Goal: Task Accomplishment & Management: Manage account settings

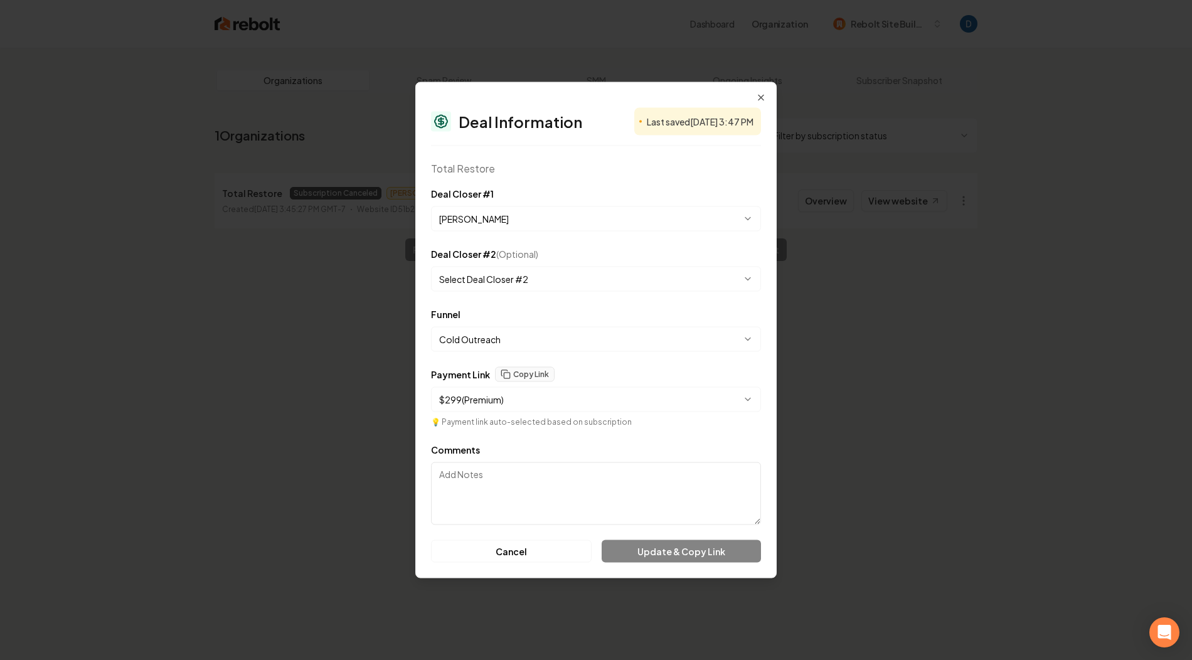
select select "**********"
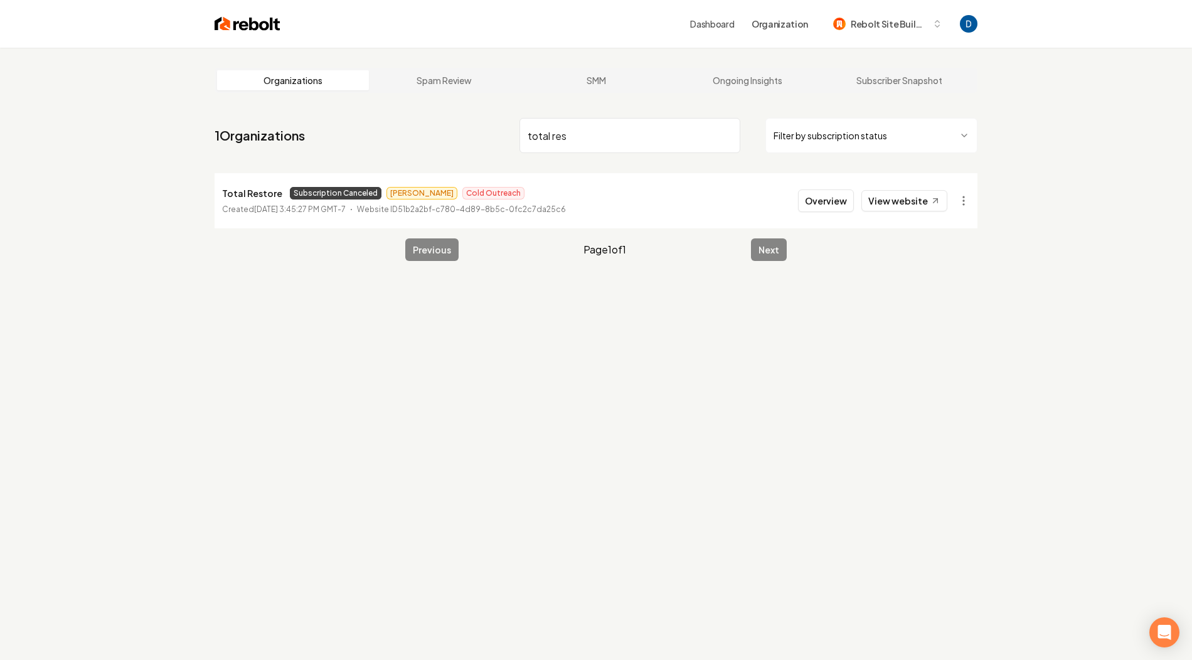
click at [607, 125] on input "total res" at bounding box center [629, 135] width 221 height 35
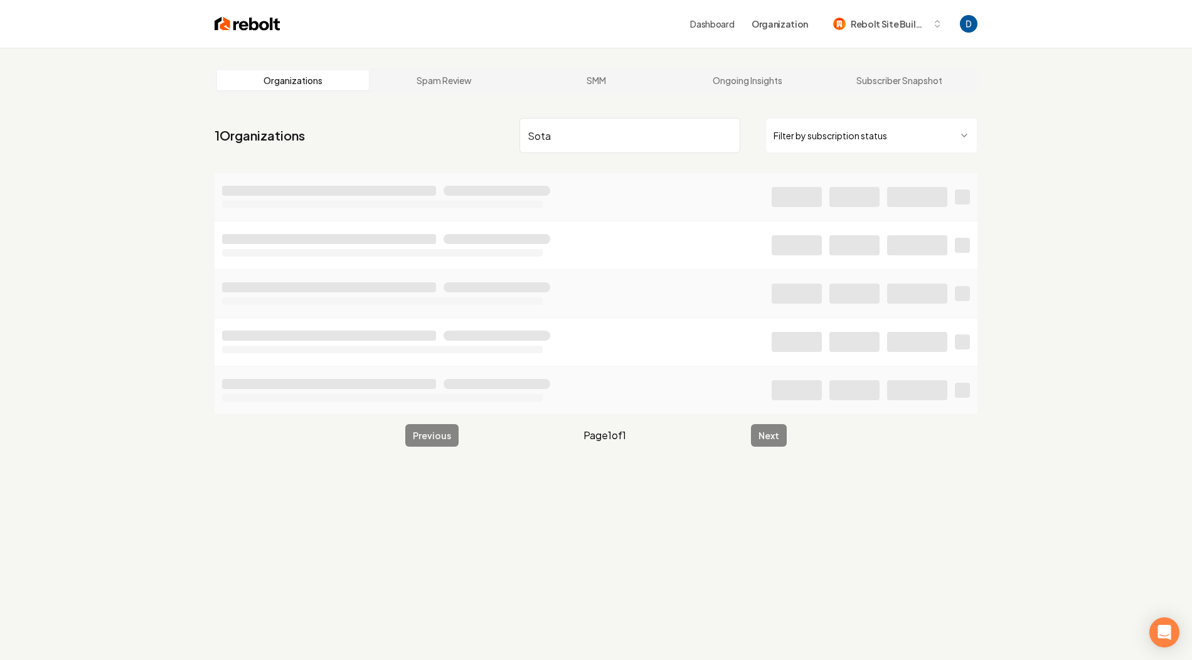
type input "Sota"
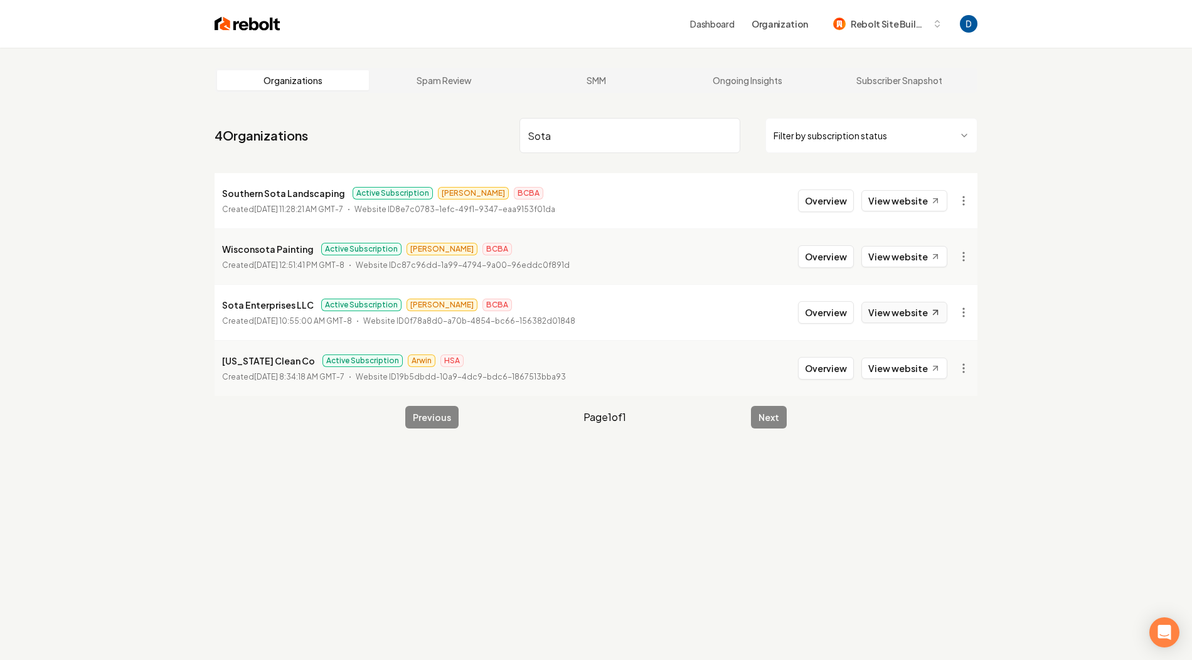
click at [889, 304] on link "View website" at bounding box center [904, 312] width 86 height 21
click at [290, 304] on p "Sota Enterprises LLC" at bounding box center [268, 304] width 92 height 15
copy p "Sota Enterprises LLC"
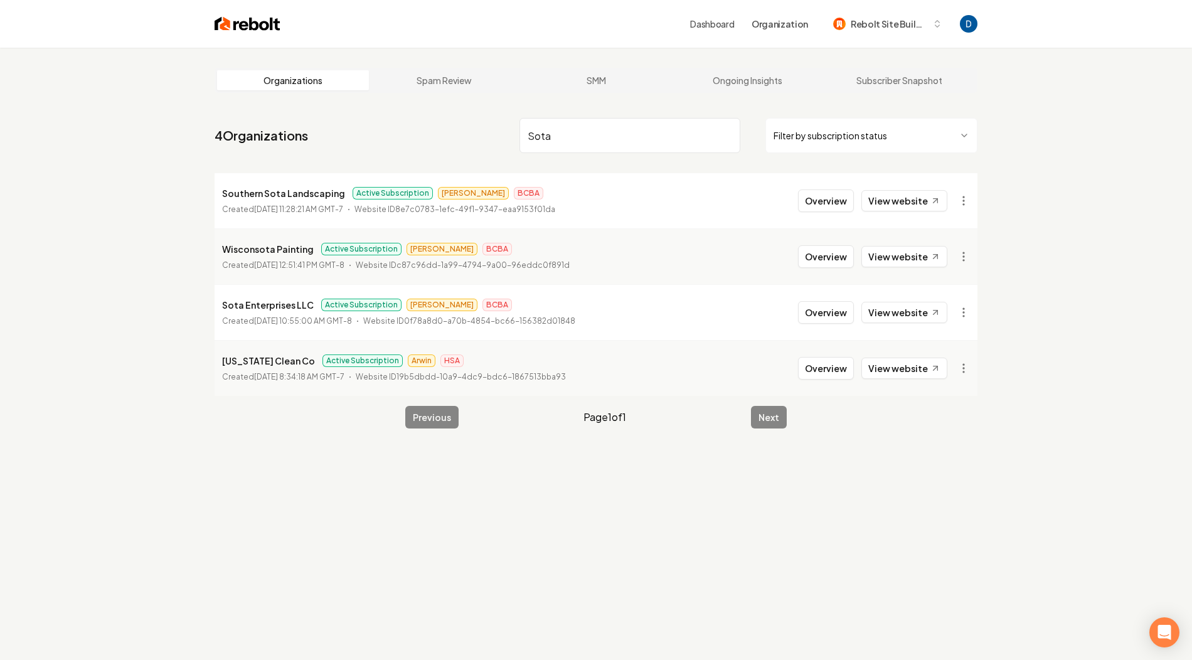
click at [562, 145] on input "Sota" at bounding box center [629, 135] width 221 height 35
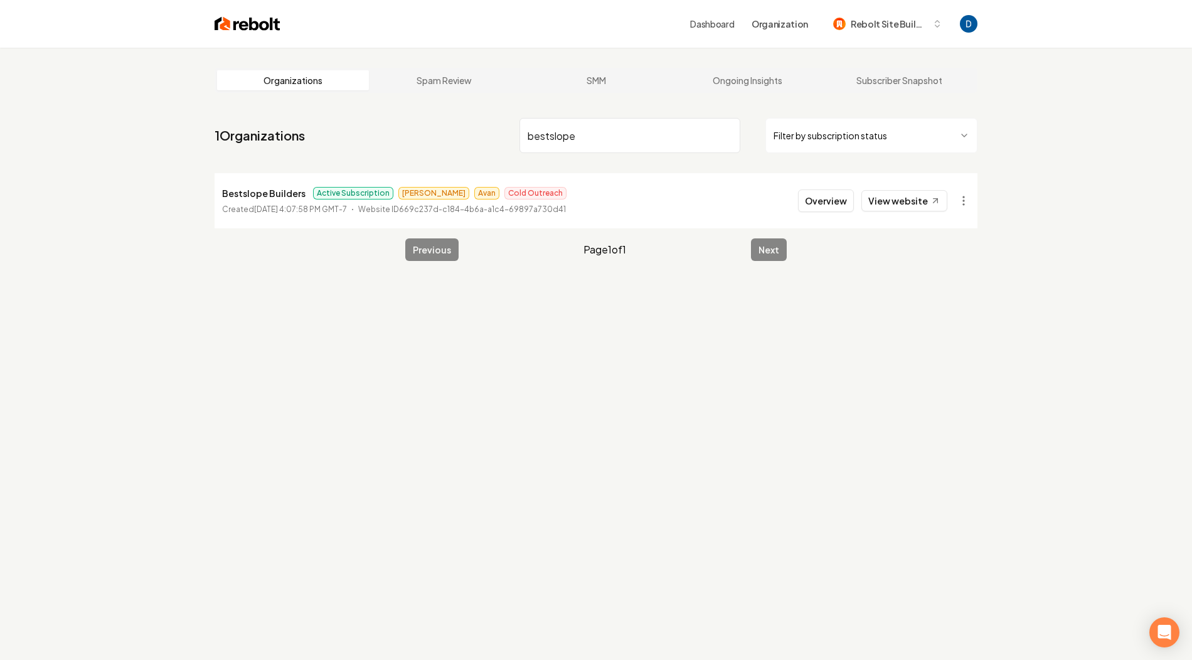
type input "bestslope"
click at [262, 192] on p "Bestslope Builders" at bounding box center [263, 193] width 83 height 15
copy p "Bestslope Builders"
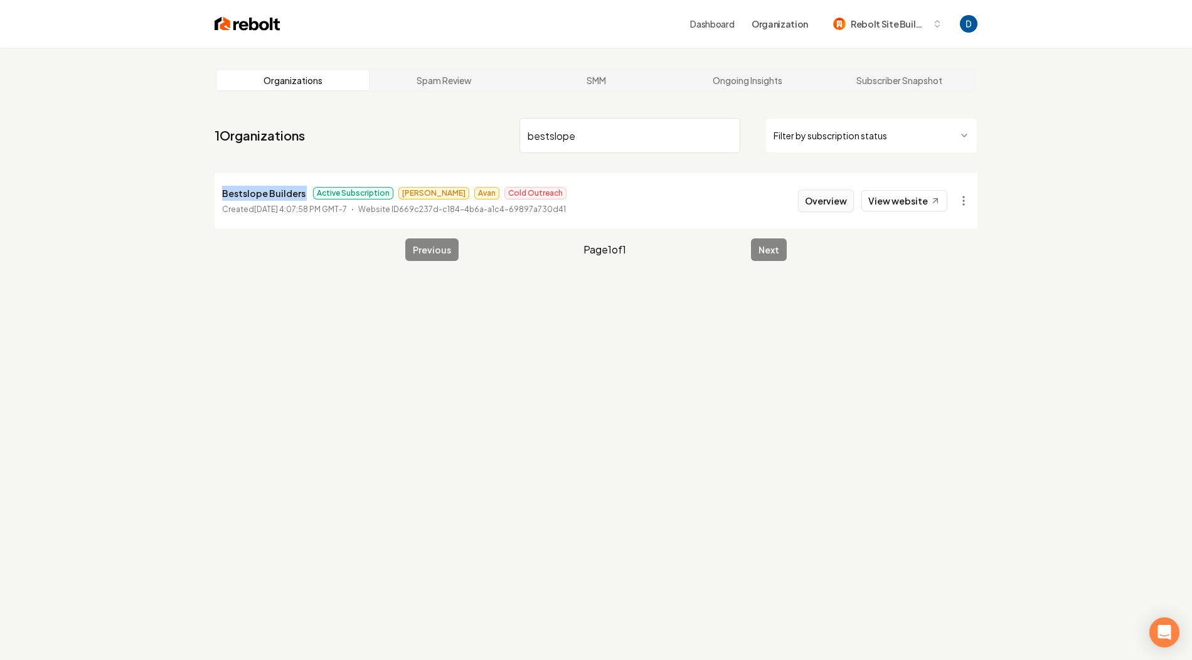
click at [832, 203] on button "Overview" at bounding box center [826, 200] width 56 height 23
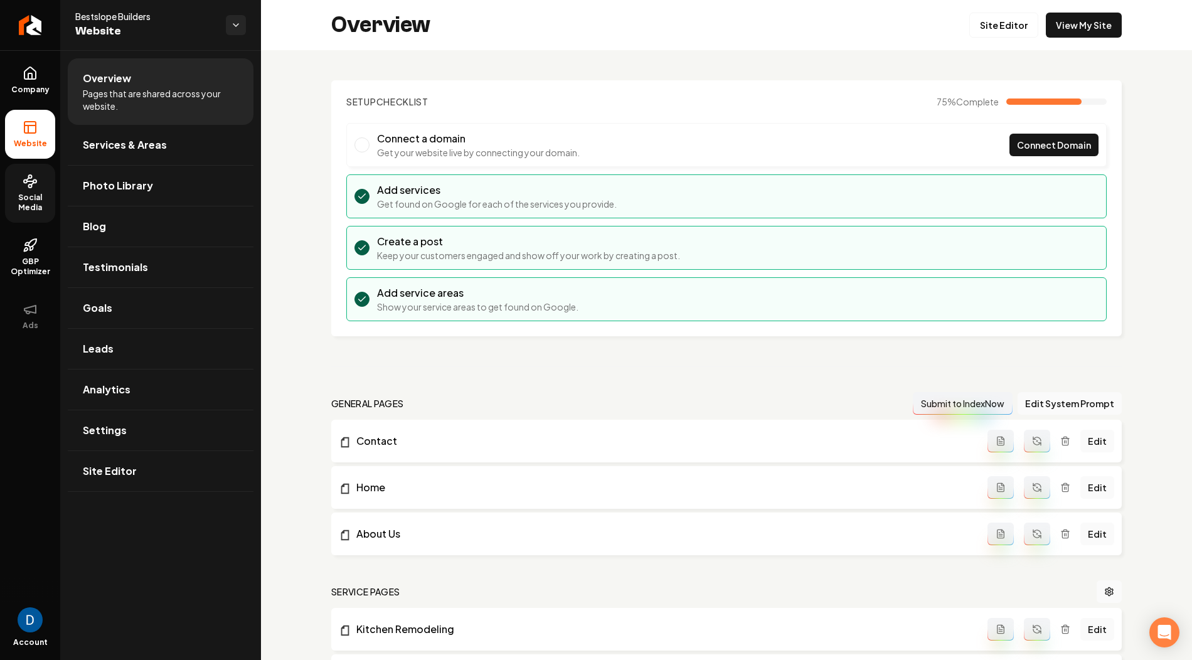
click at [31, 176] on circle at bounding box center [30, 176] width 3 height 3
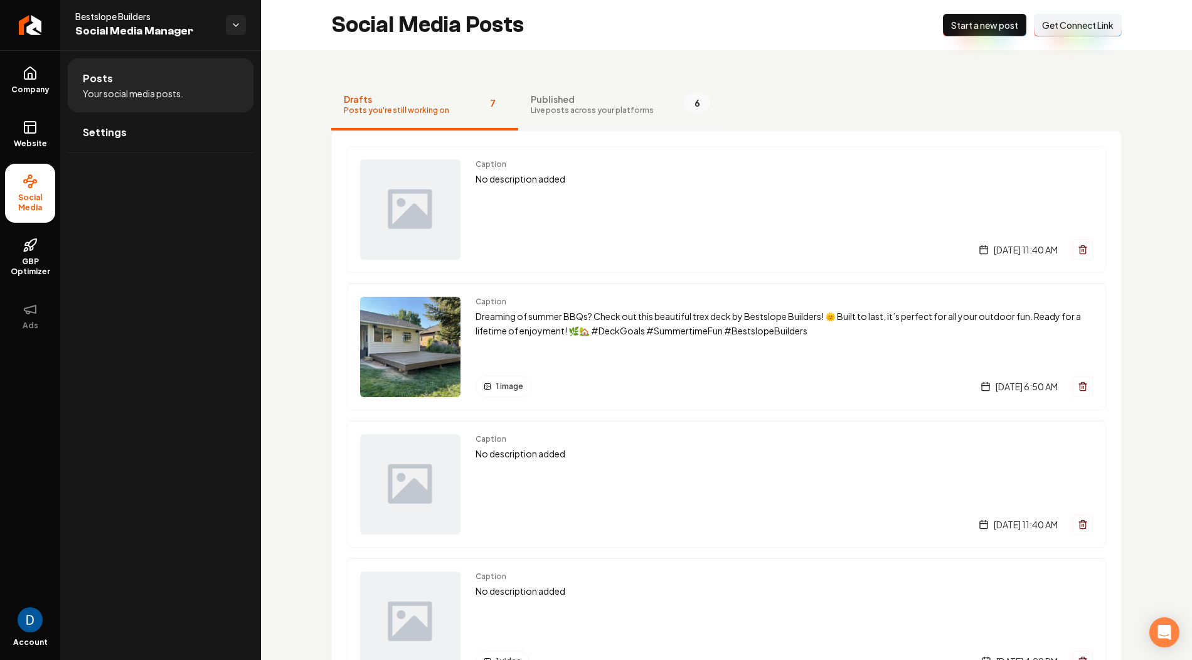
click at [575, 95] on span "Published" at bounding box center [592, 99] width 123 height 13
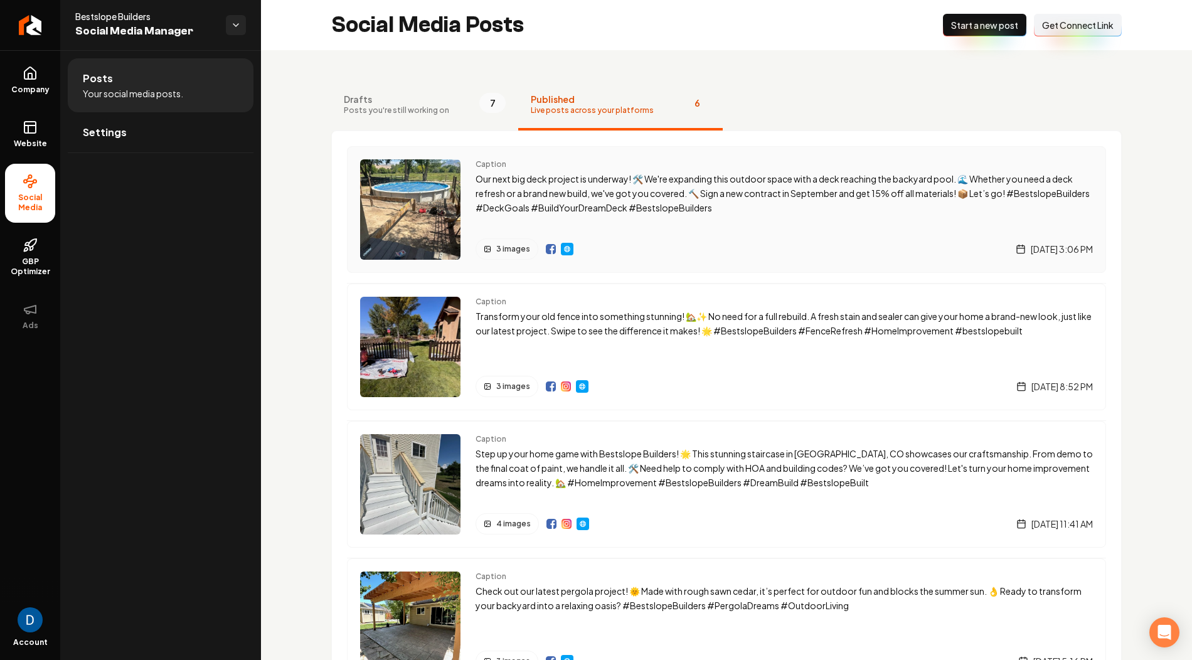
click at [565, 247] on img "Main content area" at bounding box center [567, 249] width 10 height 10
click at [31, 120] on icon at bounding box center [30, 127] width 15 height 15
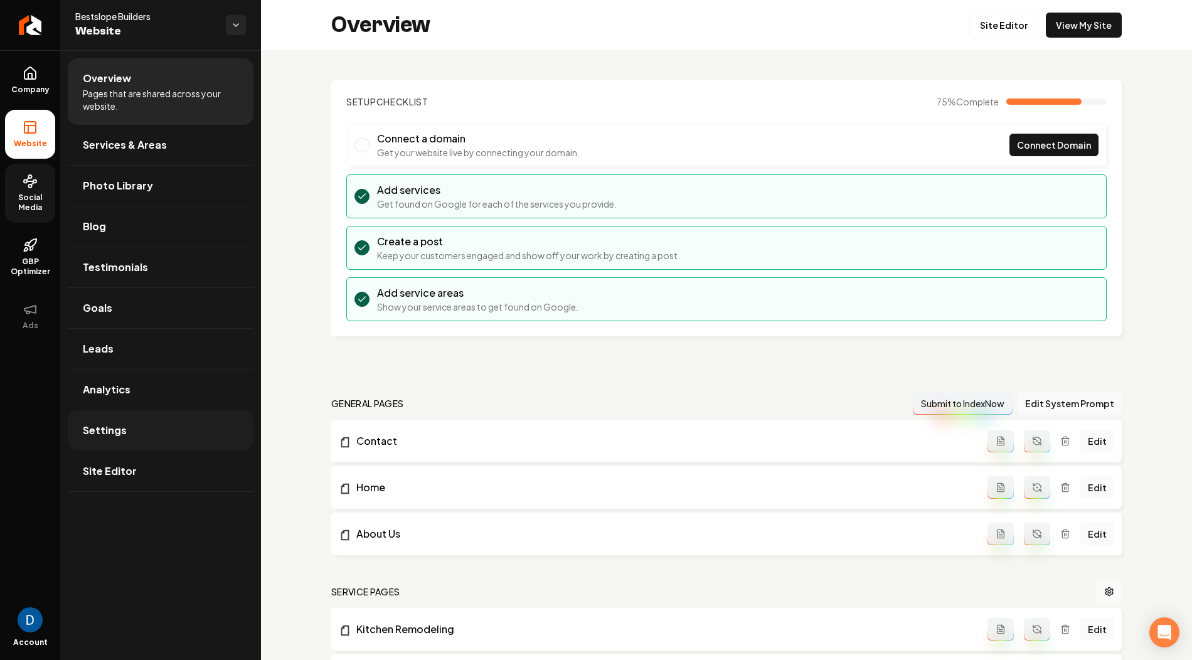
click at [144, 422] on link "Settings" at bounding box center [161, 430] width 186 height 40
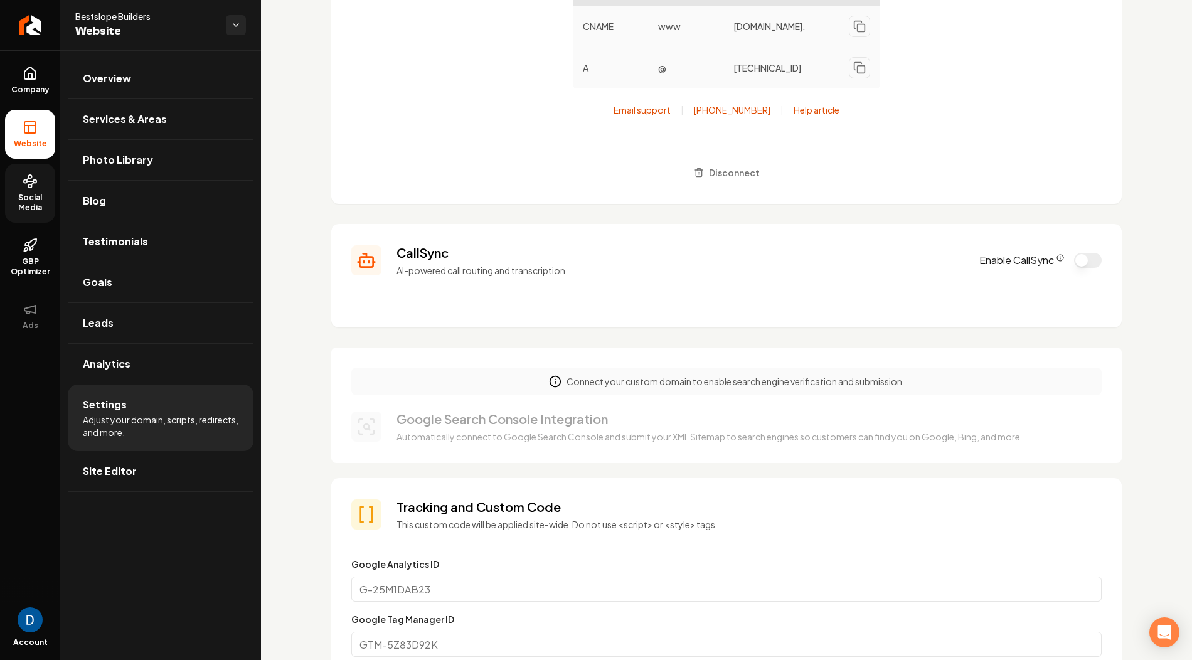
scroll to position [61, 0]
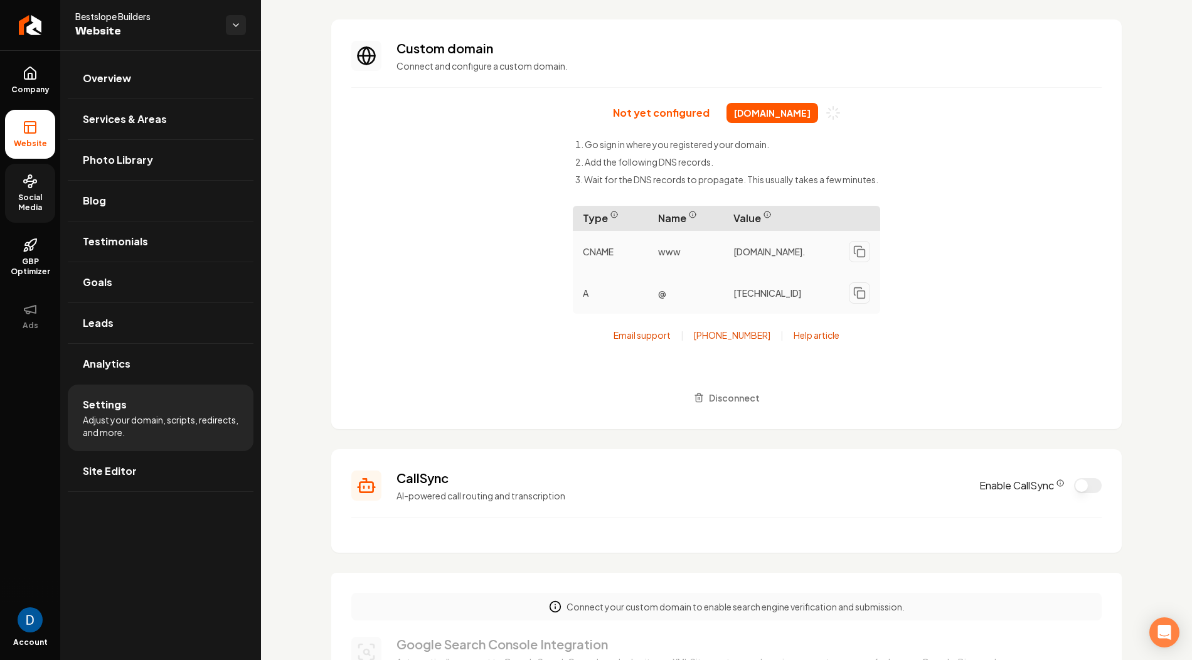
click at [756, 114] on span "bestslopebuilders.com" at bounding box center [772, 113] width 92 height 20
copy div "bestslopebuilders.com"
click at [759, 117] on span "bestslopebuilders.com" at bounding box center [772, 113] width 92 height 20
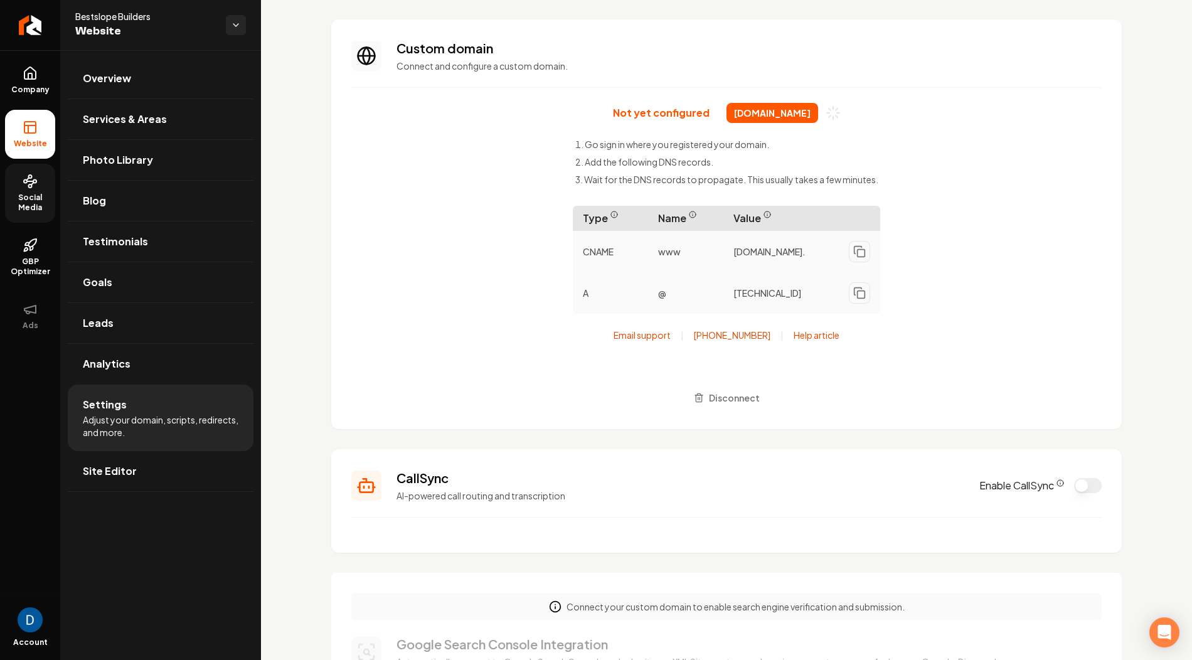
click at [759, 117] on span "bestslopebuilders.com" at bounding box center [772, 113] width 92 height 20
copy div "bestslopebuilders.com"
click at [140, 58] on link "Overview" at bounding box center [161, 78] width 186 height 40
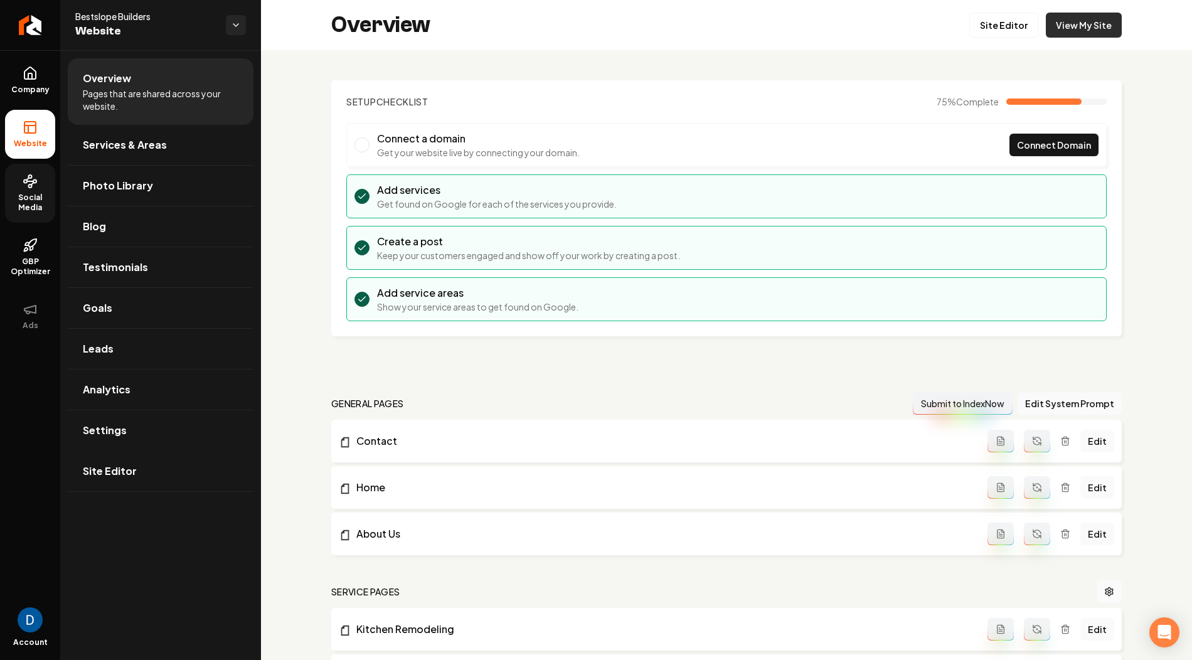
click at [1097, 28] on link "View My Site" at bounding box center [1084, 25] width 76 height 25
click at [1014, 29] on link "Site Editor" at bounding box center [1003, 25] width 69 height 25
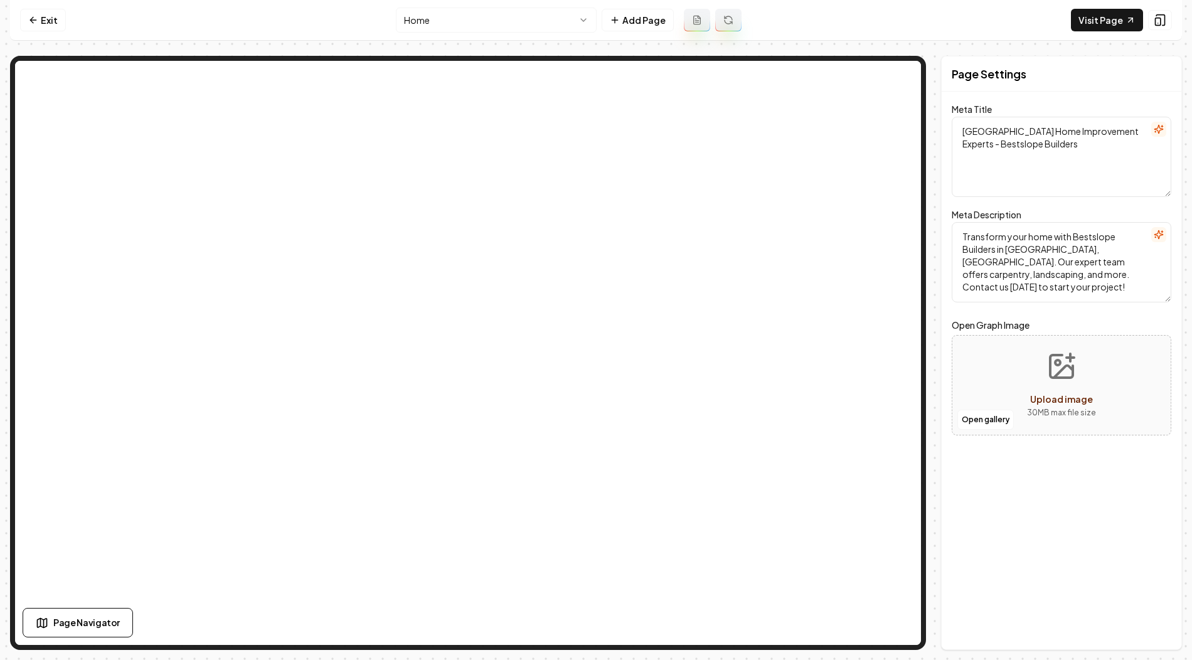
click at [530, 22] on html "Computer Required This feature is only available on a computer. Please switch t…" at bounding box center [596, 330] width 1192 height 660
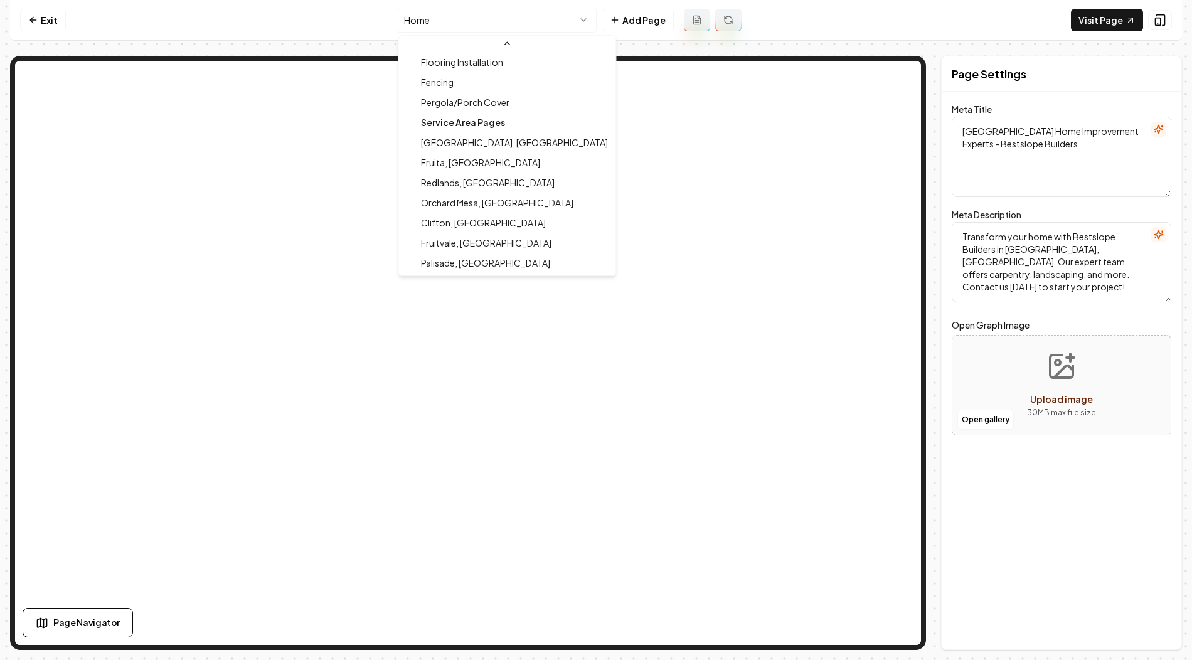
scroll to position [262, 0]
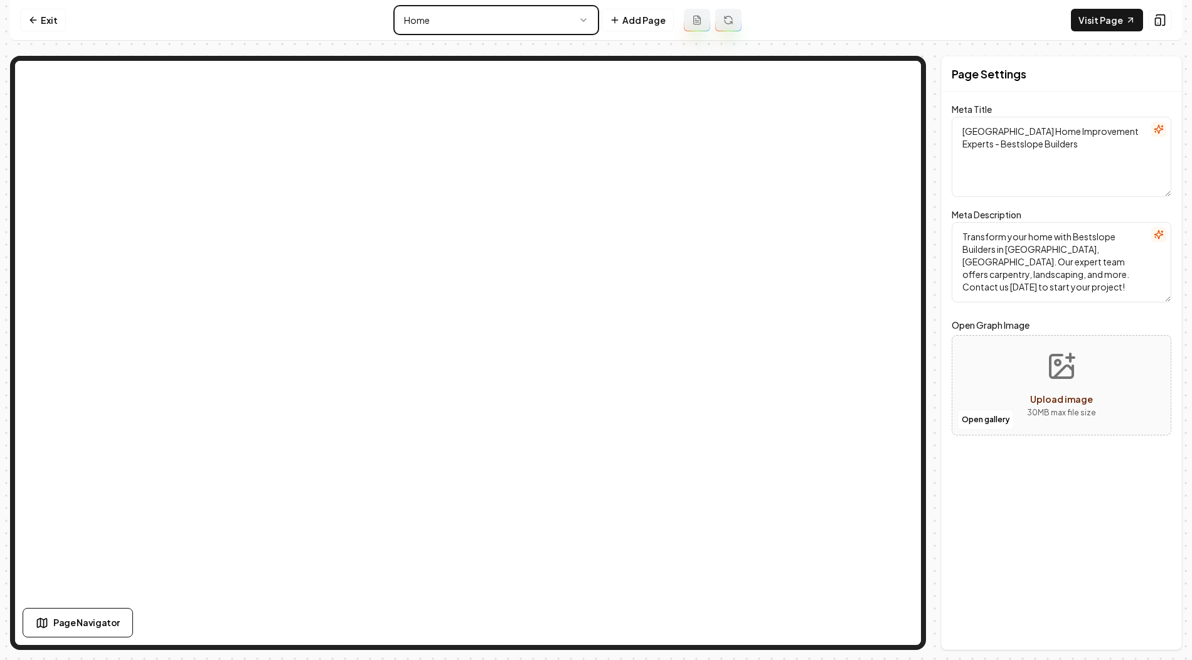
click at [680, 59] on html "Computer Required This feature is only available on a computer. Please switch t…" at bounding box center [596, 330] width 1192 height 660
click at [58, 18] on link "Exit" at bounding box center [43, 20] width 46 height 23
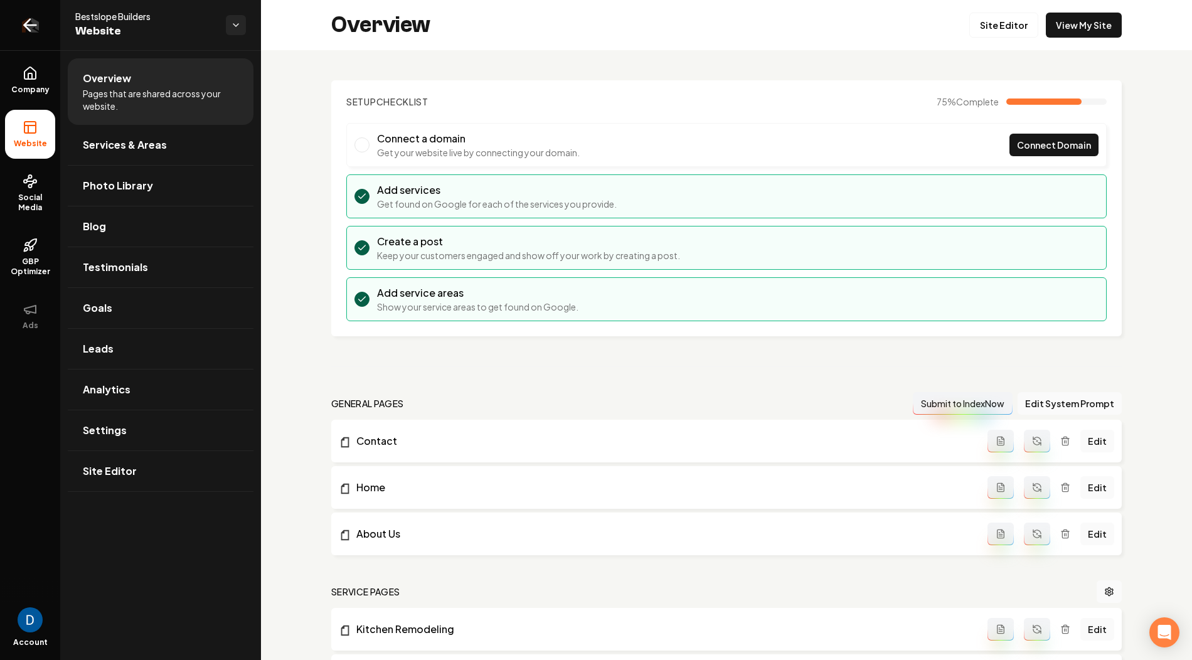
click at [36, 22] on icon "Return to dashboard" at bounding box center [30, 25] width 20 height 20
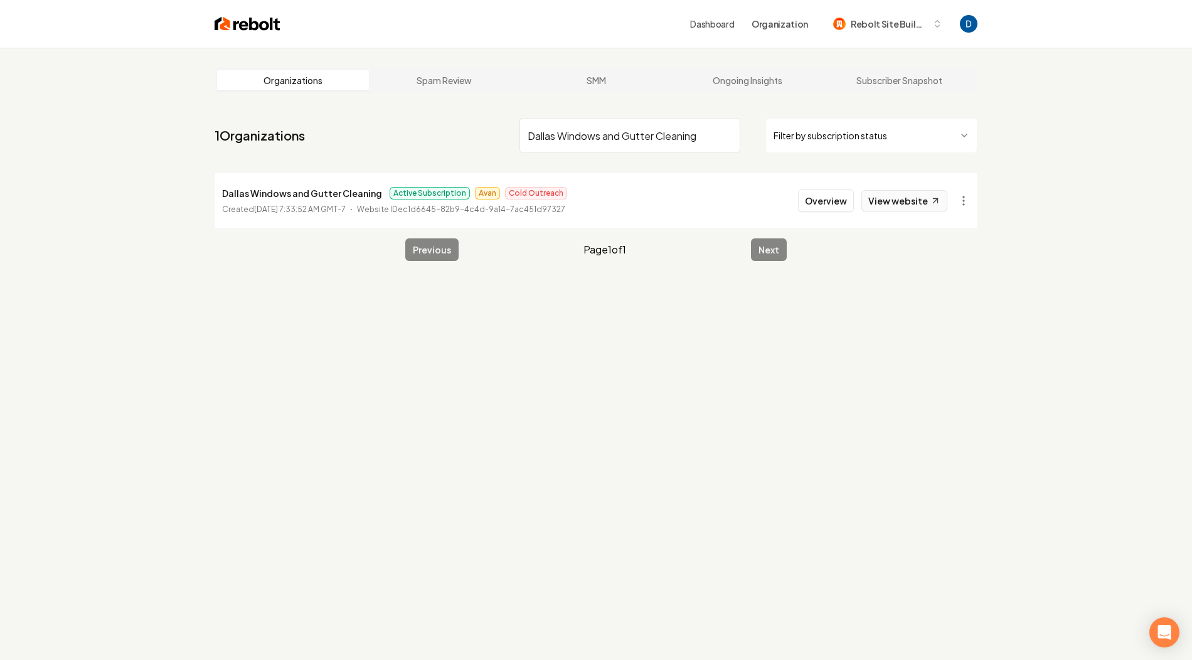
click at [907, 202] on link "View website" at bounding box center [904, 200] width 86 height 21
click at [608, 142] on input "Dallas Windows and Gutter Cleaning" at bounding box center [629, 135] width 221 height 35
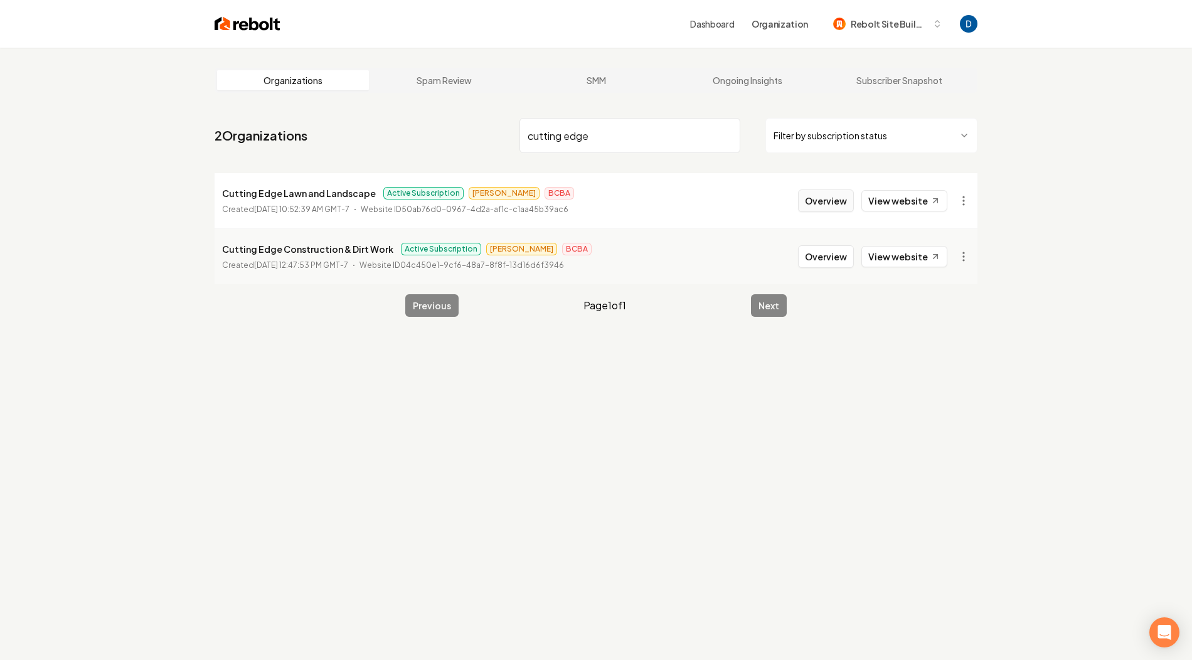
type input "cutting edge"
click at [834, 197] on button "Overview" at bounding box center [826, 200] width 56 height 23
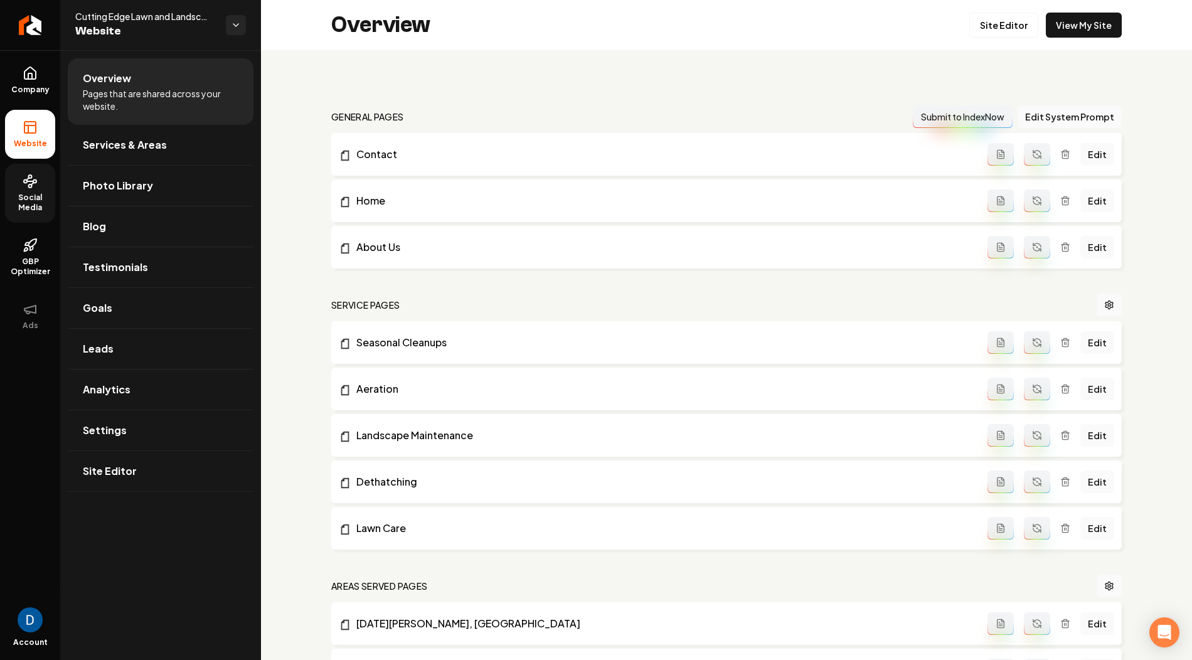
click at [29, 184] on circle at bounding box center [30, 185] width 3 height 3
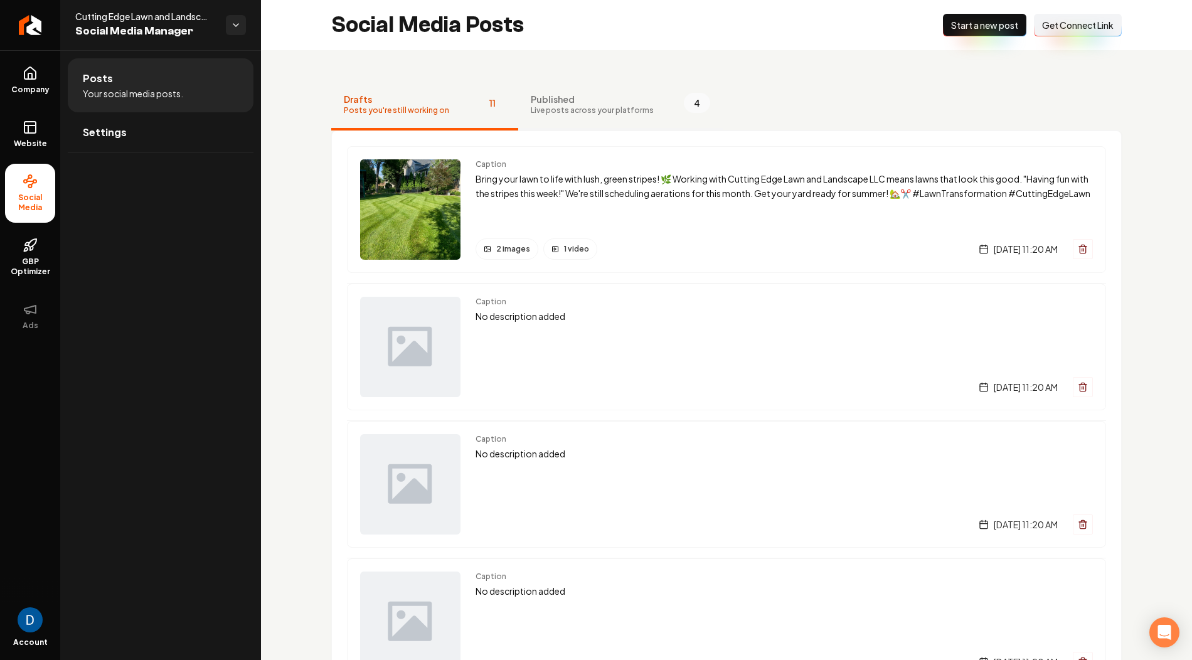
click at [634, 108] on span "Live posts across your platforms" at bounding box center [592, 110] width 123 height 10
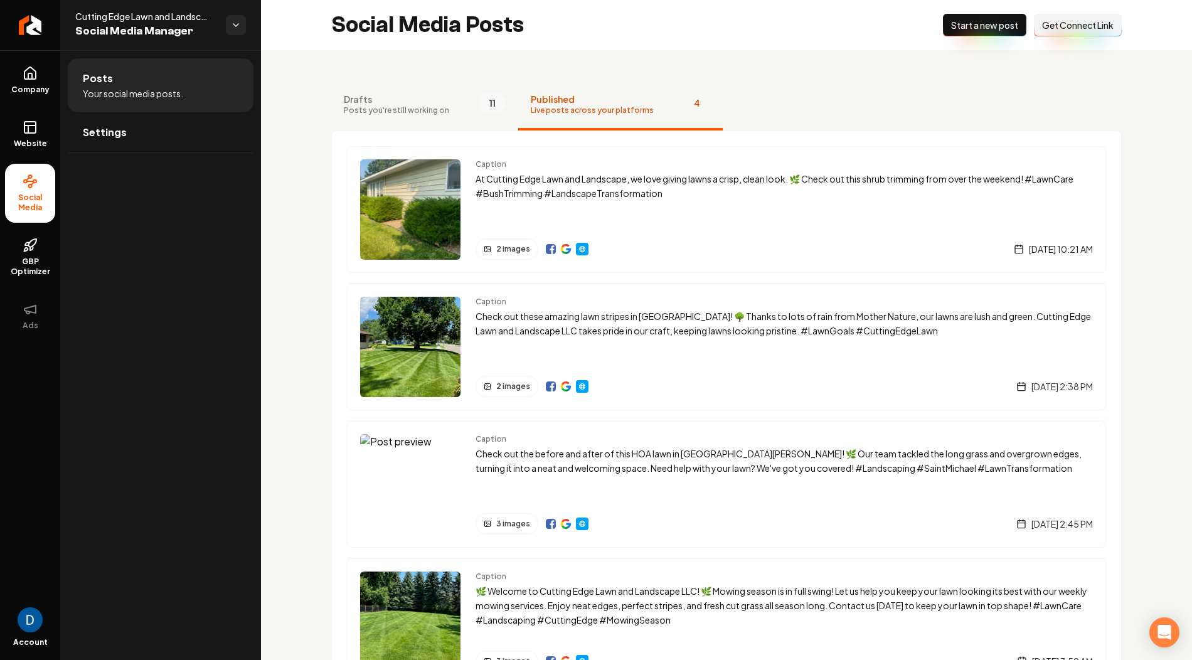
click at [408, 106] on span "Posts you're still working on" at bounding box center [396, 110] width 105 height 10
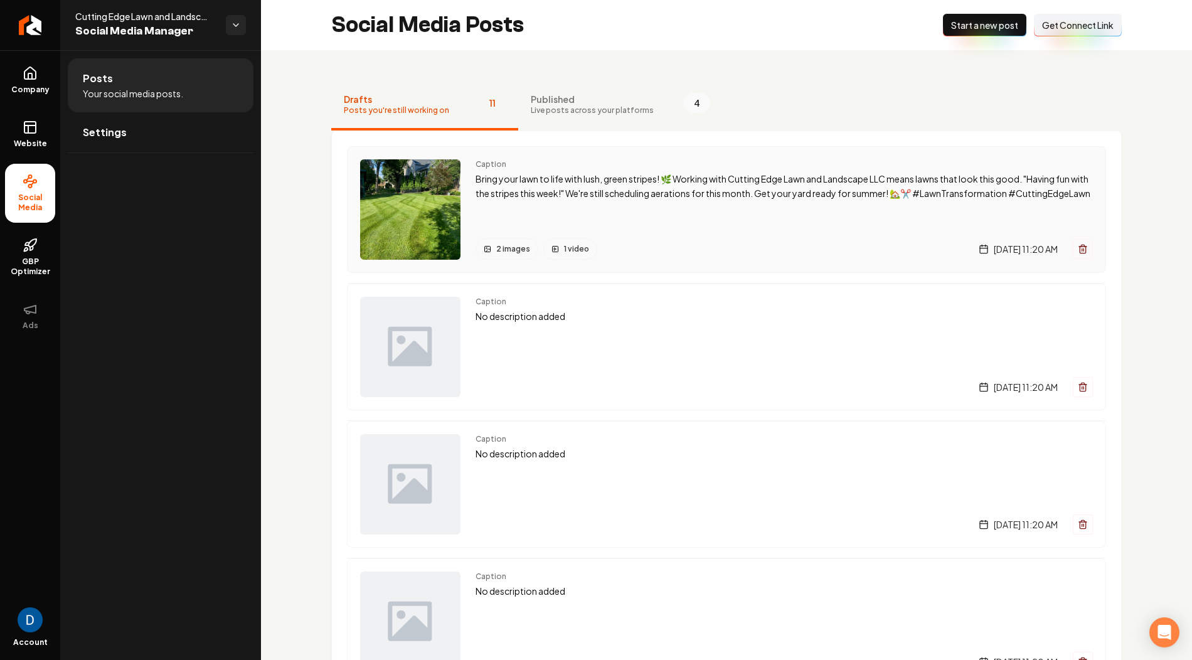
click at [576, 185] on p "Bring your lawn to life with lush, green stripes! 🌿 Working with Cutting Edge L…" at bounding box center [784, 186] width 617 height 29
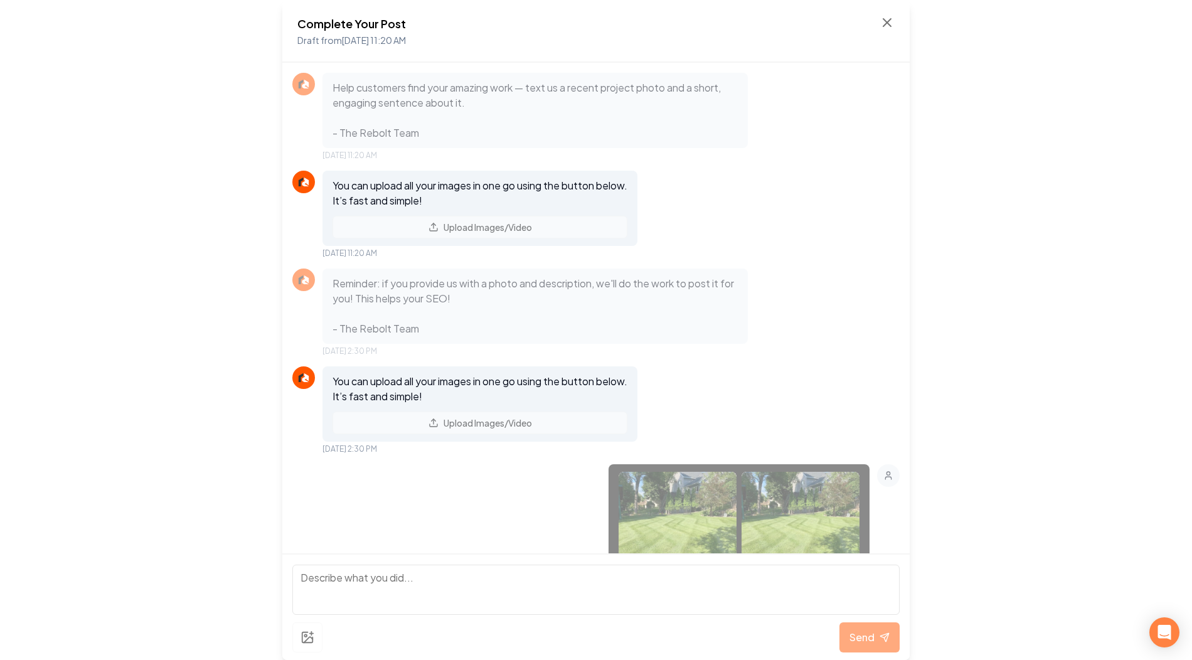
scroll to position [1572, 0]
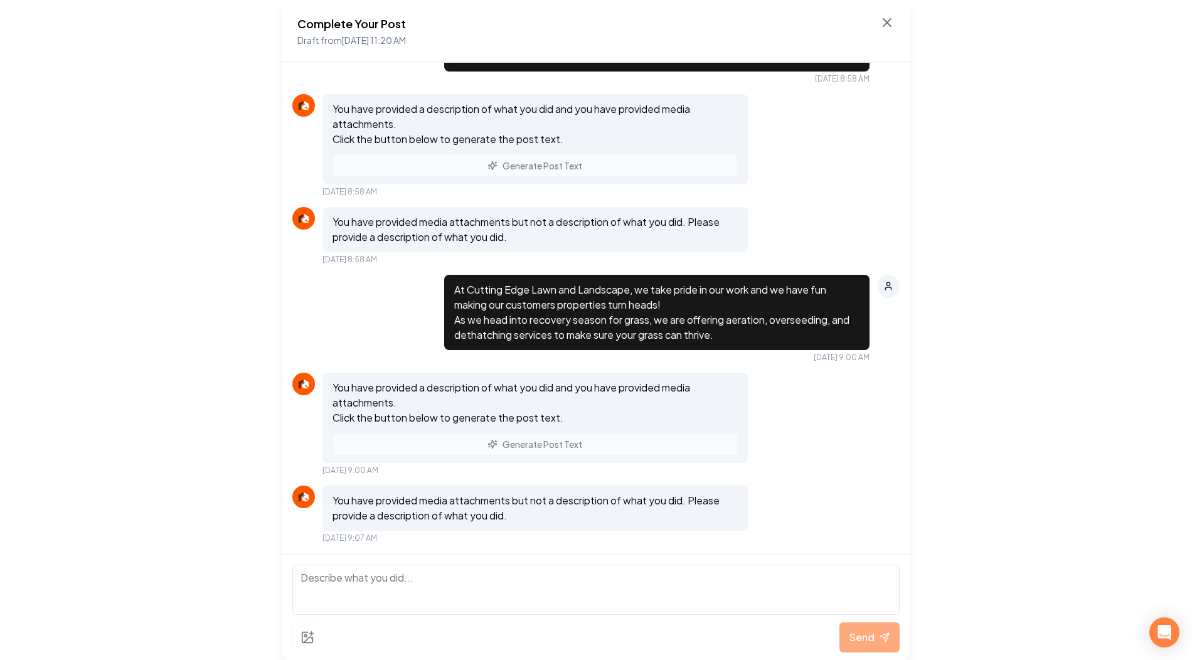
click at [573, 410] on p "You have provided a description of what you did and you have provided media att…" at bounding box center [535, 402] width 405 height 45
click at [489, 167] on div "You have provided a description of what you did and you have provided media att…" at bounding box center [534, 139] width 425 height 90
click at [522, 165] on div "You have provided a description of what you did and you have provided media att…" at bounding box center [534, 139] width 425 height 90
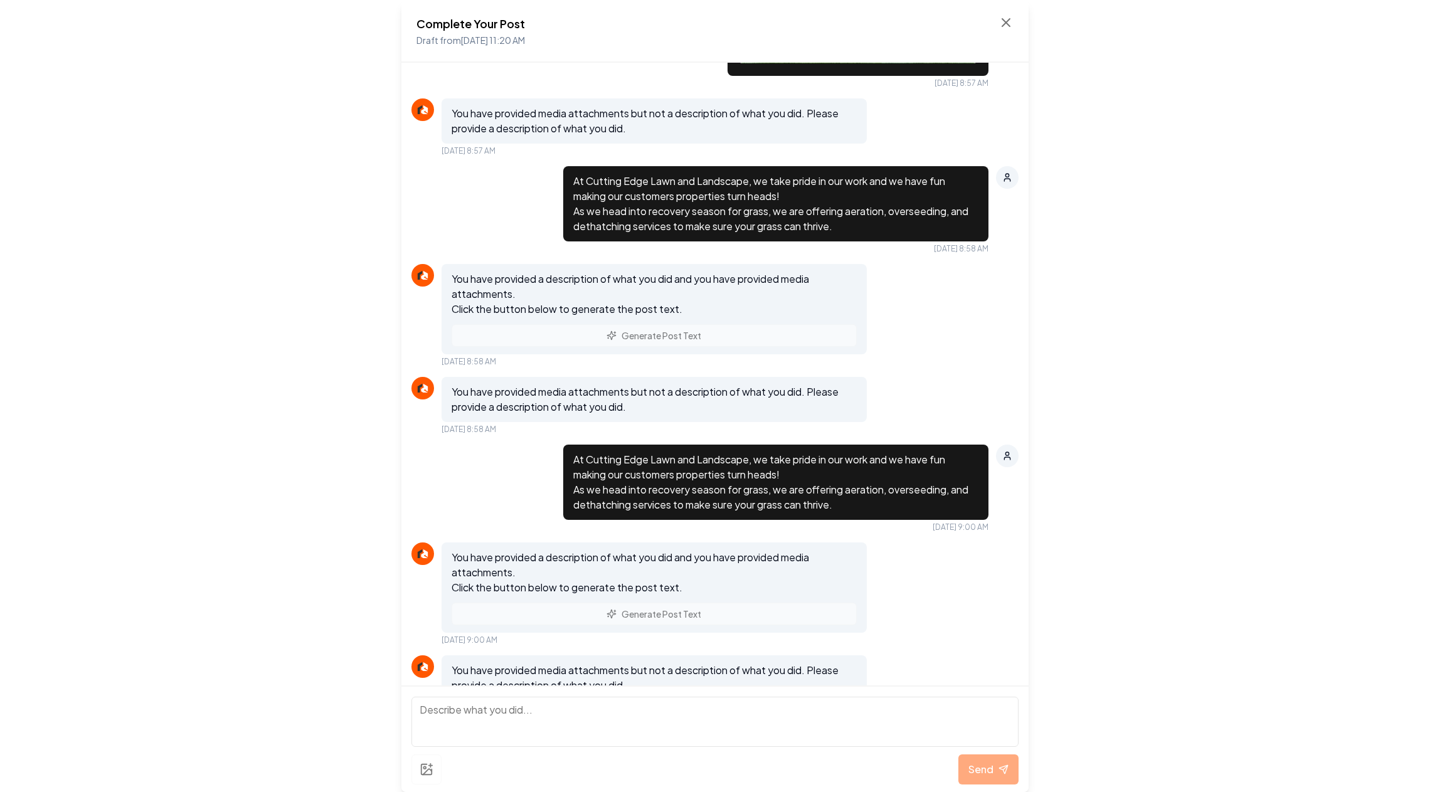
scroll to position [1377, 0]
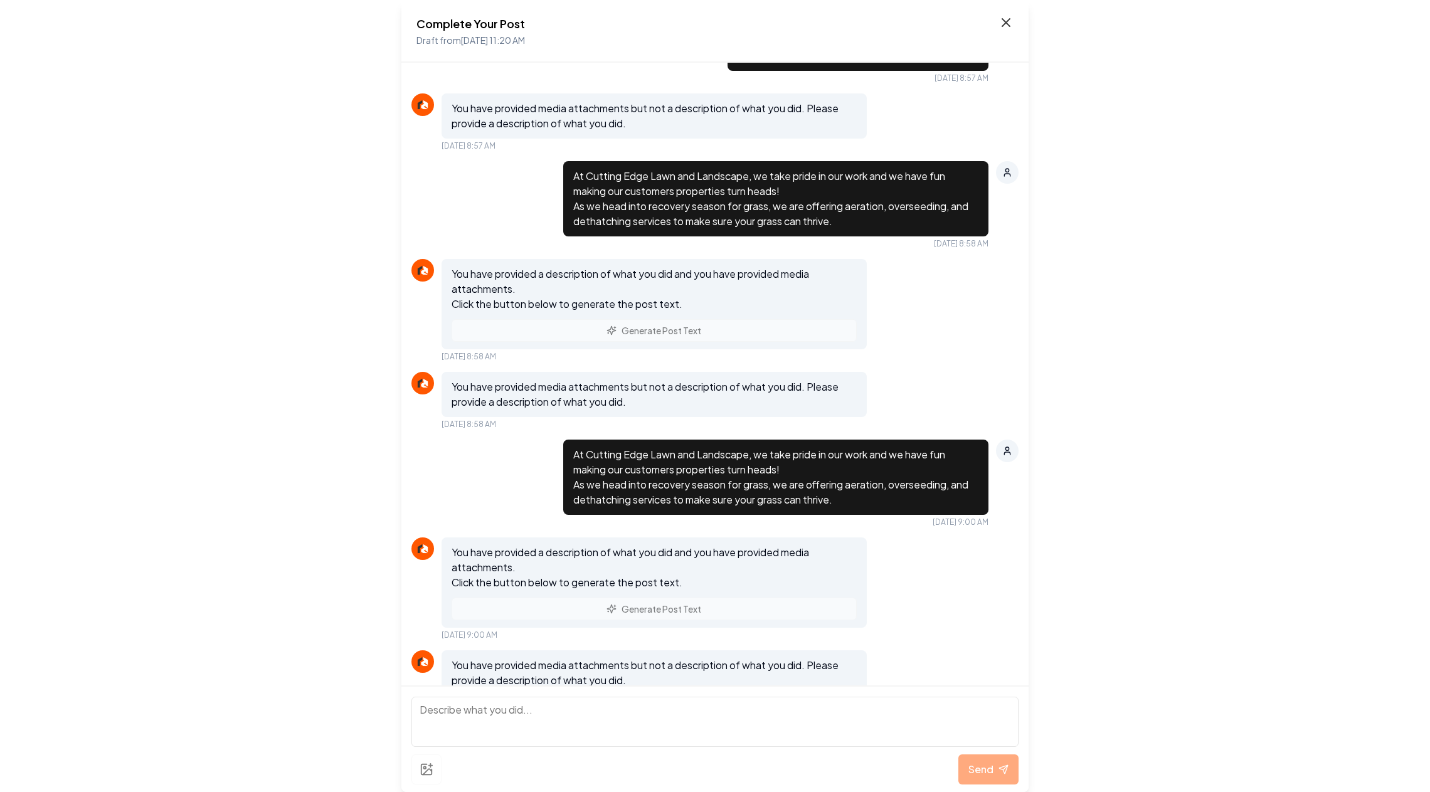
click at [1008, 24] on icon at bounding box center [1007, 23] width 8 height 8
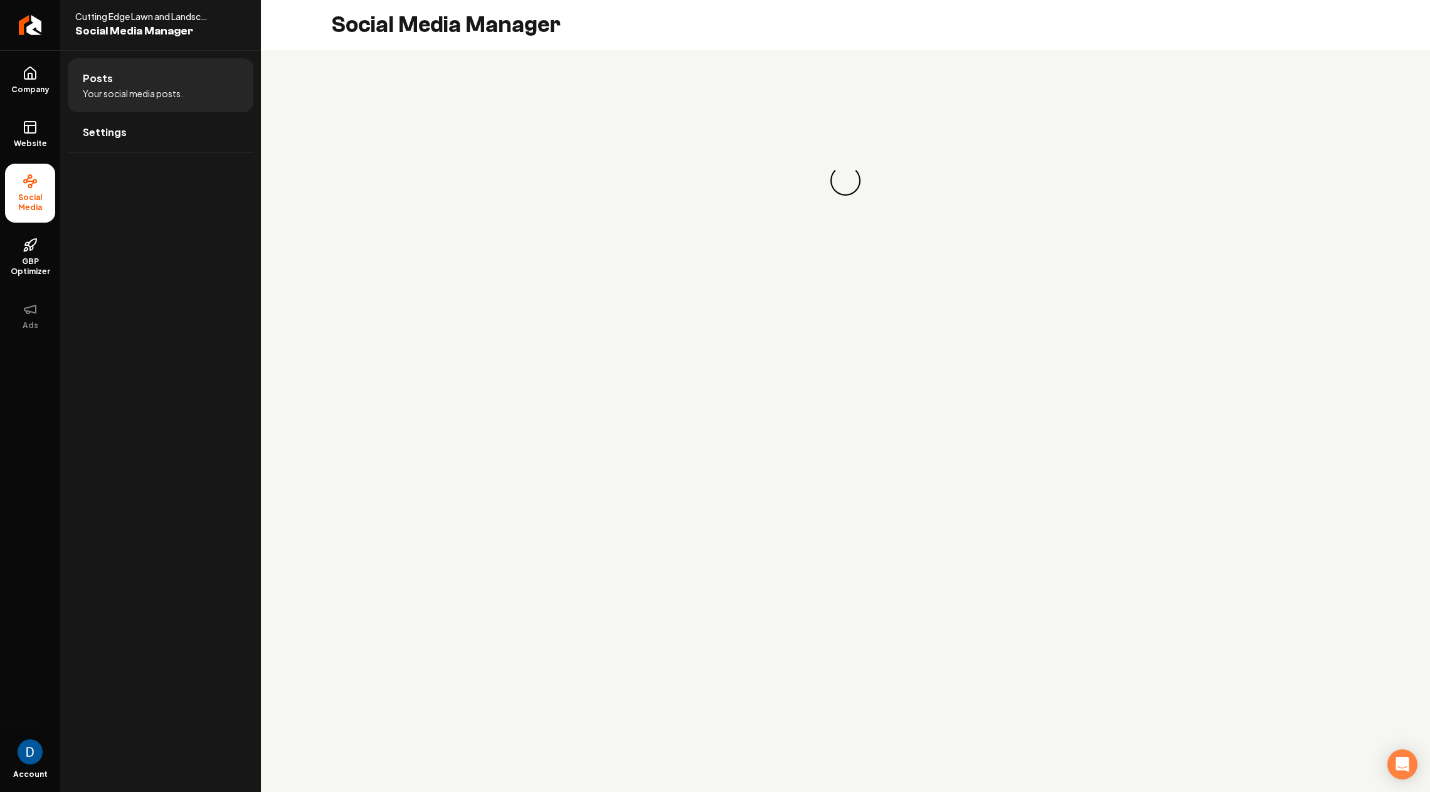
click at [137, 17] on span "Cutting Edge Lawn and Landscape LLC" at bounding box center [145, 16] width 141 height 13
copy span "Cutting Edge Lawn and Landscape LLC"
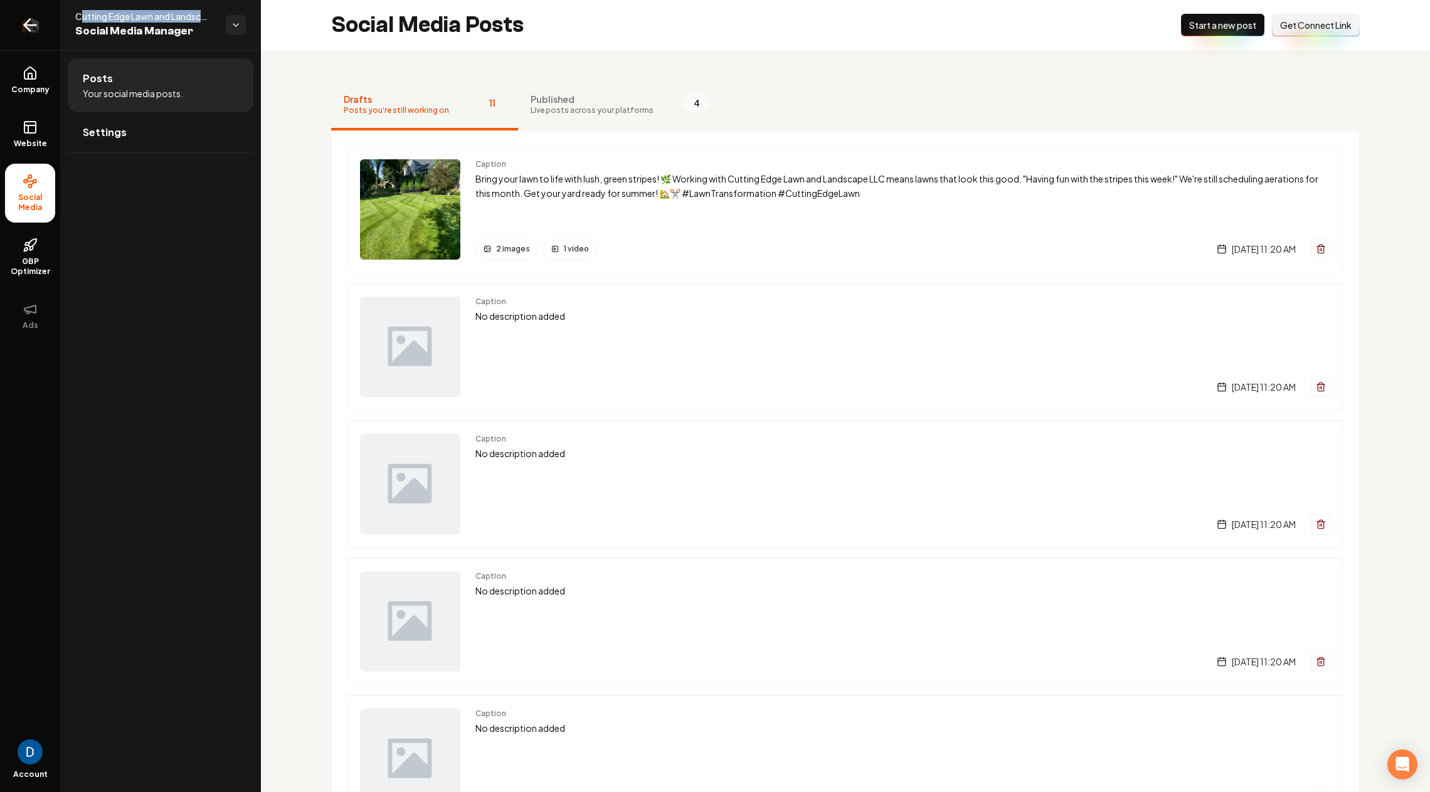
click at [31, 25] on icon "Return to dashboard" at bounding box center [30, 25] width 12 height 0
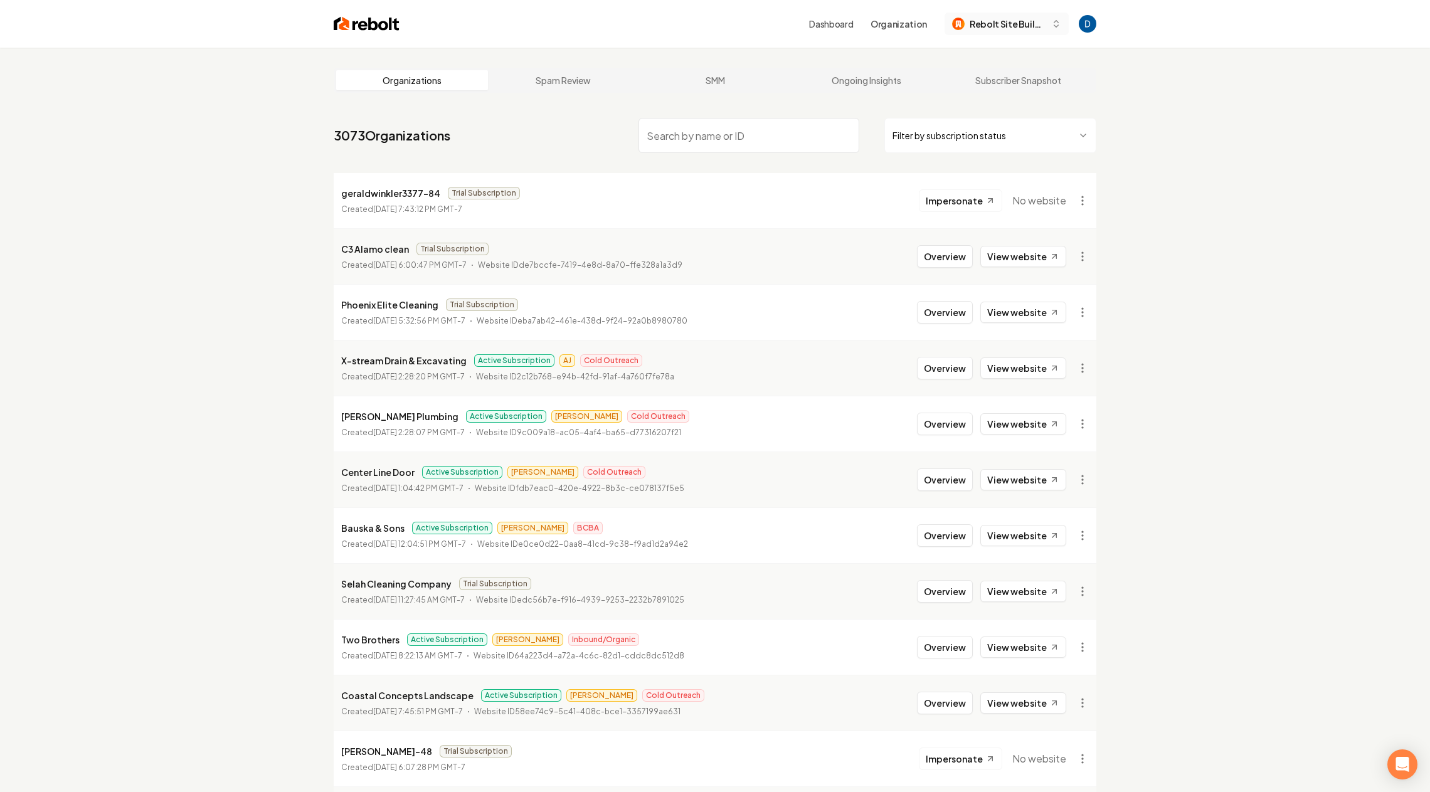
click at [1001, 20] on span "Rebolt Site Builder" at bounding box center [1008, 24] width 77 height 13
click at [981, 123] on div "TEST ORG" at bounding box center [1019, 119] width 144 height 15
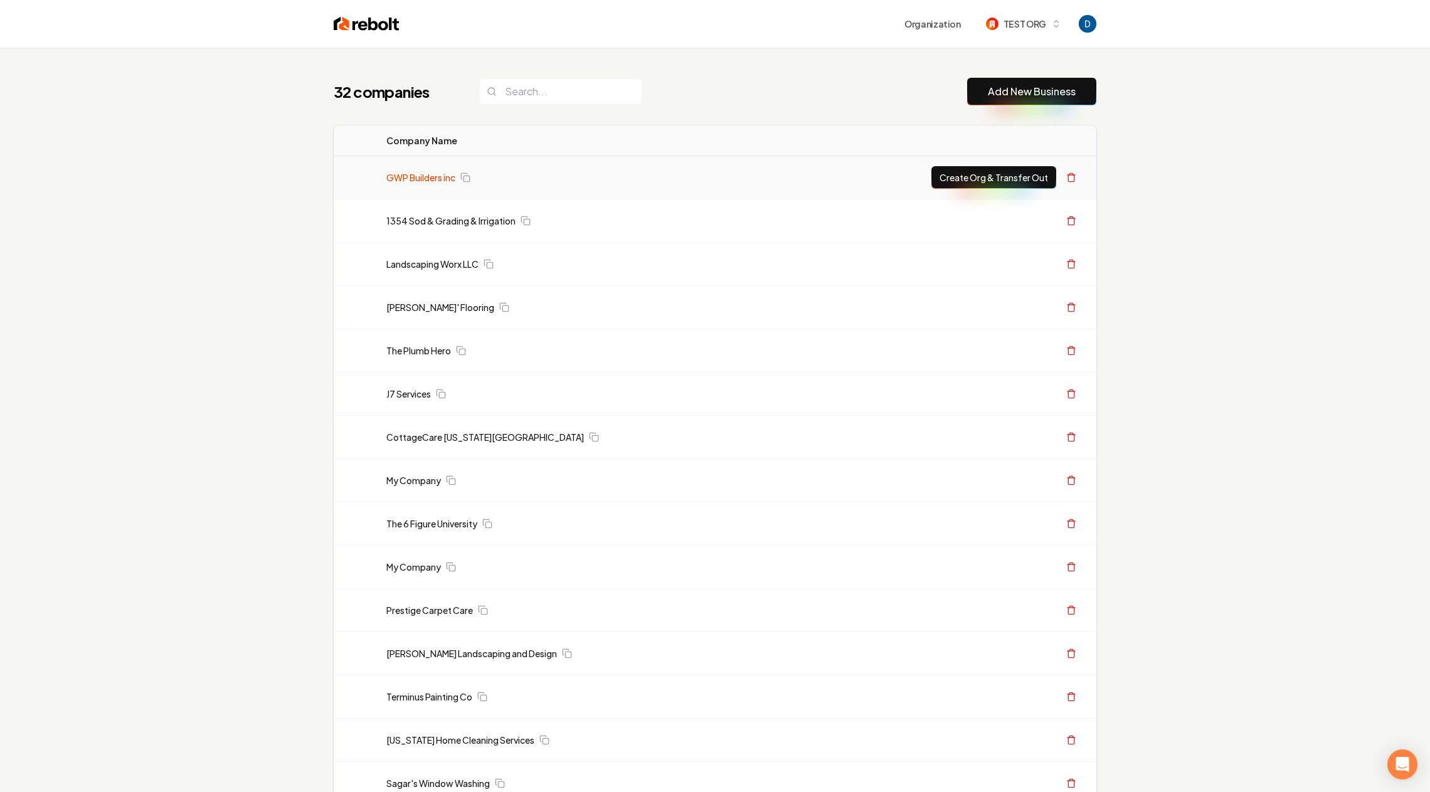
click at [437, 177] on link "GWP Builders inc" at bounding box center [420, 177] width 69 height 13
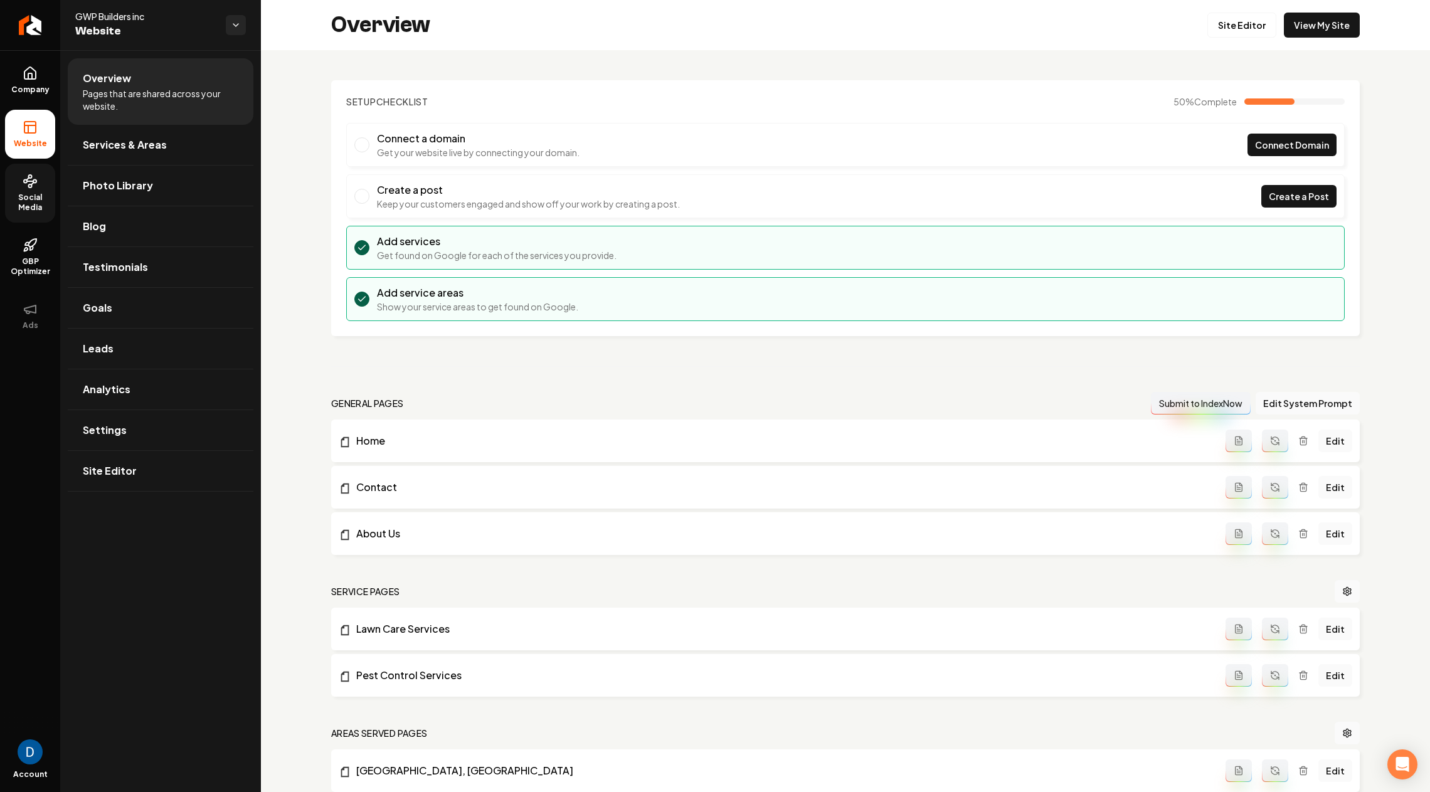
click at [23, 194] on span "Social Media" at bounding box center [30, 203] width 50 height 20
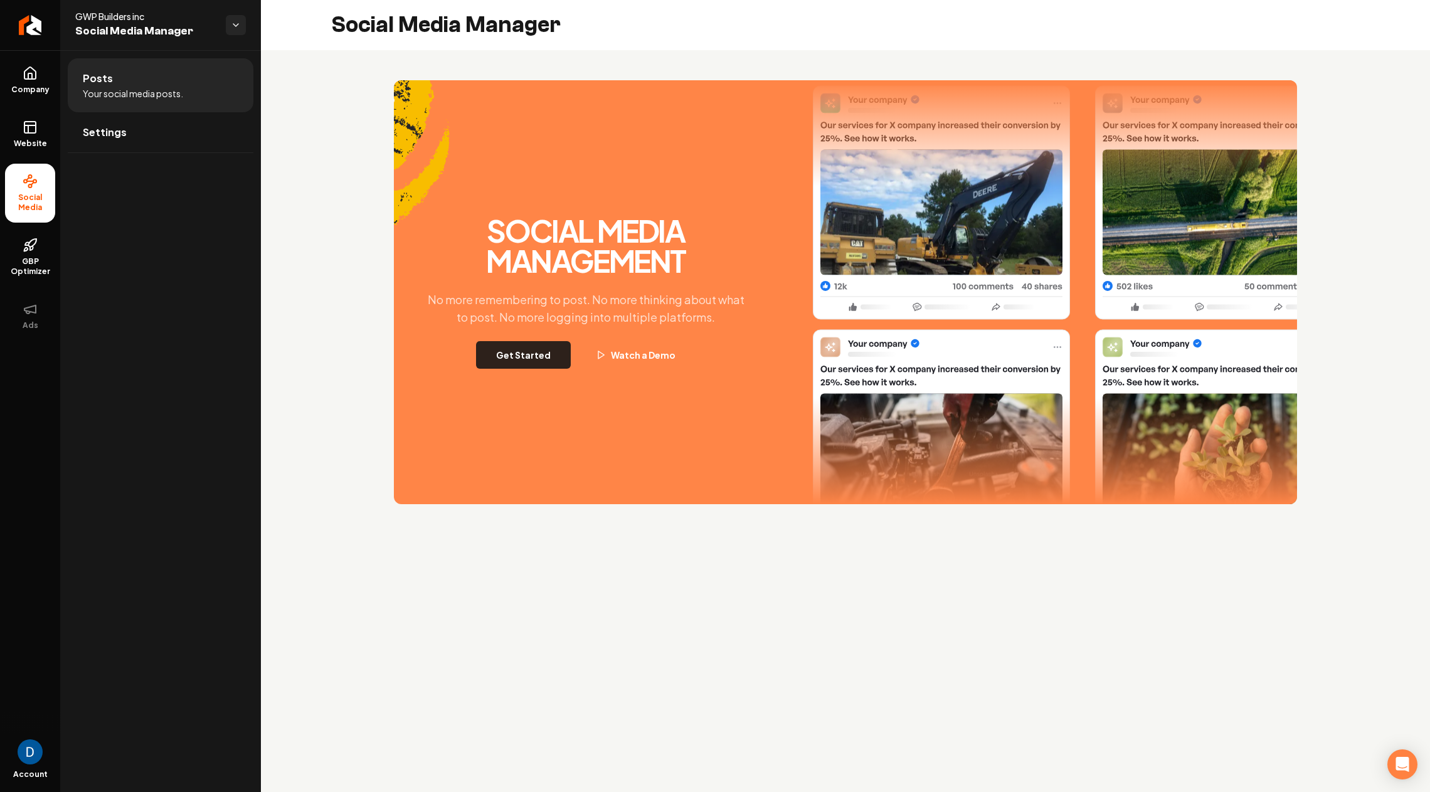
click at [538, 361] on button "Get Started" at bounding box center [523, 355] width 95 height 28
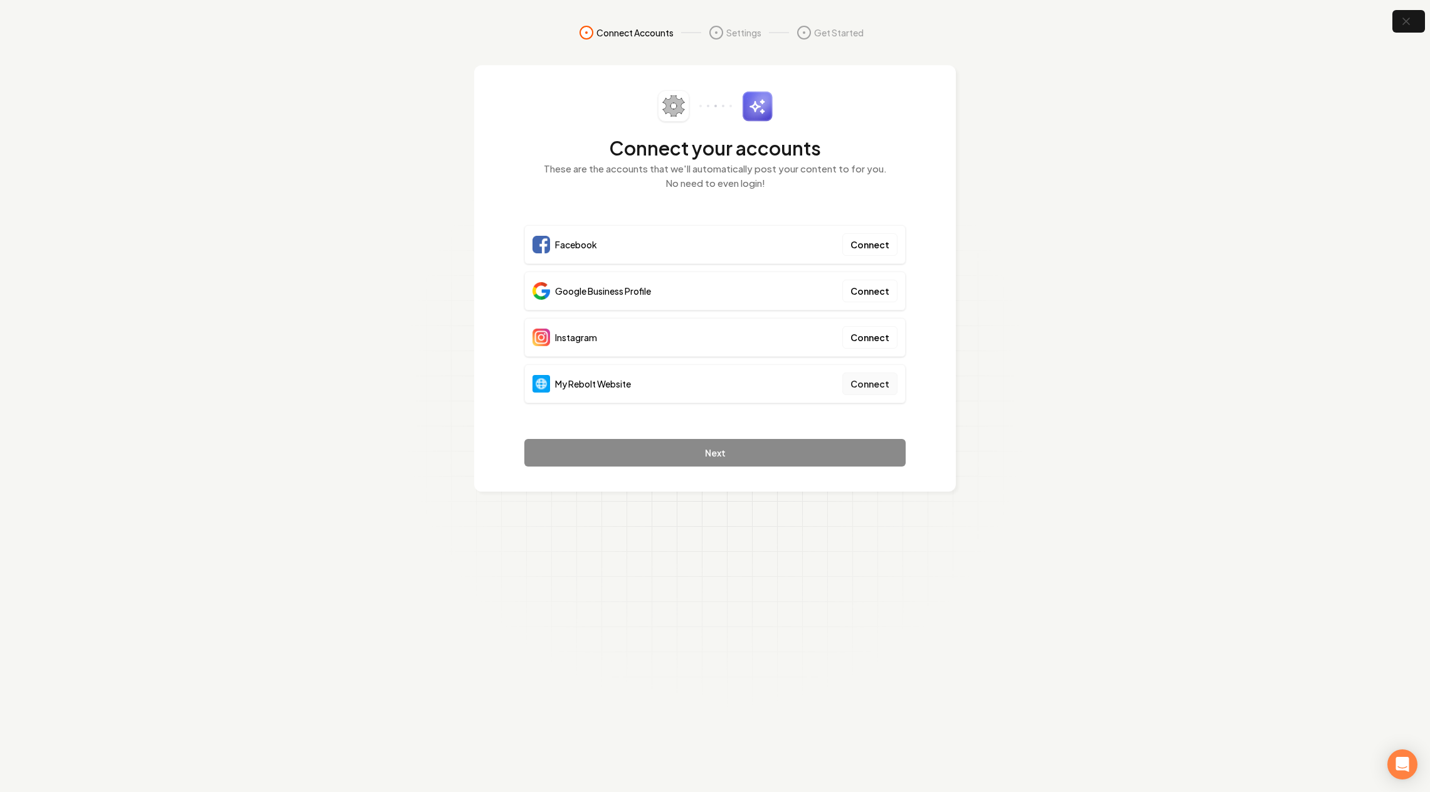
click at [883, 383] on button "Connect" at bounding box center [870, 384] width 55 height 23
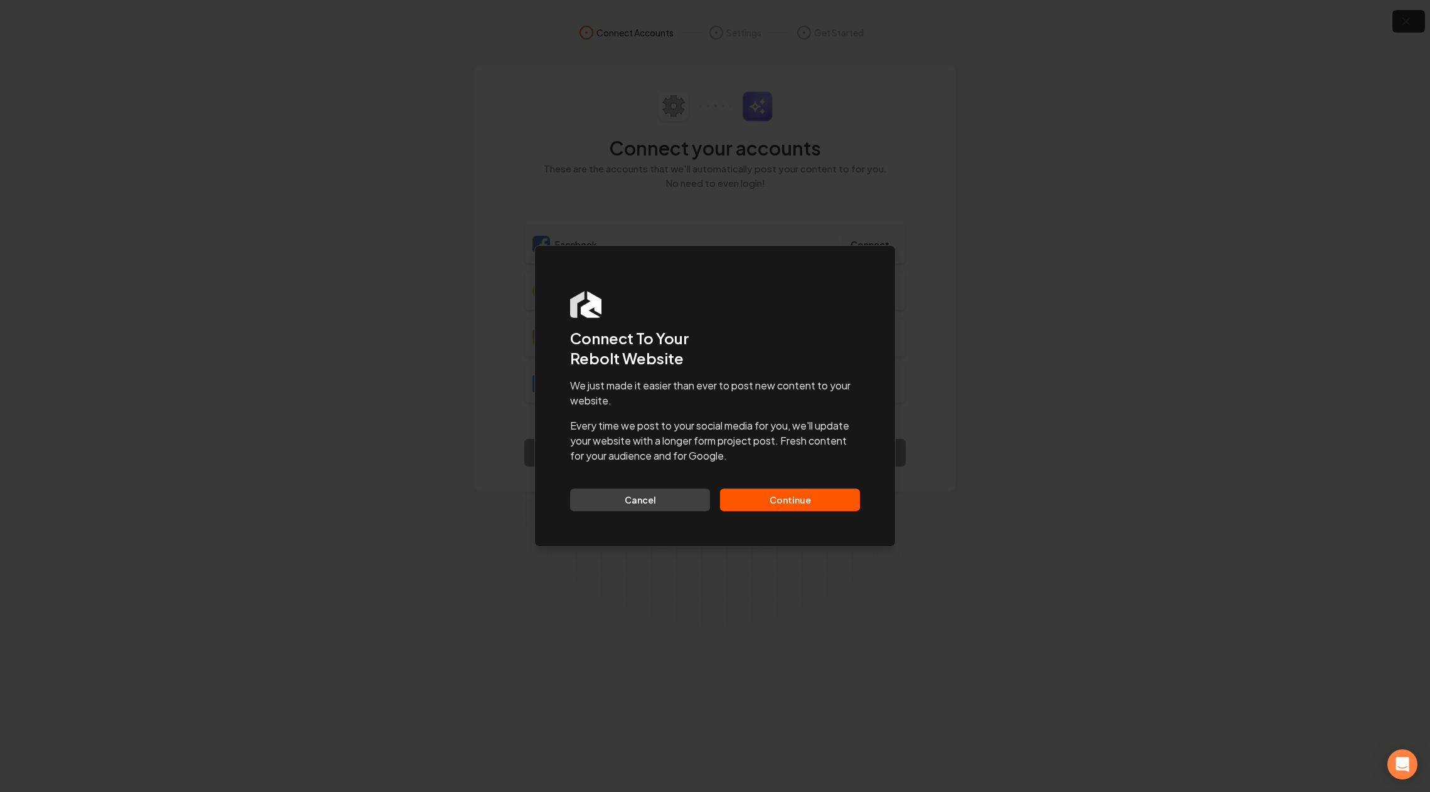
click at [782, 504] on button "Continue" at bounding box center [790, 500] width 140 height 23
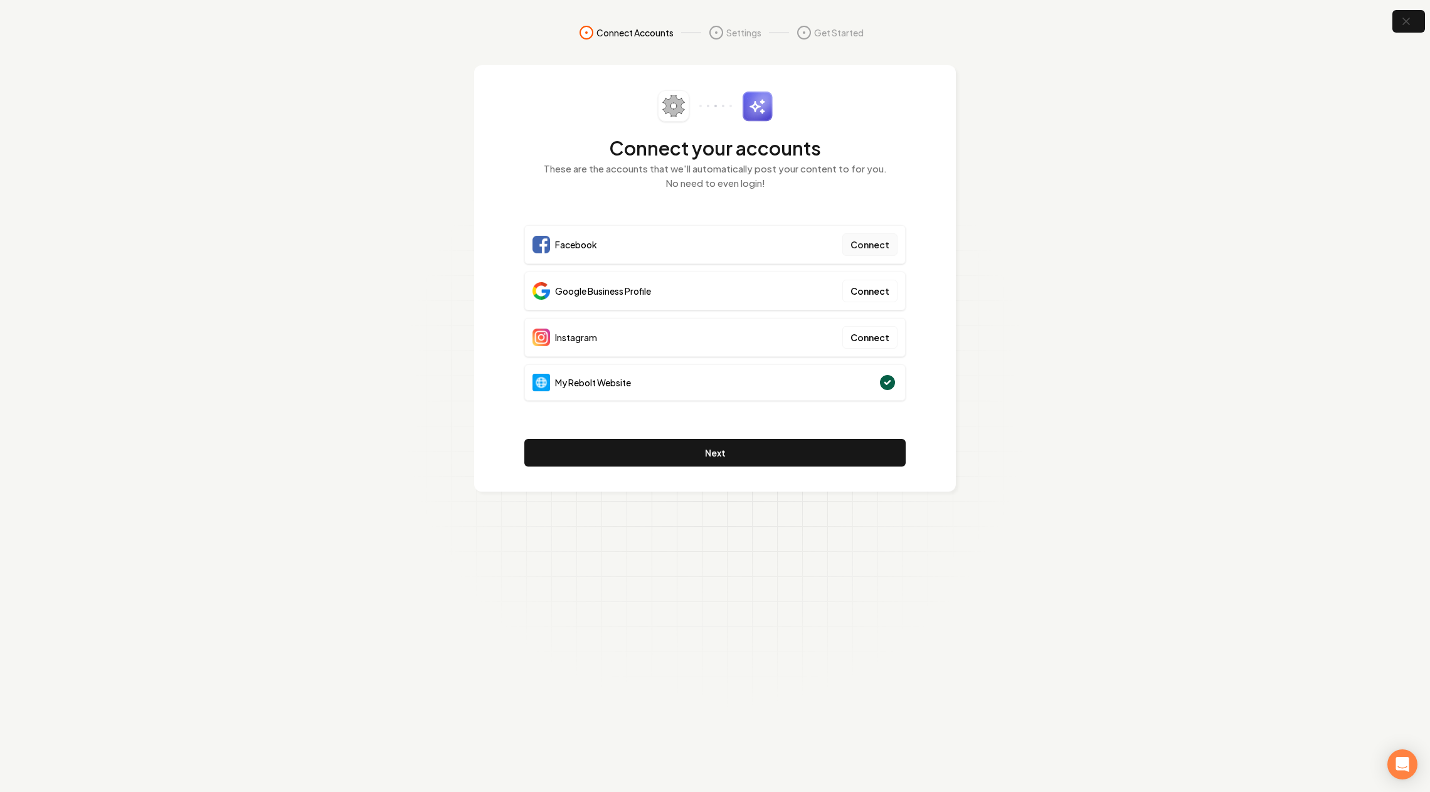
click at [869, 245] on button "Connect" at bounding box center [870, 244] width 55 height 23
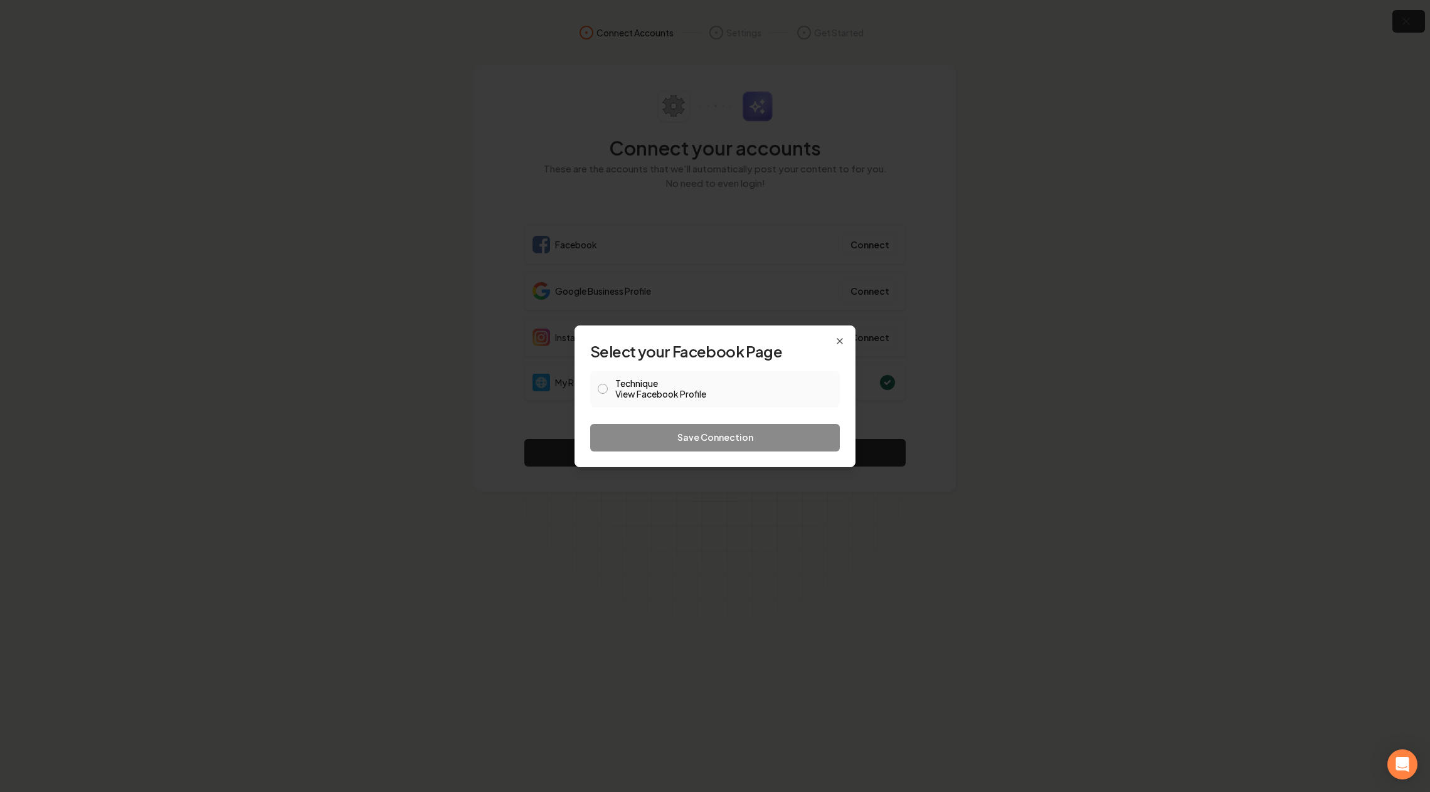
click at [656, 393] on link "View Facebook Profile" at bounding box center [723, 394] width 217 height 13
click at [690, 408] on div "Technique View Facebook Profile" at bounding box center [715, 390] width 250 height 38
click at [662, 390] on link "View Facebook Profile" at bounding box center [723, 394] width 217 height 13
click at [604, 390] on button "Technique View Facebook Profile" at bounding box center [603, 389] width 10 height 10
click at [689, 439] on button "Save Connection" at bounding box center [715, 438] width 250 height 28
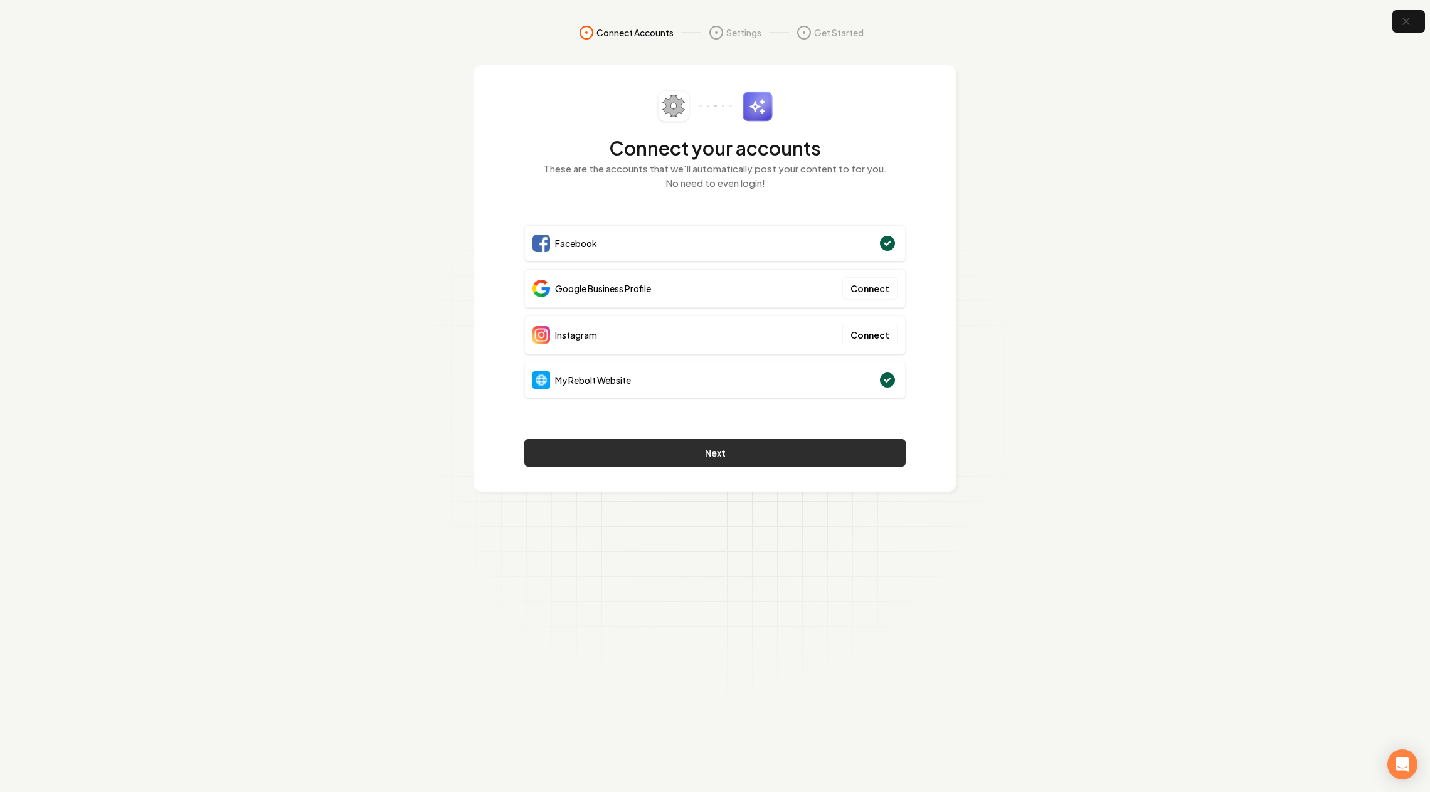
click at [741, 450] on button "Next" at bounding box center [714, 453] width 381 height 28
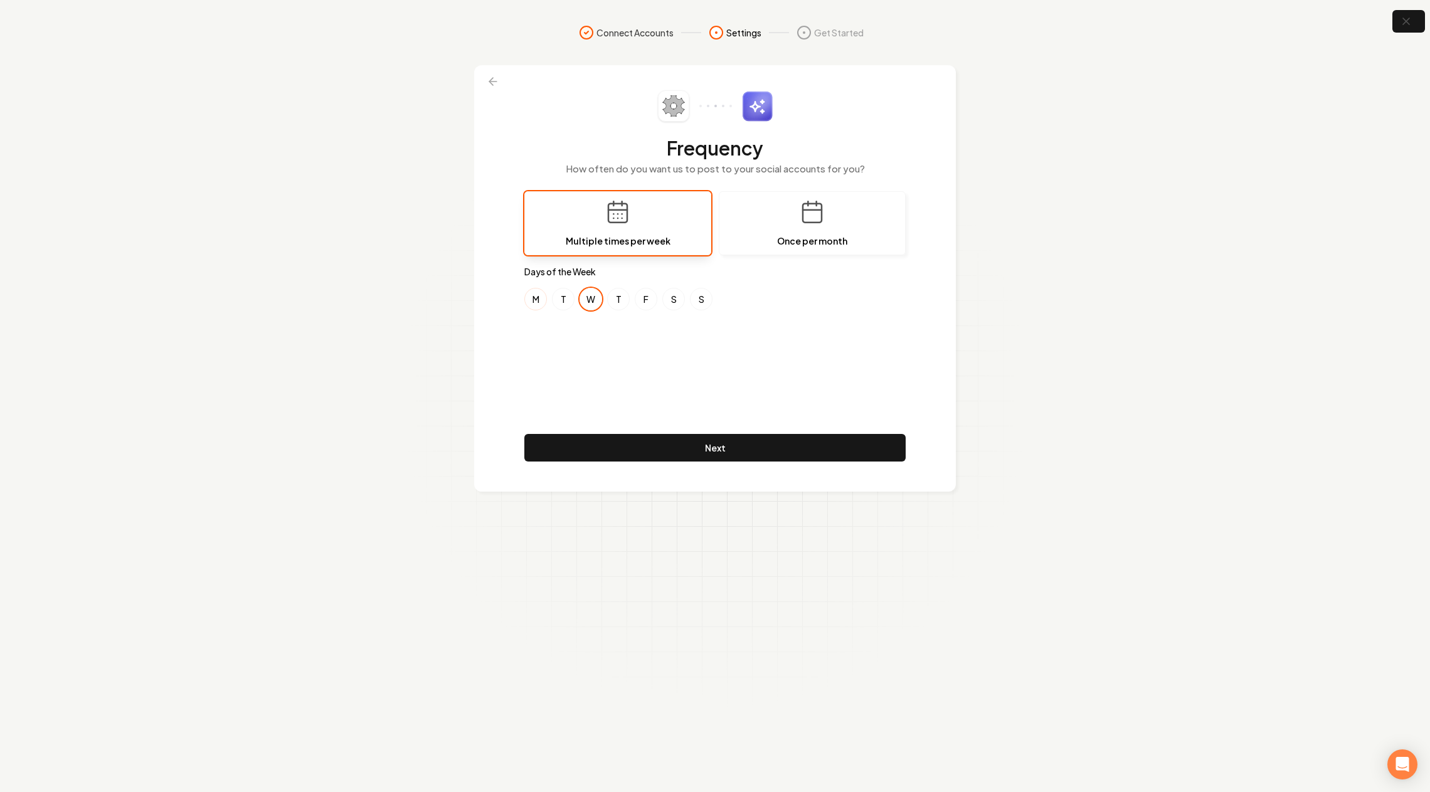
click at [540, 295] on button "M" at bounding box center [535, 299] width 23 height 23
click at [597, 295] on button "W" at bounding box center [591, 299] width 23 height 23
click at [541, 297] on button "M" at bounding box center [535, 299] width 23 height 23
click at [592, 295] on button "W" at bounding box center [591, 299] width 23 height 23
click at [526, 295] on button "M" at bounding box center [535, 299] width 23 height 23
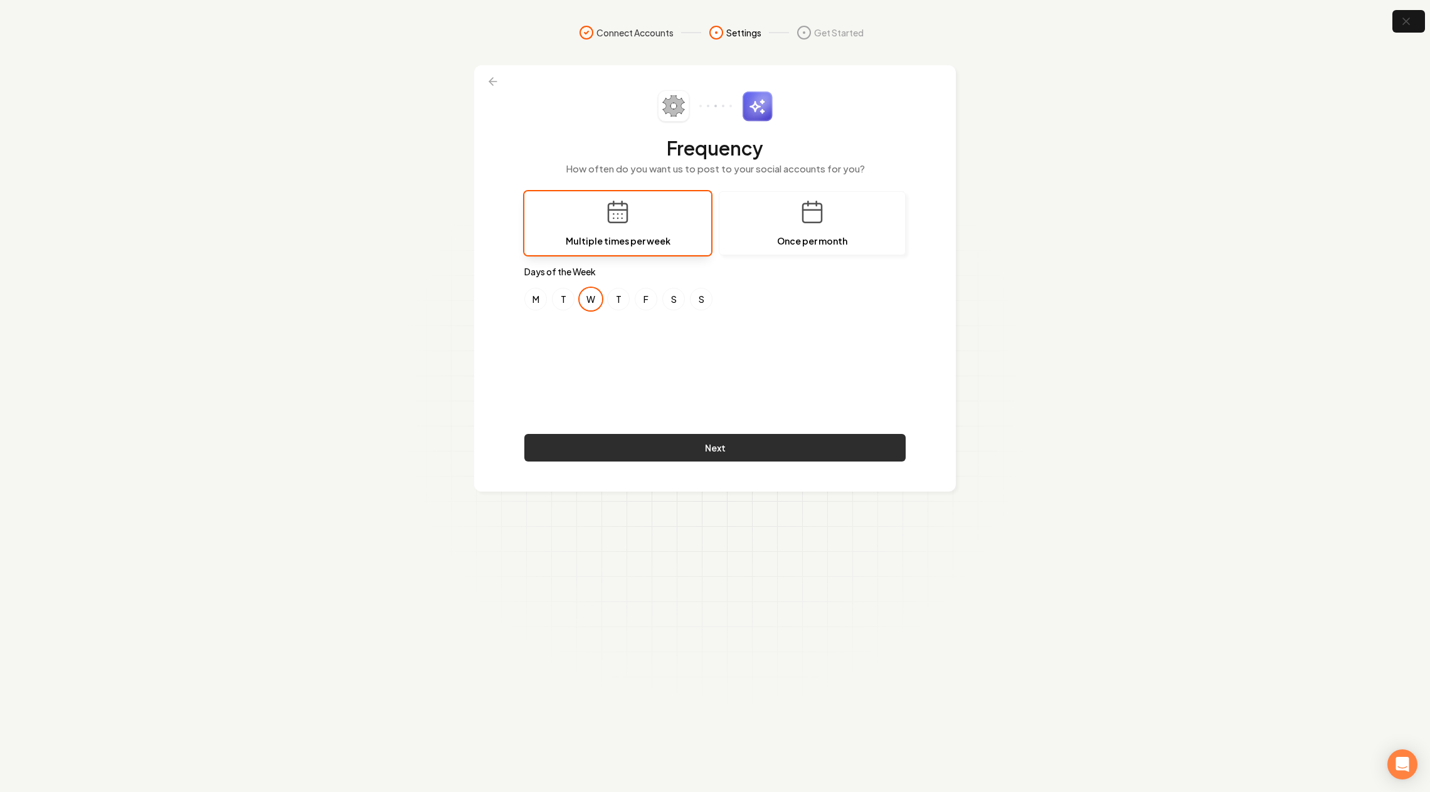
click at [735, 449] on button "Next" at bounding box center [714, 448] width 381 height 28
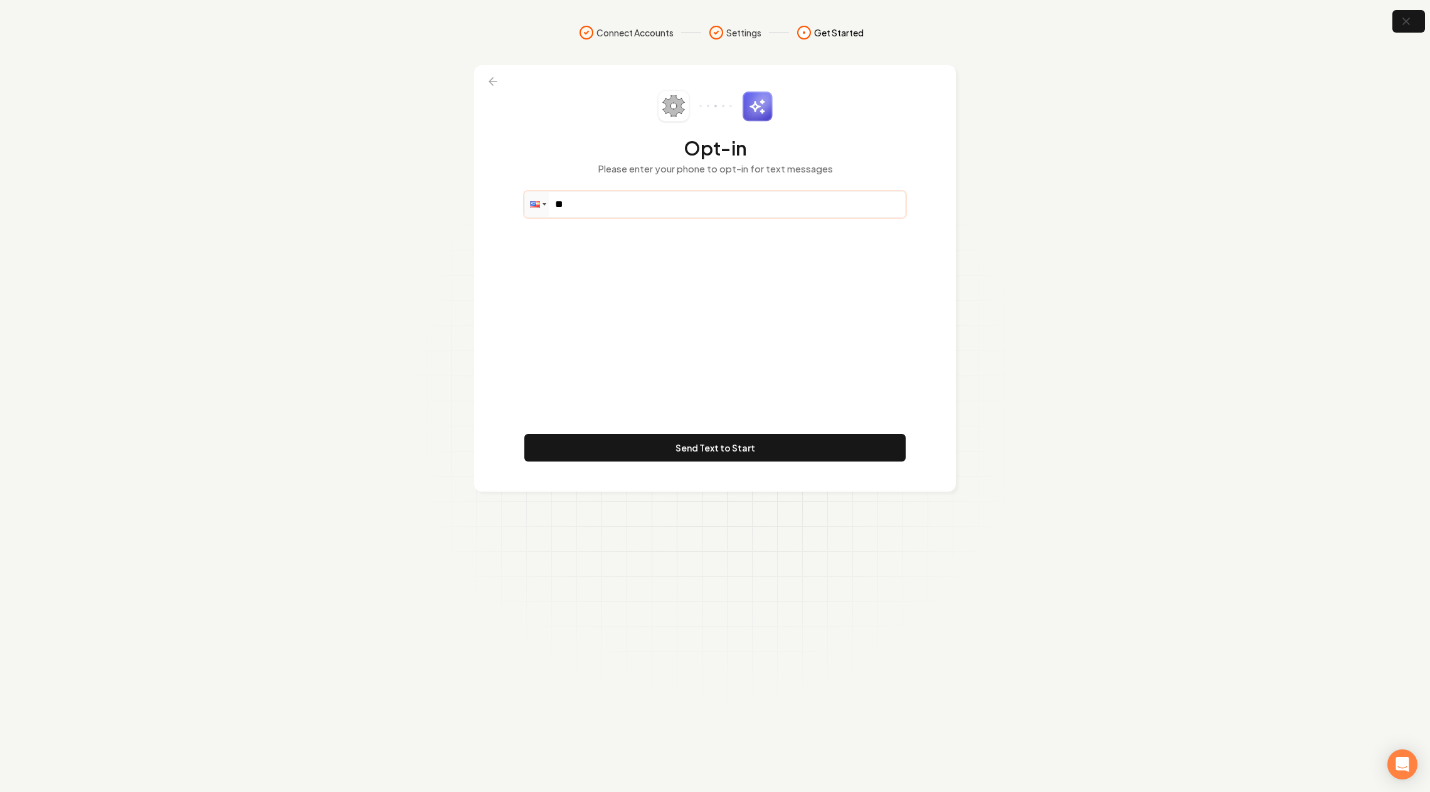
click at [642, 202] on input "**" at bounding box center [715, 204] width 380 height 25
type input "**********"
click at [710, 444] on button "Send Text to Start" at bounding box center [714, 448] width 381 height 28
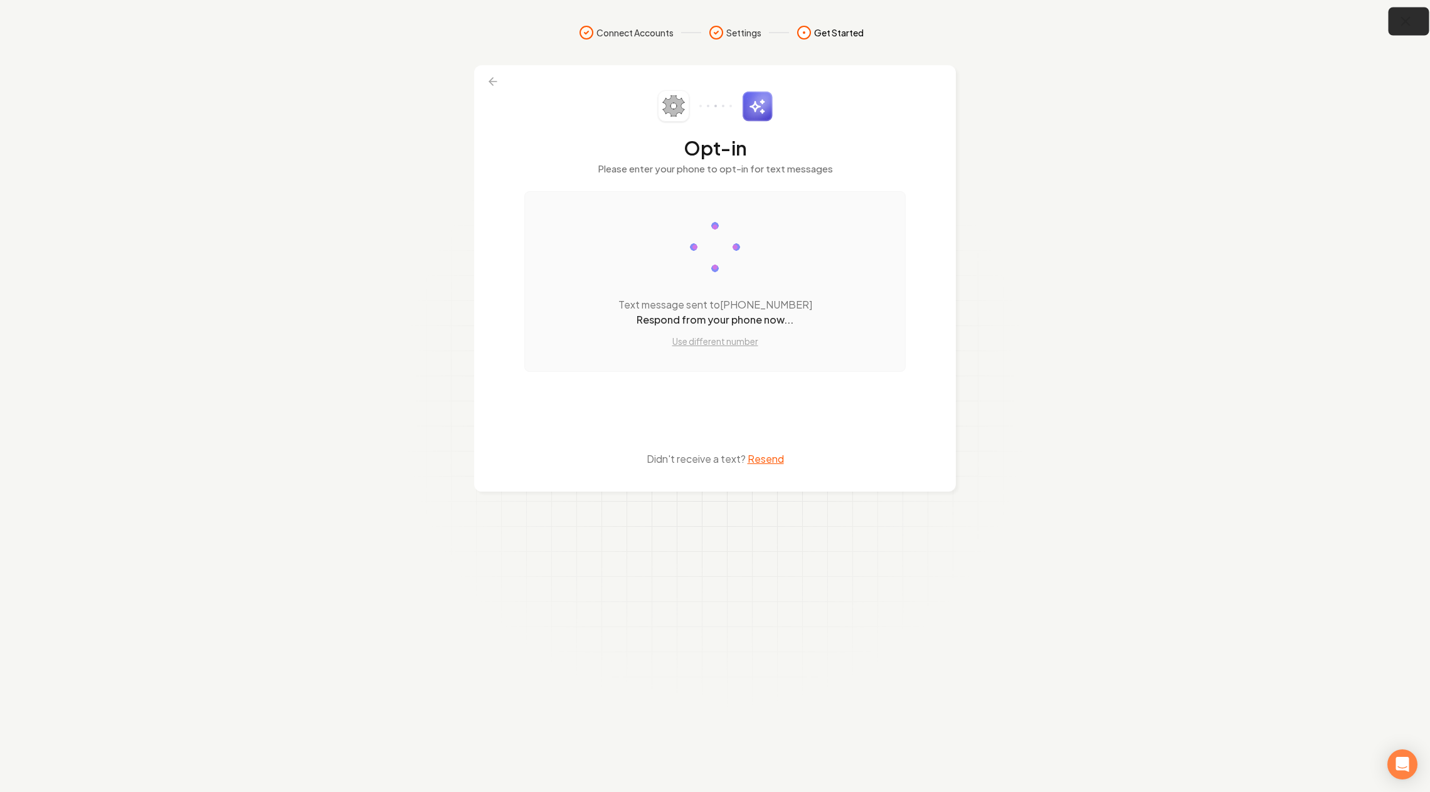
click at [1416, 27] on button "button" at bounding box center [1409, 22] width 41 height 28
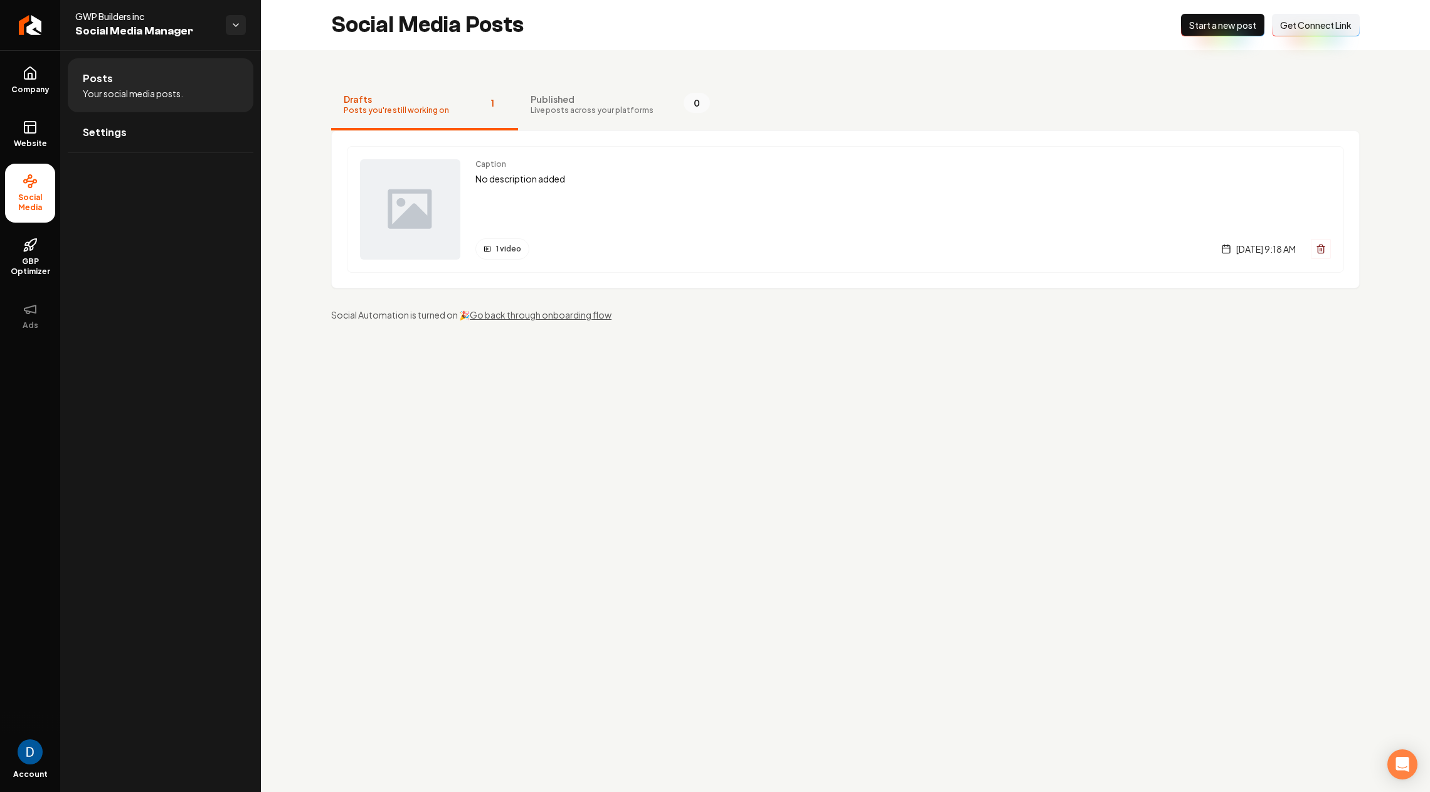
click at [103, 15] on span "GWP Builders inc" at bounding box center [145, 16] width 141 height 13
copy span "GWP Builders inc"
click at [31, 29] on icon "Return to dashboard" at bounding box center [30, 25] width 20 height 20
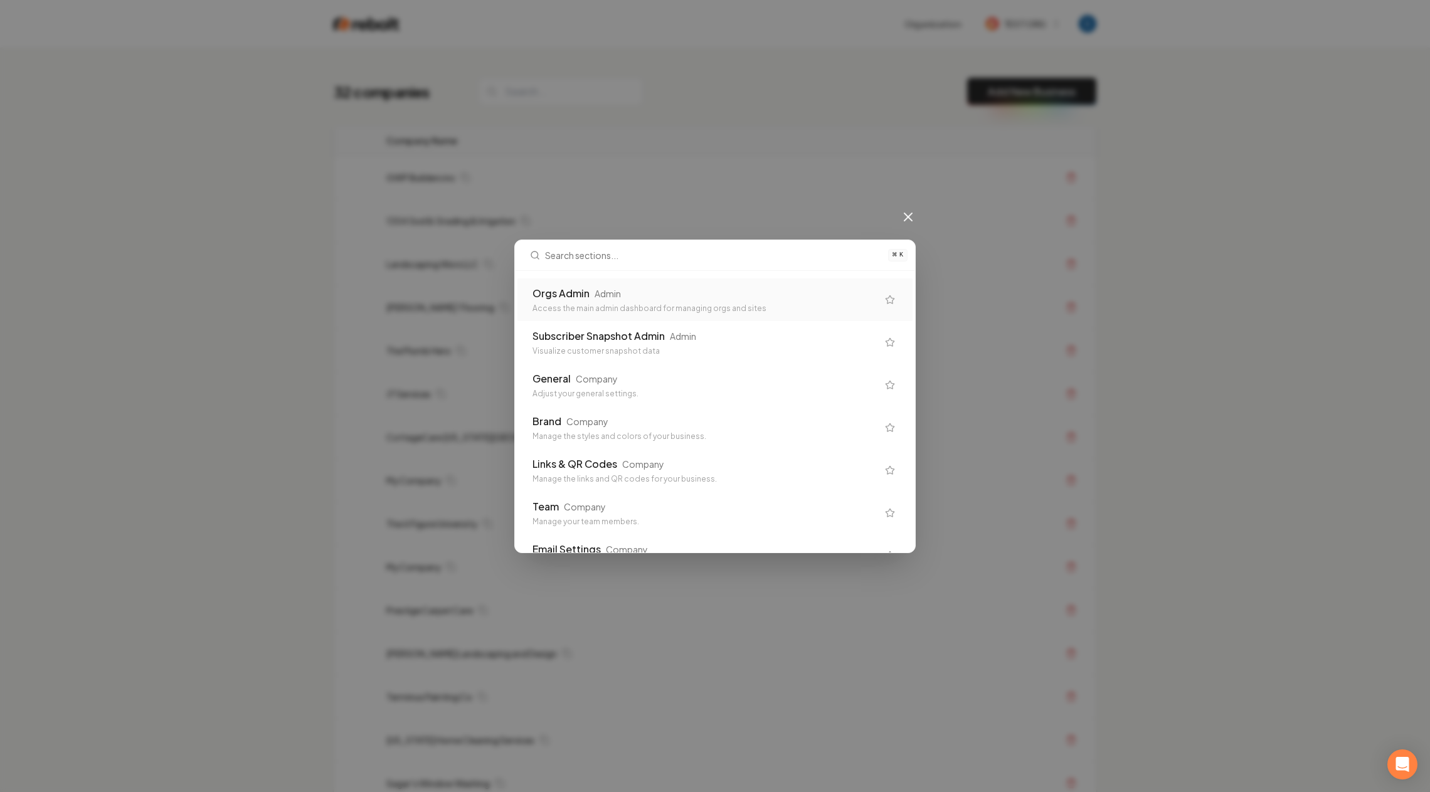
click at [686, 293] on div "Orgs Admin Admin" at bounding box center [705, 293] width 345 height 15
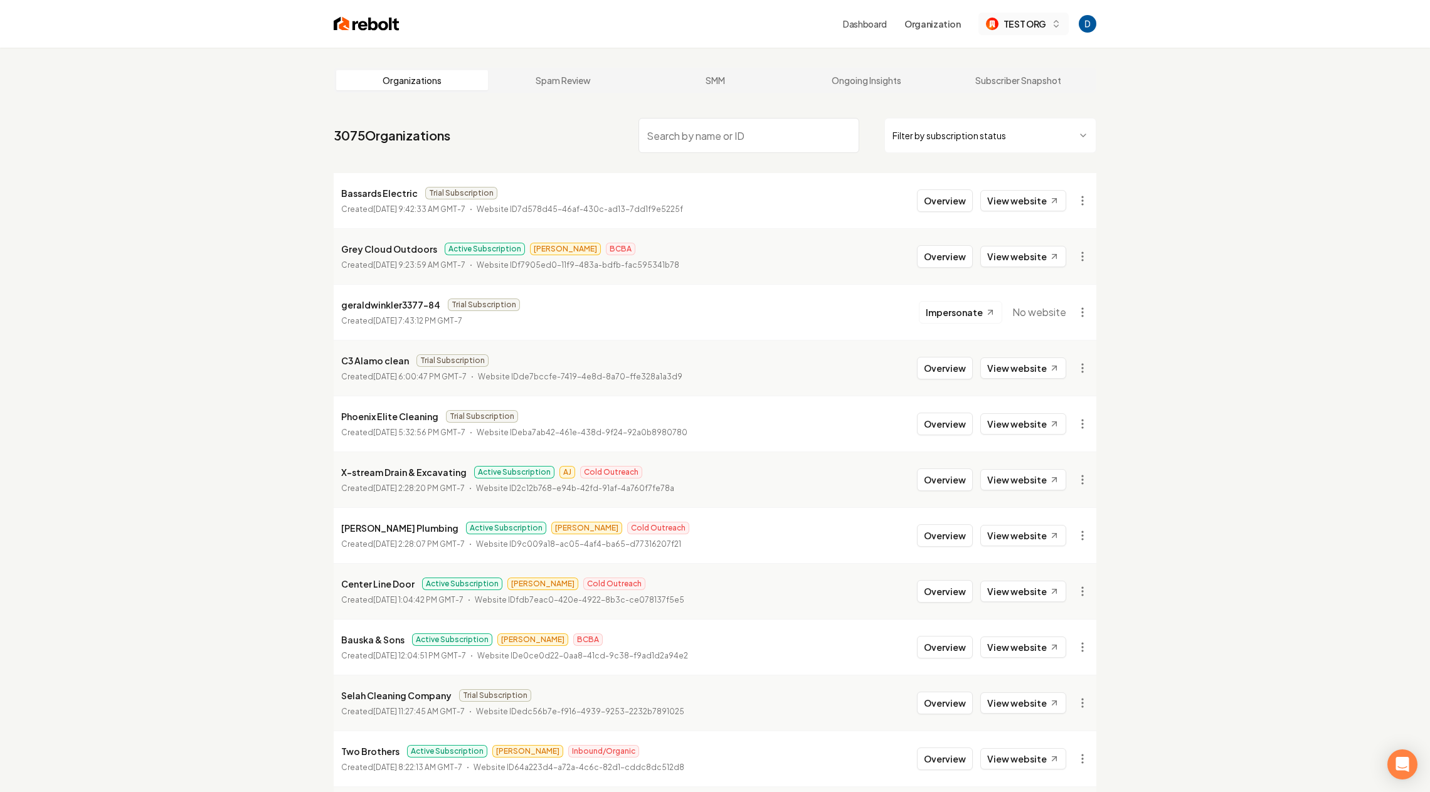
click at [1036, 23] on span "TEST ORG" at bounding box center [1025, 24] width 43 height 13
click at [1003, 89] on div "Rebolt Site Builder" at bounding box center [1036, 89] width 144 height 15
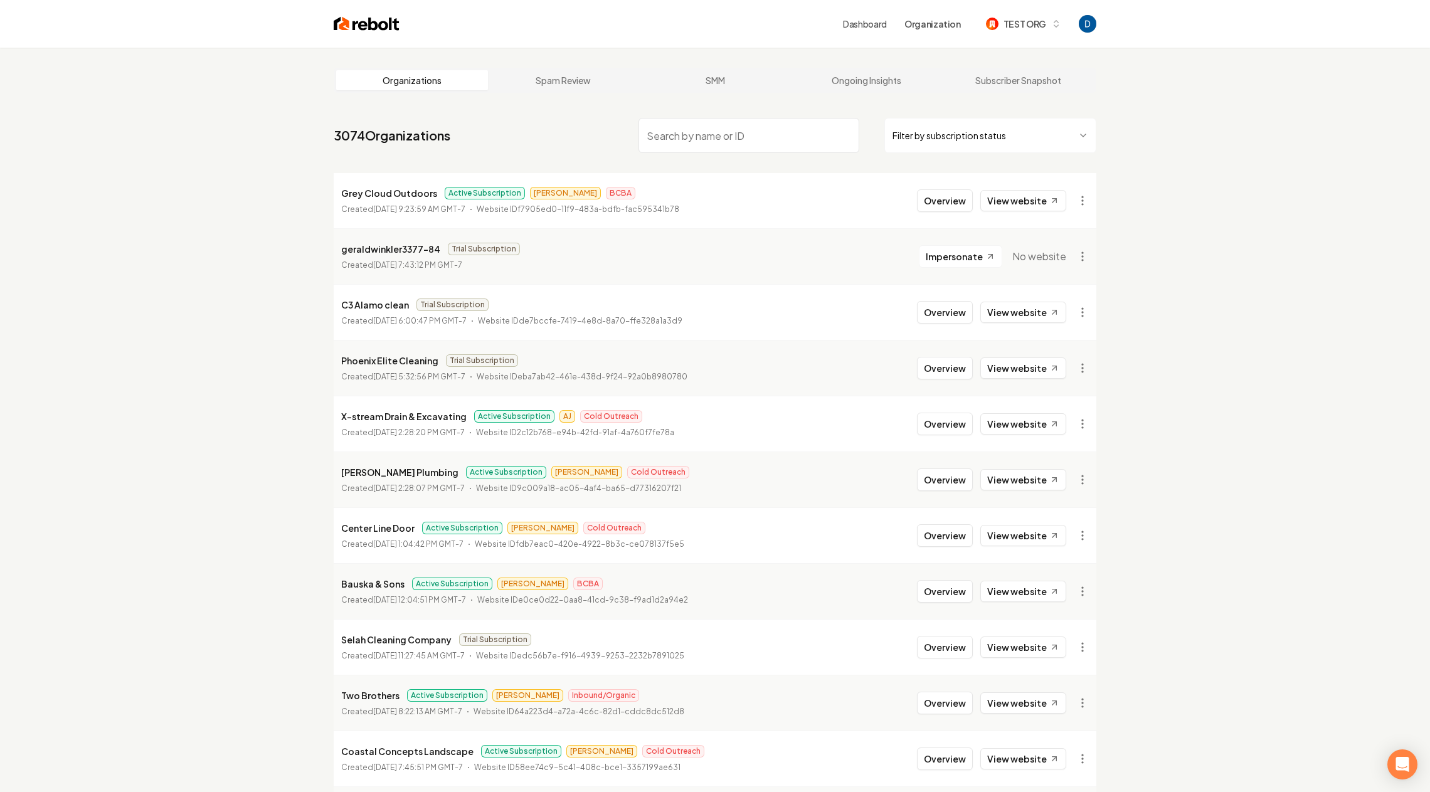
paste input "Cutting Edge Lawn and Landscape LLC"
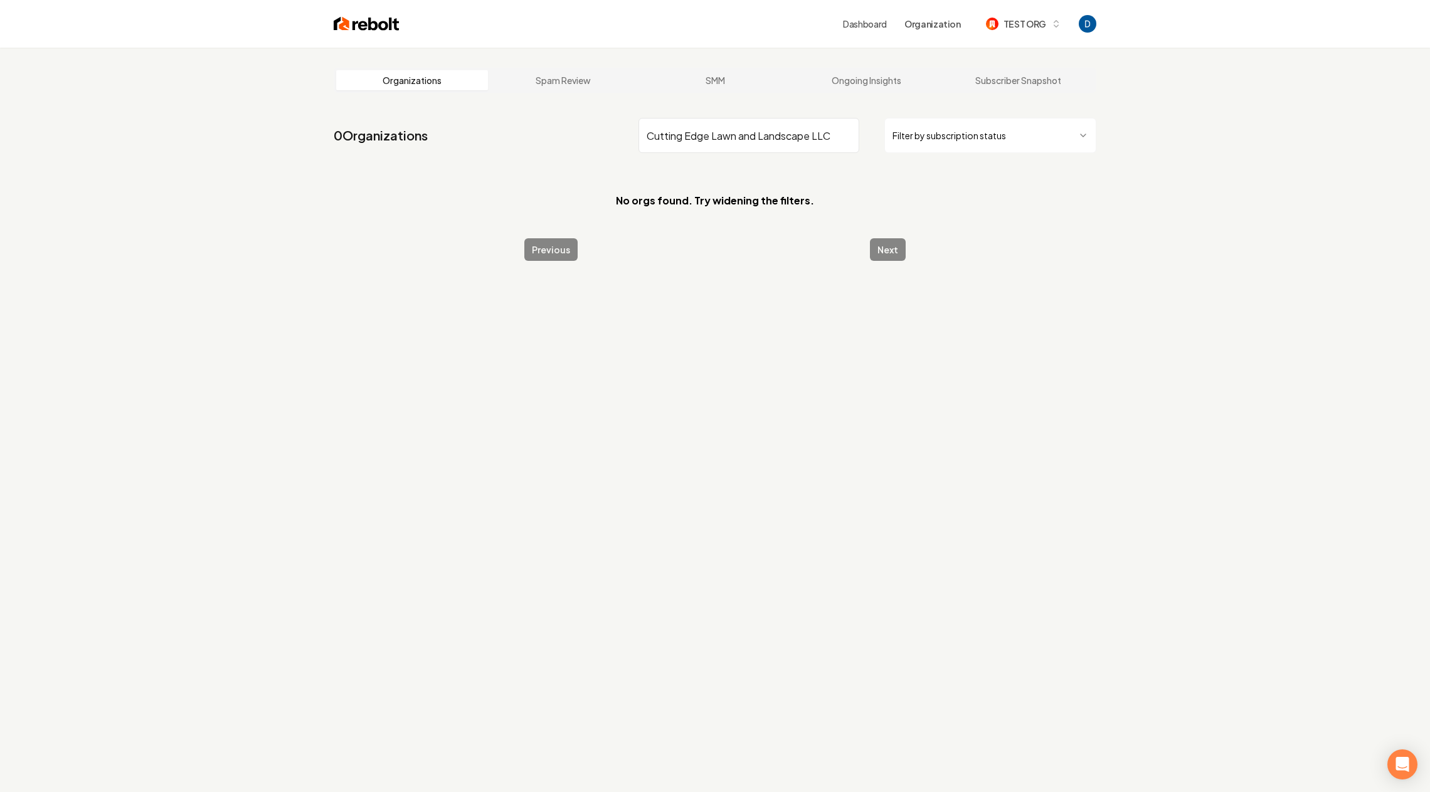
click at [647, 137] on input "Cutting Edge Lawn and Landscape LLC" at bounding box center [749, 135] width 221 height 35
drag, startPoint x: 709, startPoint y: 139, endPoint x: 833, endPoint y: 124, distance: 124.6
click at [833, 124] on input "Cutting Edge Lawn and Landscape LLC" at bounding box center [749, 135] width 221 height 35
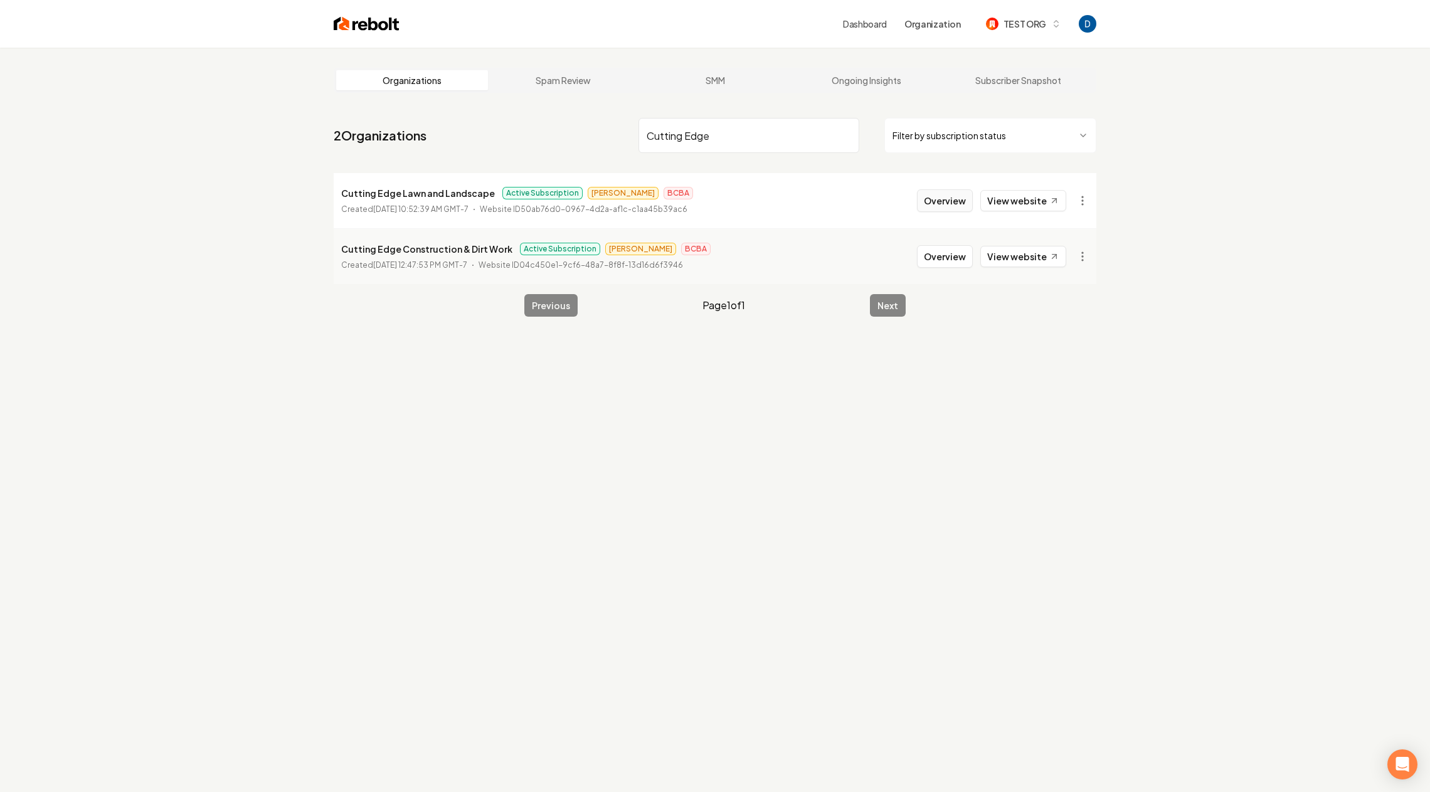
type input "Cutting Edge"
click at [950, 194] on button "Overview" at bounding box center [945, 200] width 56 height 23
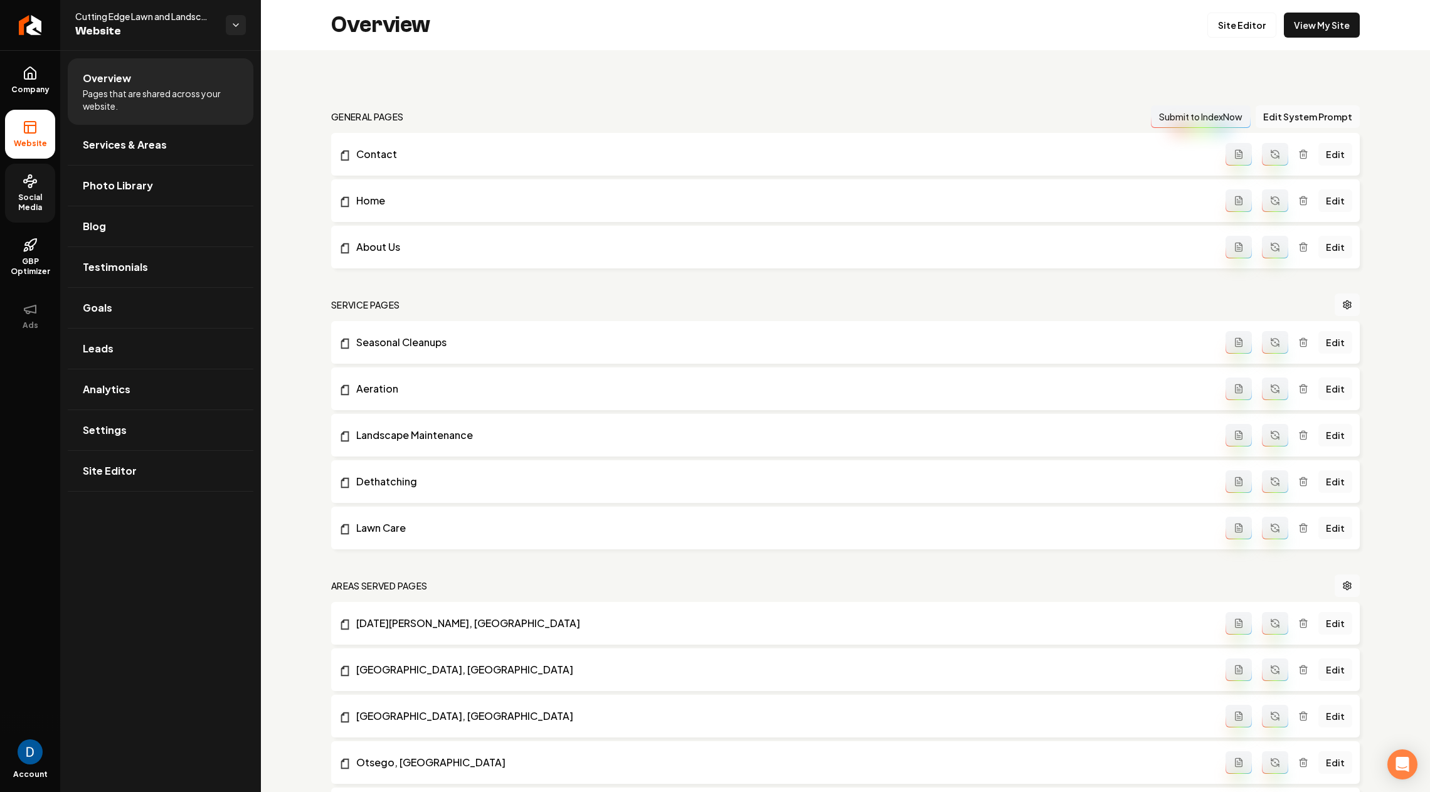
click at [26, 191] on link "Social Media" at bounding box center [30, 193] width 50 height 59
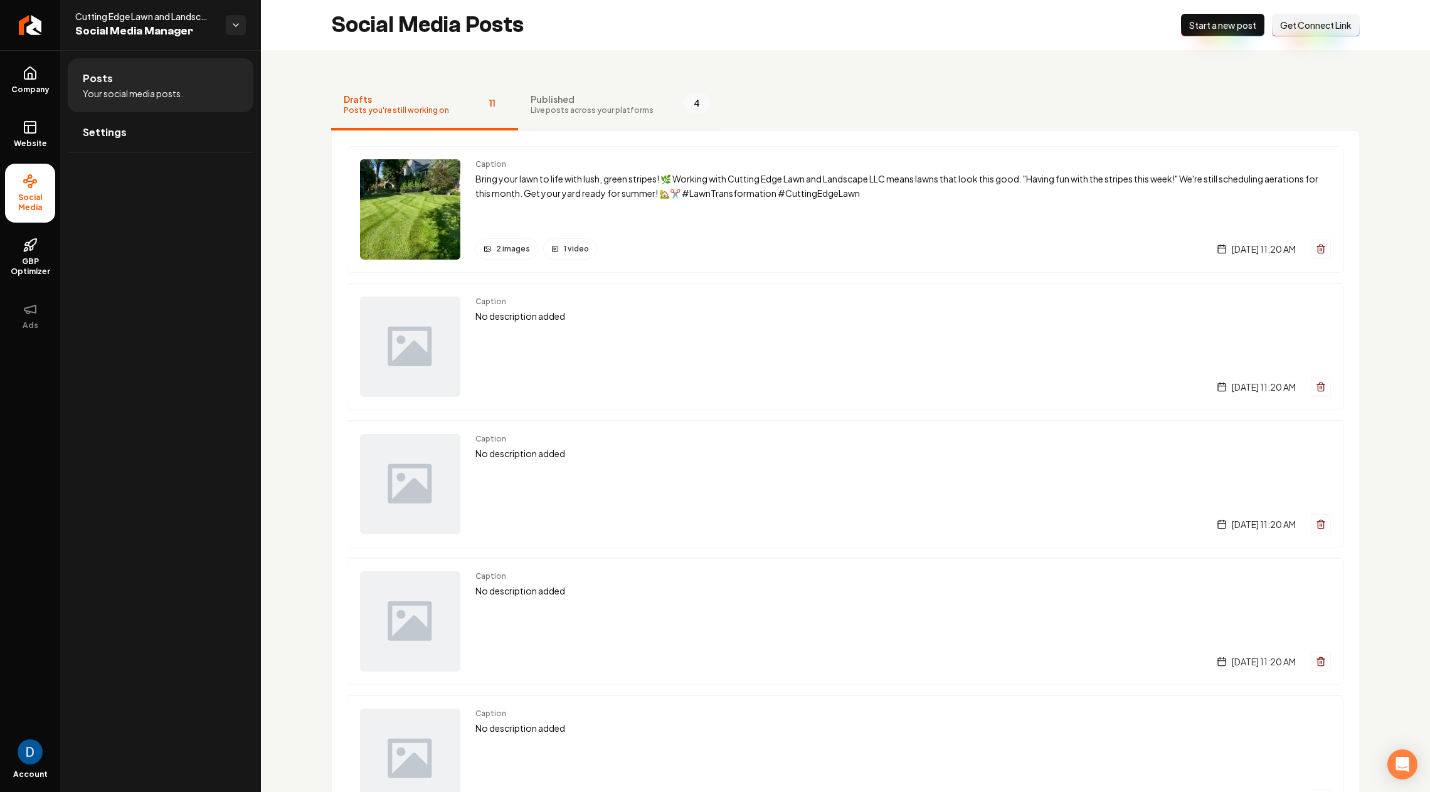
click at [577, 109] on span "Live posts across your platforms" at bounding box center [592, 110] width 123 height 10
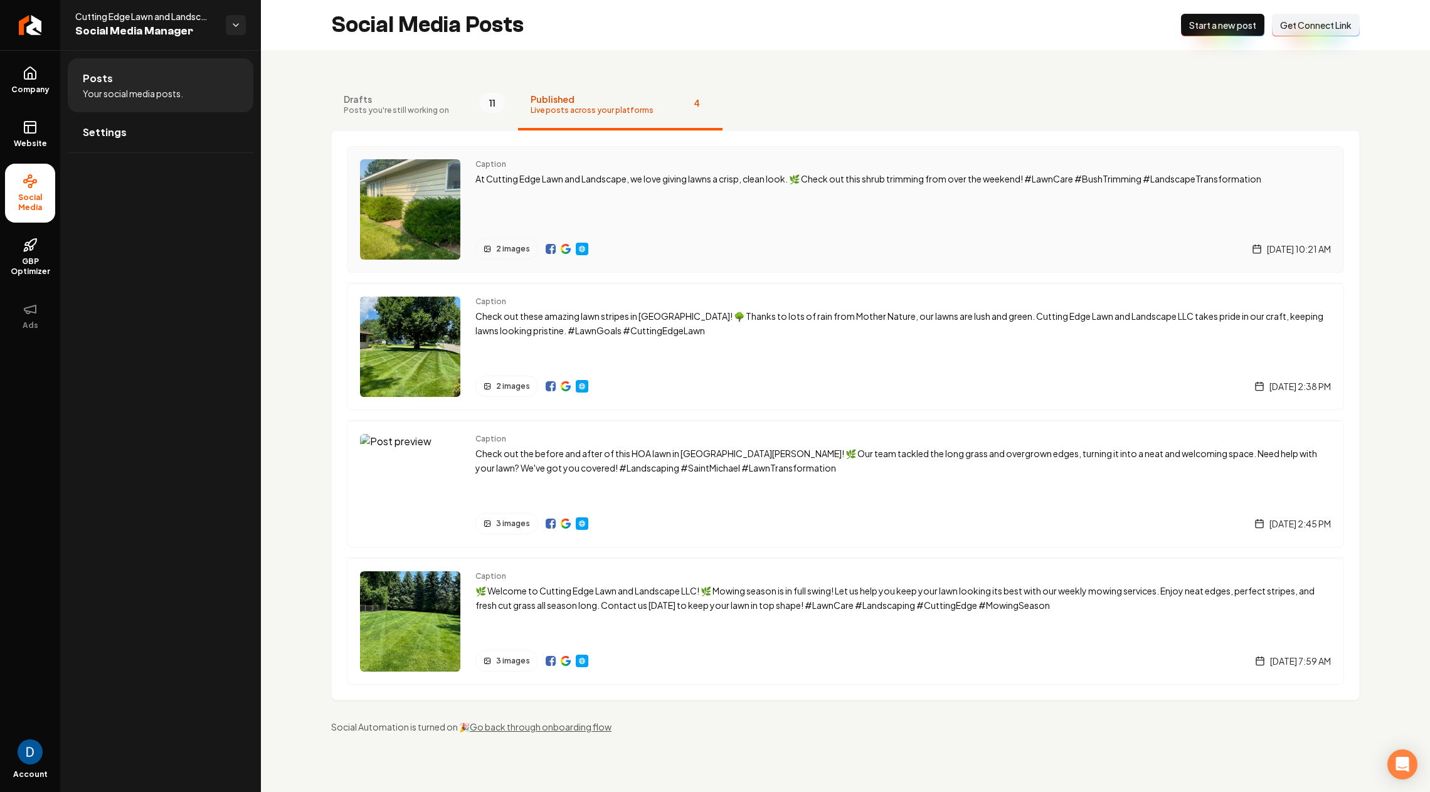
click at [657, 229] on div "Caption At Cutting Edge Lawn and Landscape, we love giving lawns a crisp, clean…" at bounding box center [904, 209] width 856 height 100
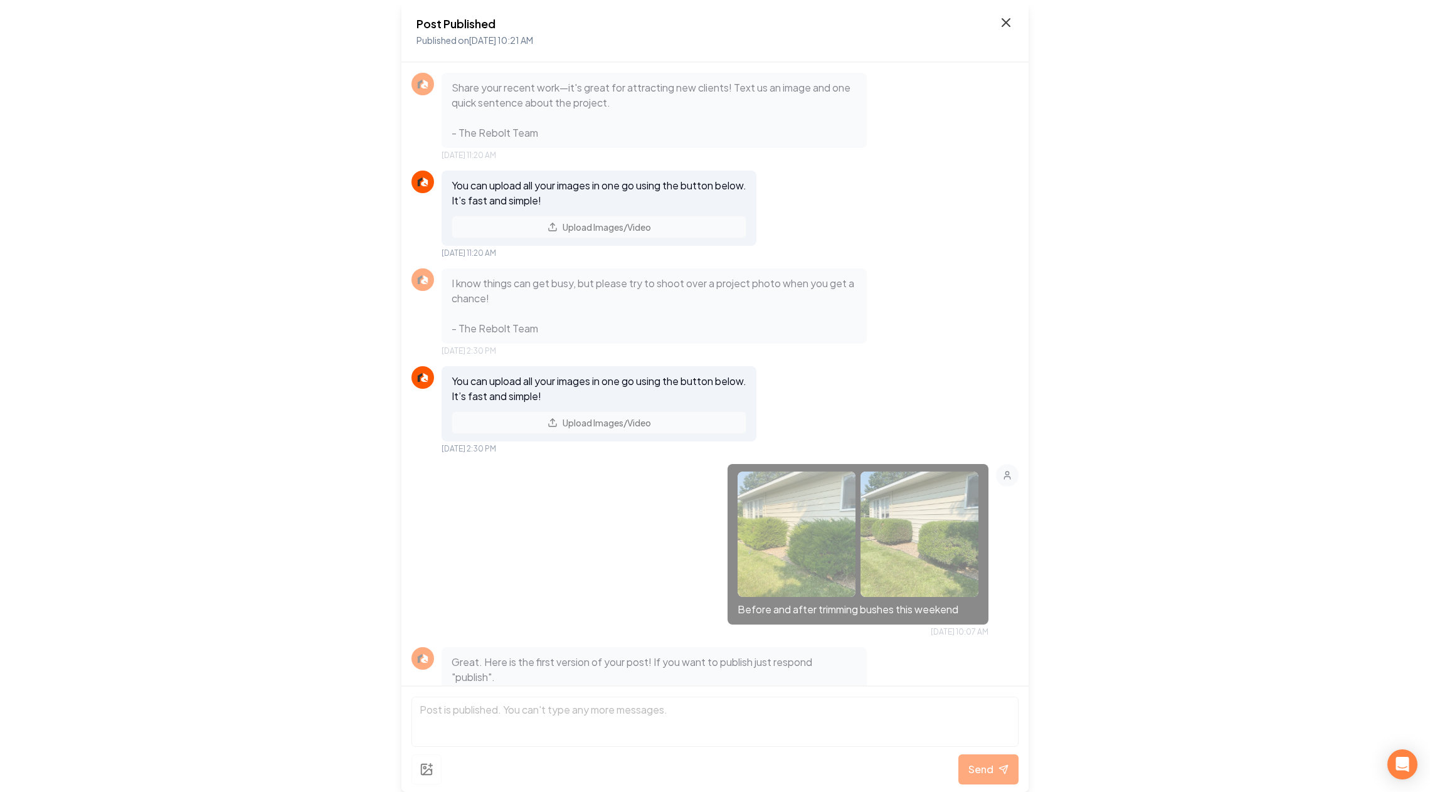
click at [1003, 19] on icon at bounding box center [1007, 23] width 8 height 8
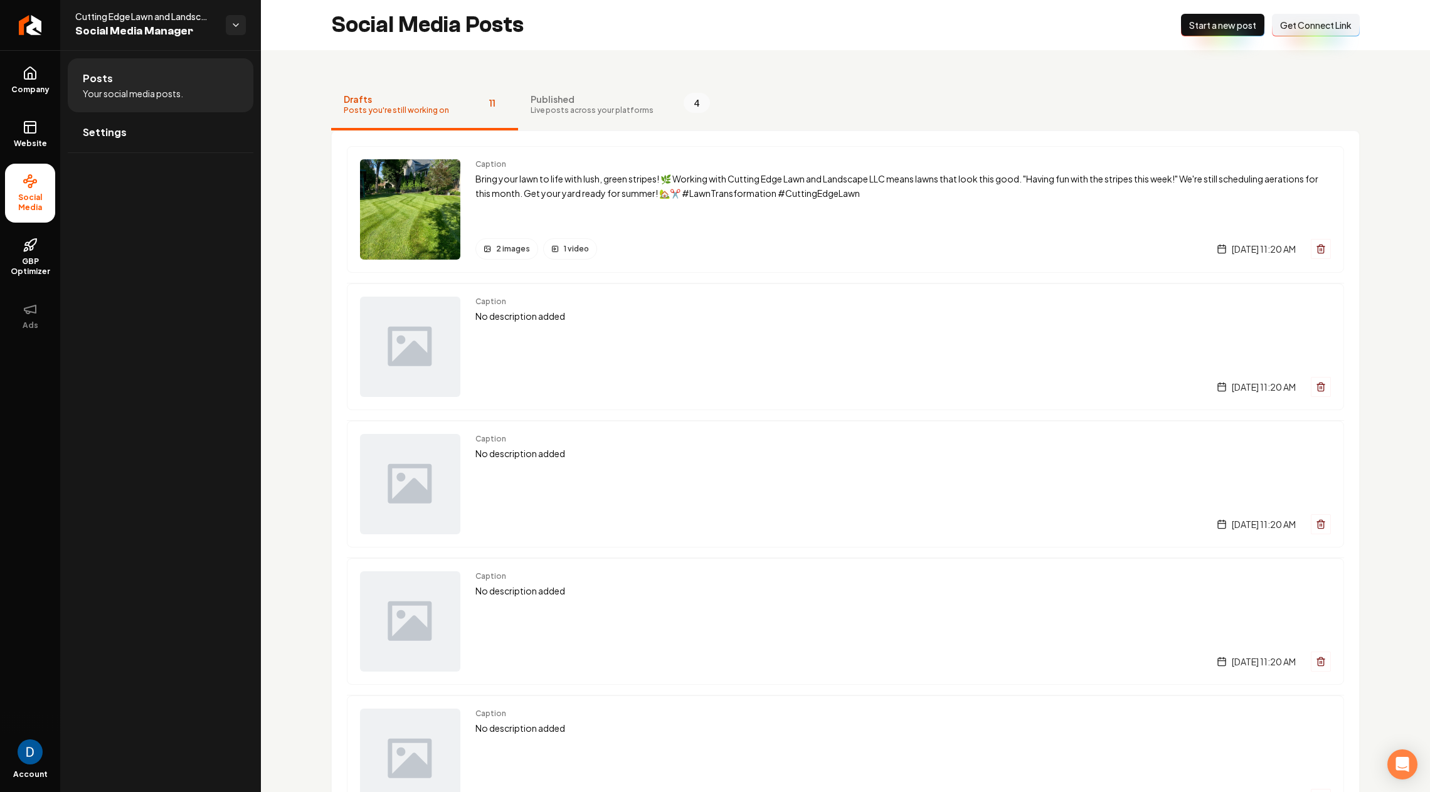
click at [413, 90] on button "Drafts Posts you're still working on 11" at bounding box center [424, 105] width 187 height 50
click at [637, 189] on p "Bring your lawn to life with lush, green stripes! 🌿 Working with Cutting Edge L…" at bounding box center [904, 186] width 856 height 29
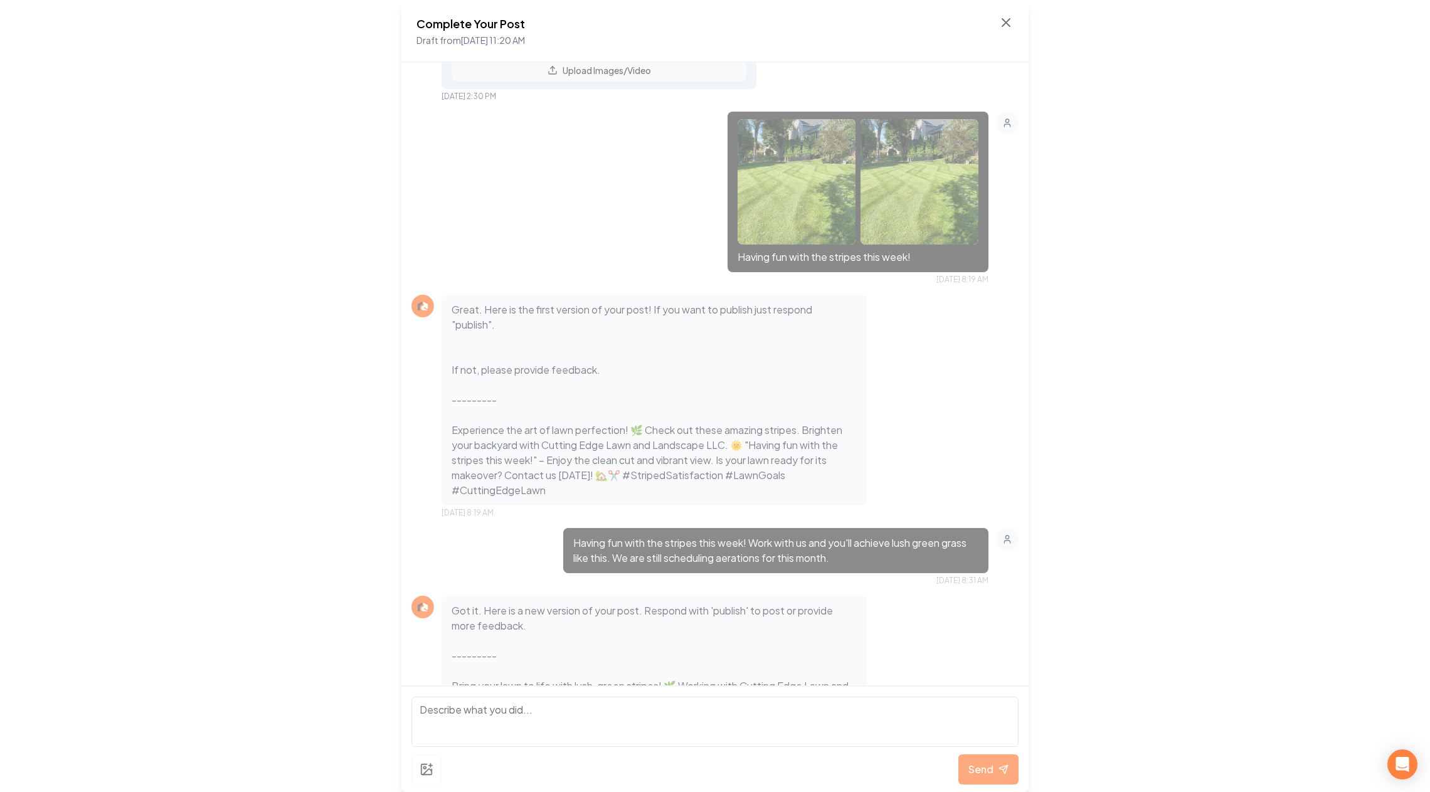
scroll to position [197, 0]
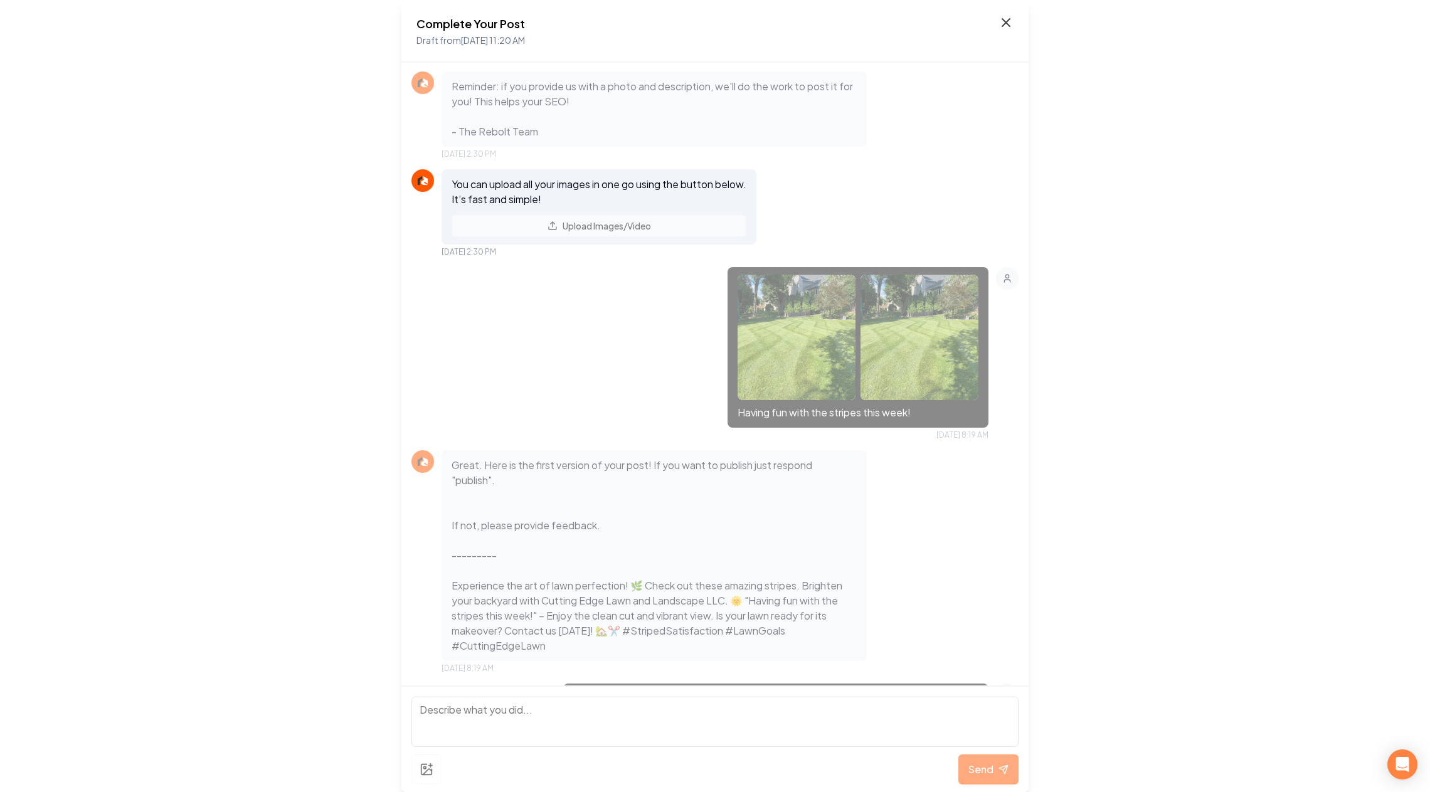
click at [1006, 19] on icon at bounding box center [1006, 22] width 15 height 15
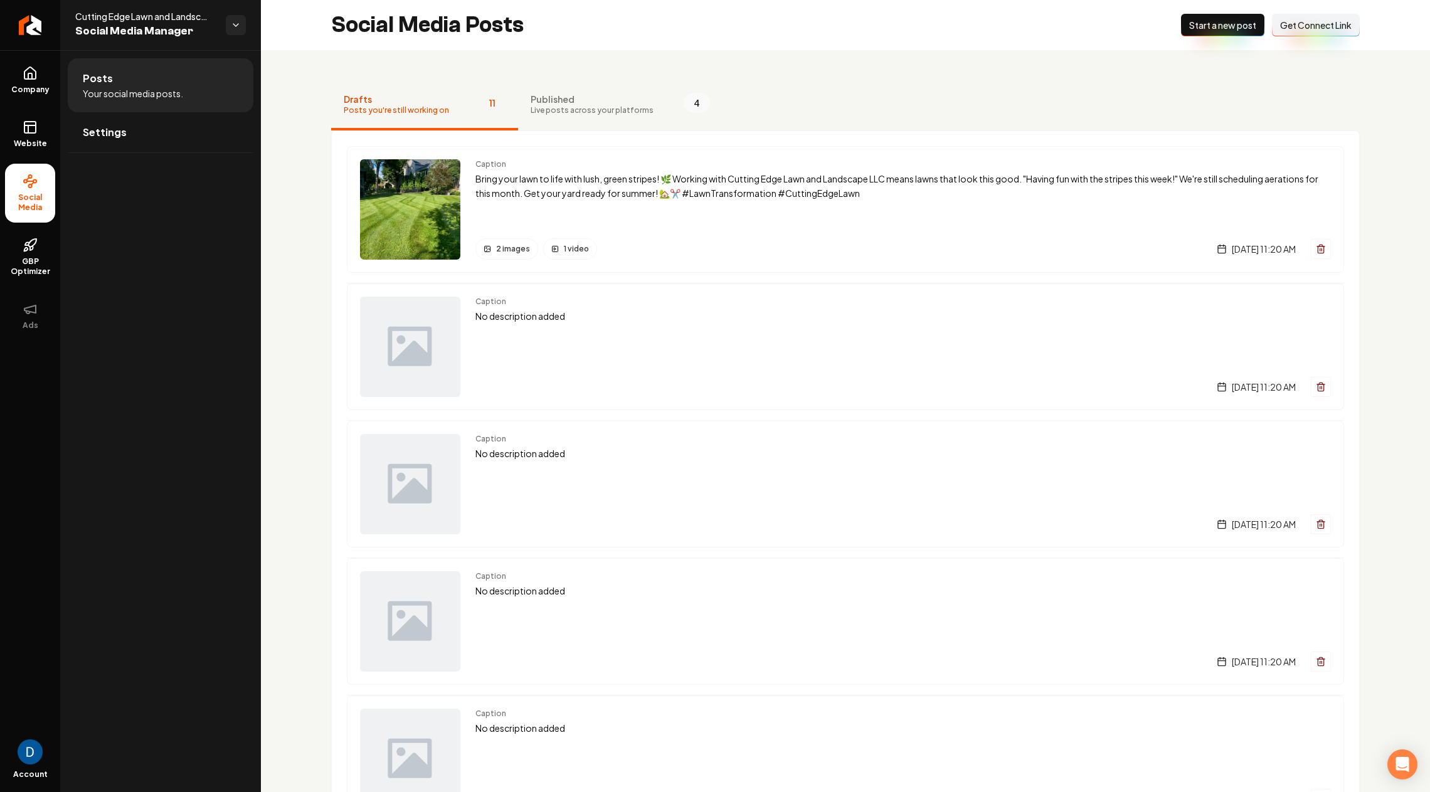
click at [1213, 23] on span "Start a new post" at bounding box center [1222, 25] width 67 height 13
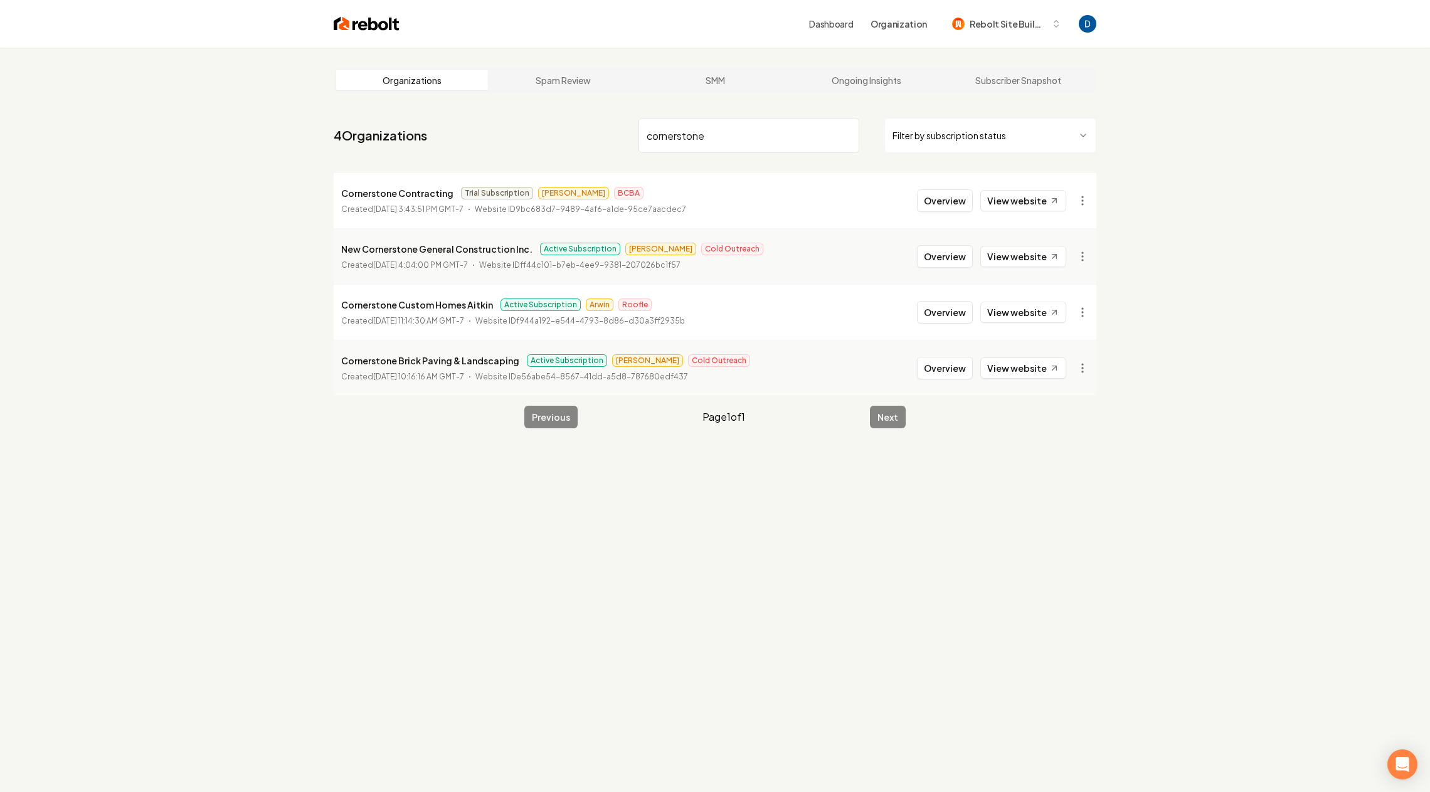
click at [673, 130] on input "cornerstone" at bounding box center [749, 135] width 221 height 35
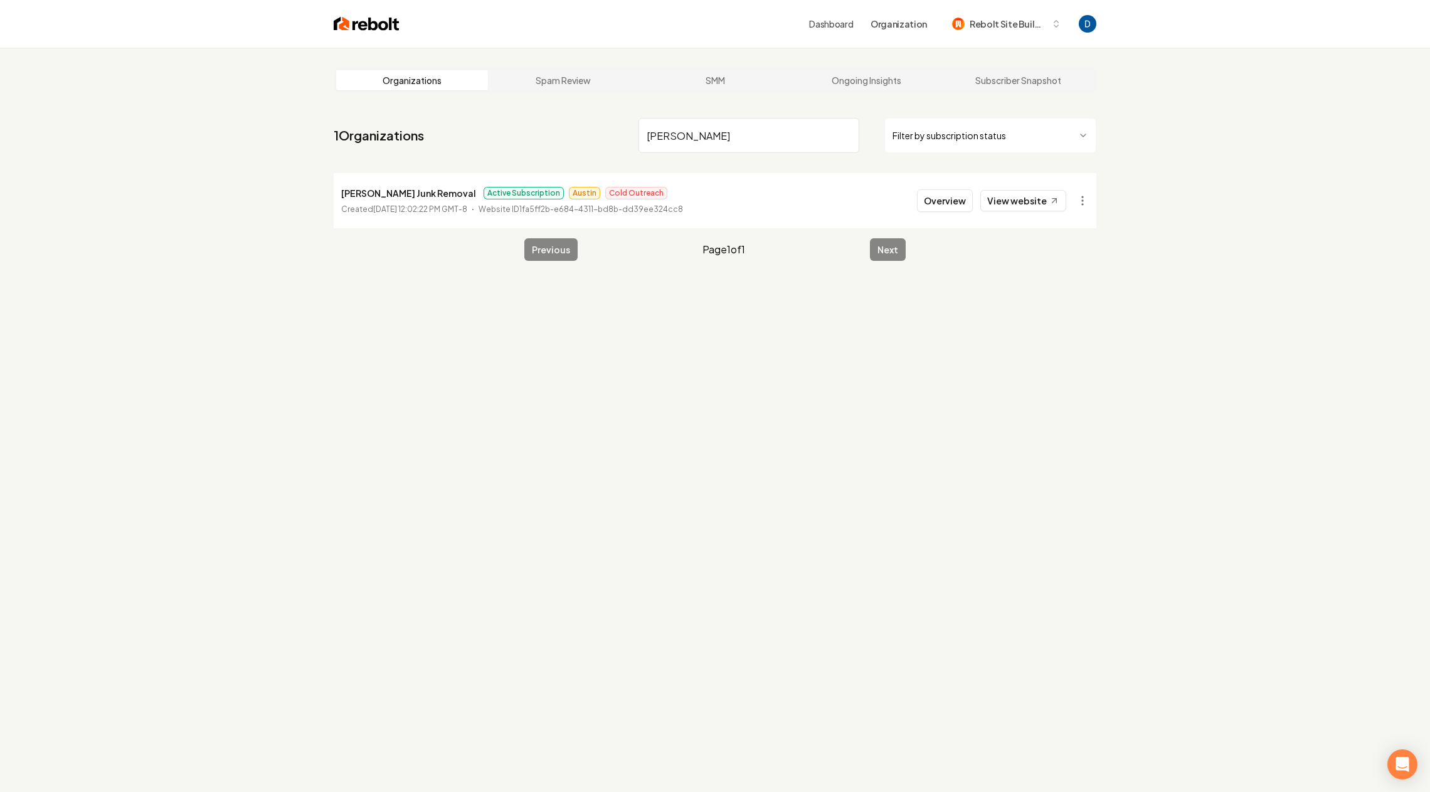
type input "[PERSON_NAME]"
click at [365, 191] on p "[PERSON_NAME] Junk Removal" at bounding box center [408, 193] width 135 height 15
copy p "[PERSON_NAME] Junk Removal"
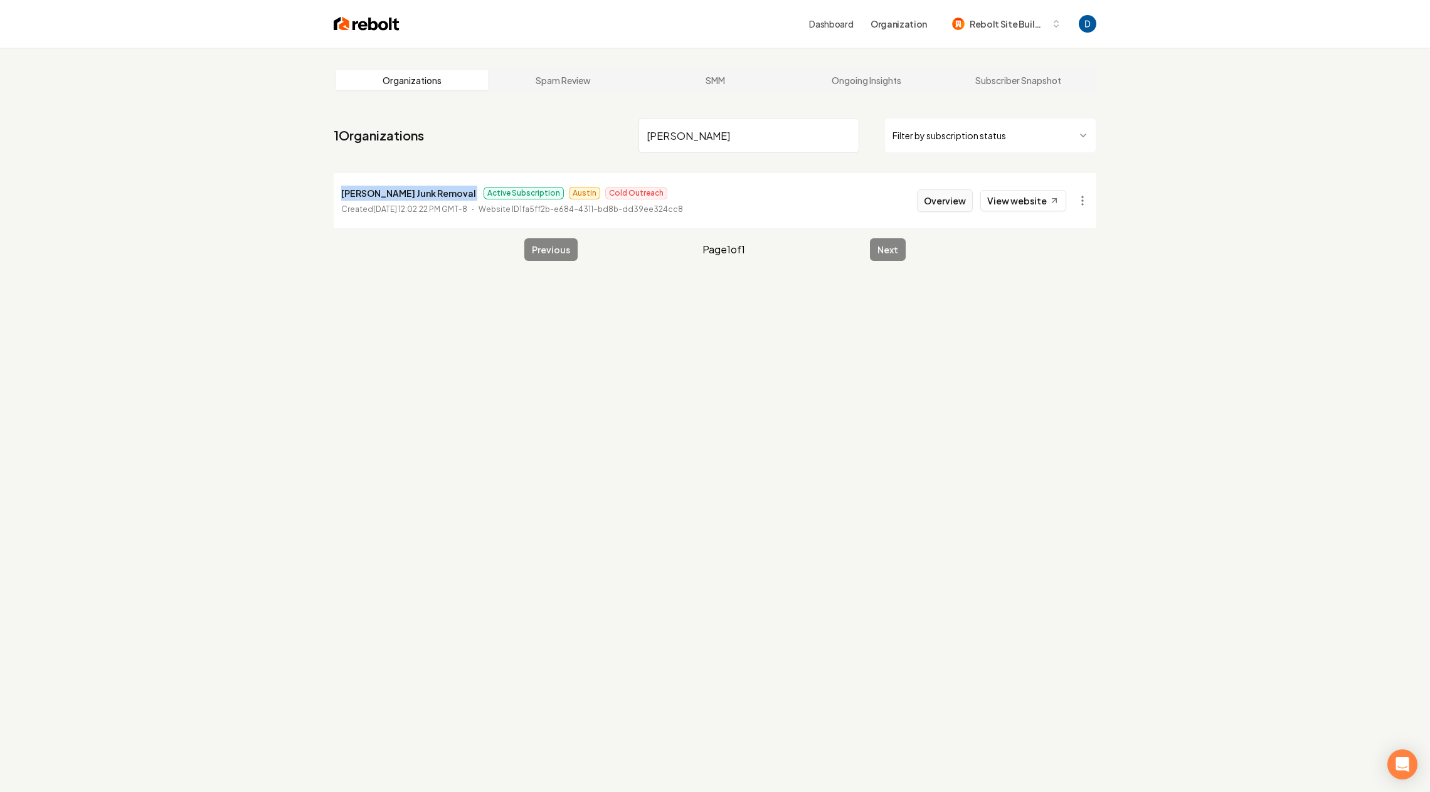
click at [954, 196] on button "Overview" at bounding box center [945, 200] width 56 height 23
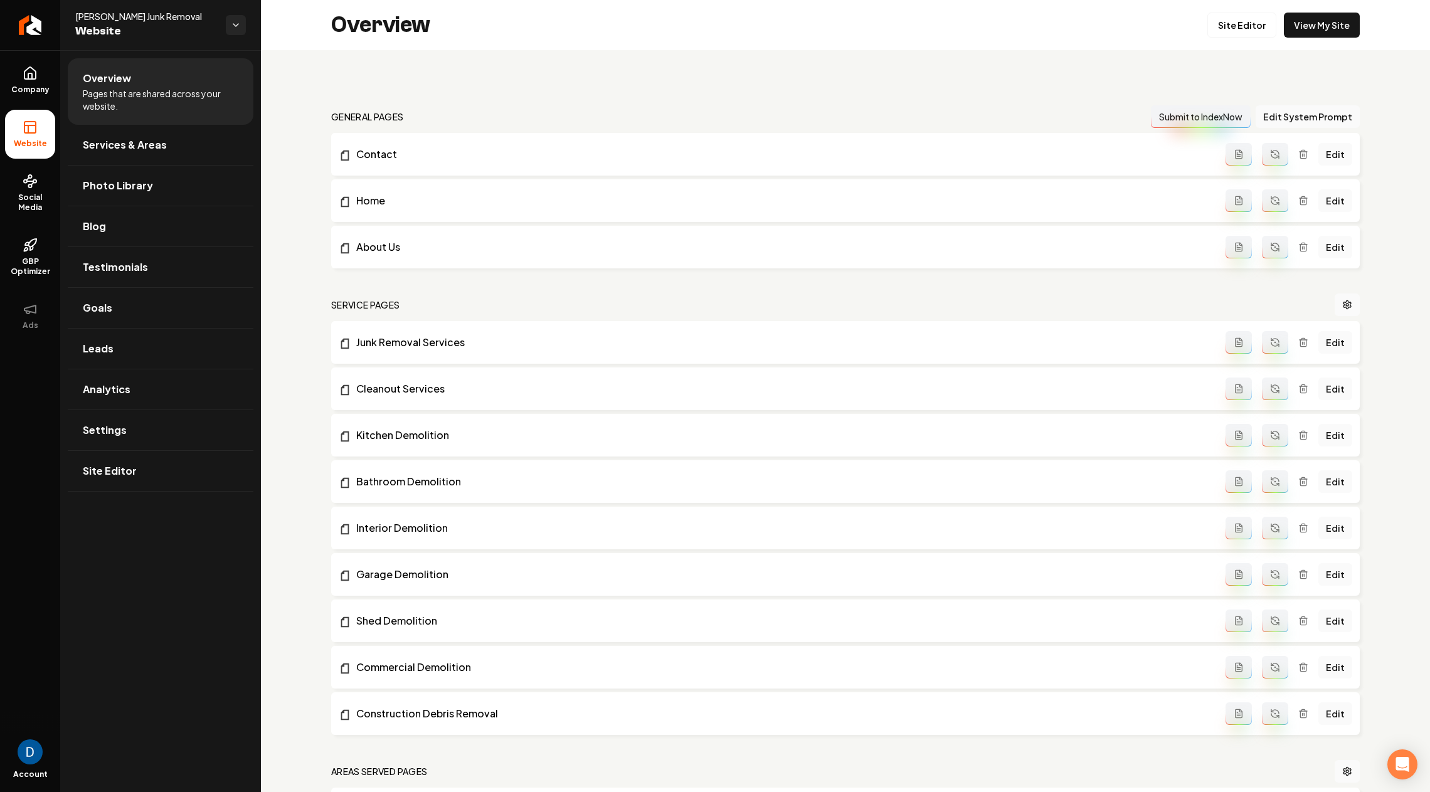
click at [122, 20] on span "[PERSON_NAME] Junk Removal" at bounding box center [145, 16] width 141 height 13
copy span "[PERSON_NAME] Junk Removal"
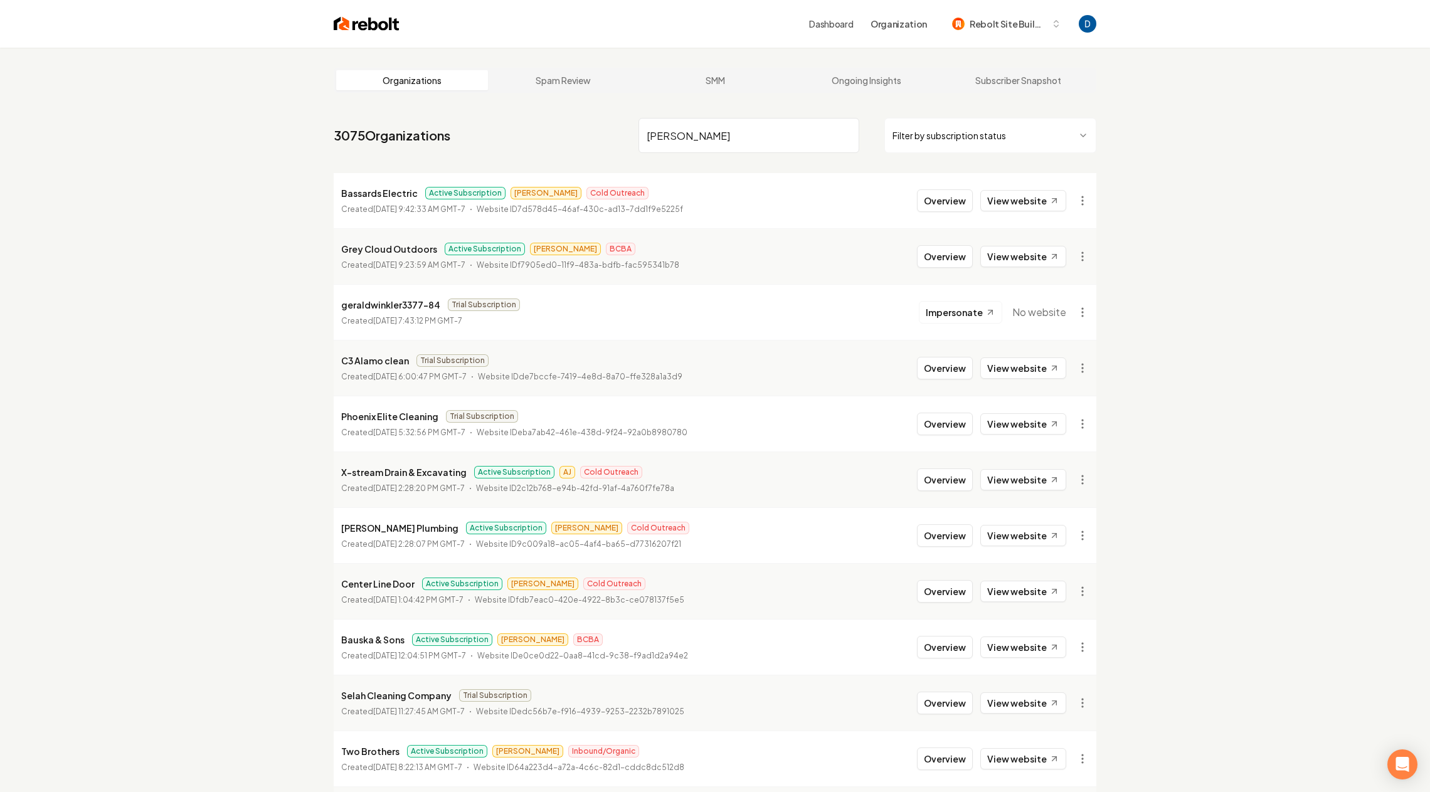
click at [718, 139] on input "[PERSON_NAME]" at bounding box center [749, 135] width 221 height 35
click at [718, 139] on input "rizzo" at bounding box center [749, 135] width 221 height 35
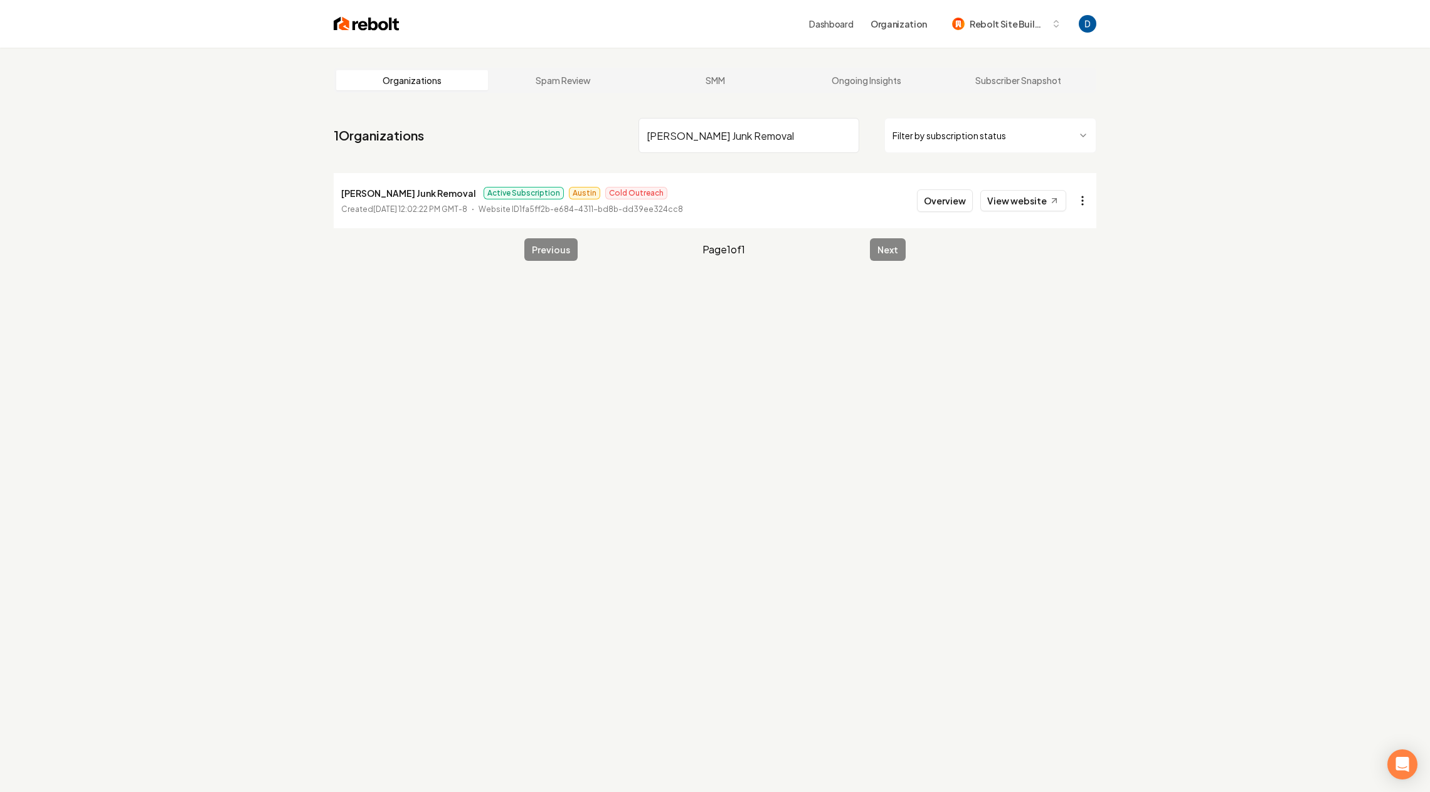
click at [1089, 195] on html "Dashboard Organization Rebolt Site Builder Organizations Spam Review SMM Ongoin…" at bounding box center [715, 396] width 1430 height 792
click at [1030, 307] on link "View in Stripe" at bounding box center [1053, 309] width 80 height 20
click at [707, 142] on input "Rizzo Junk Removal" at bounding box center [749, 135] width 221 height 35
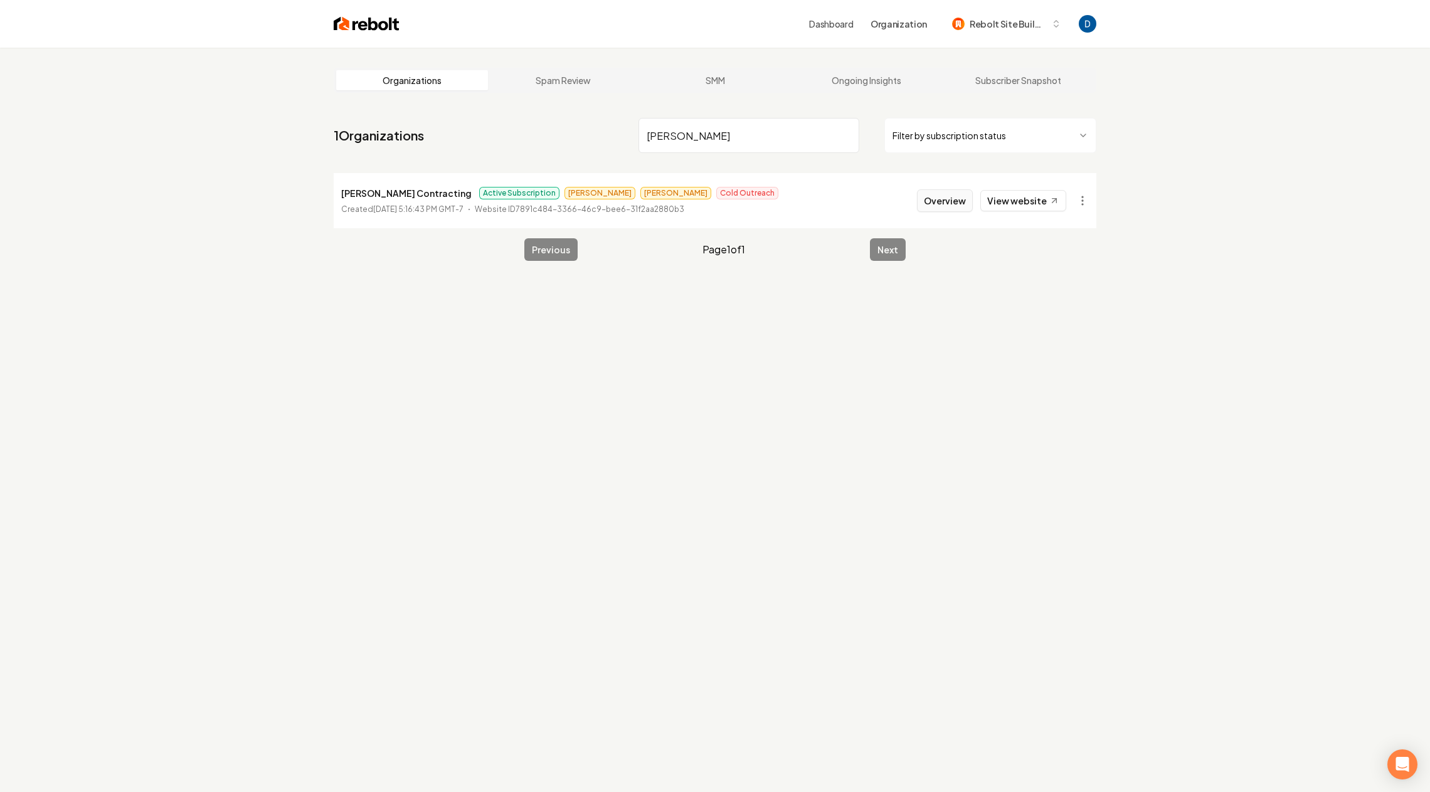
type input "Borja"
click at [949, 192] on button "Overview" at bounding box center [945, 200] width 56 height 23
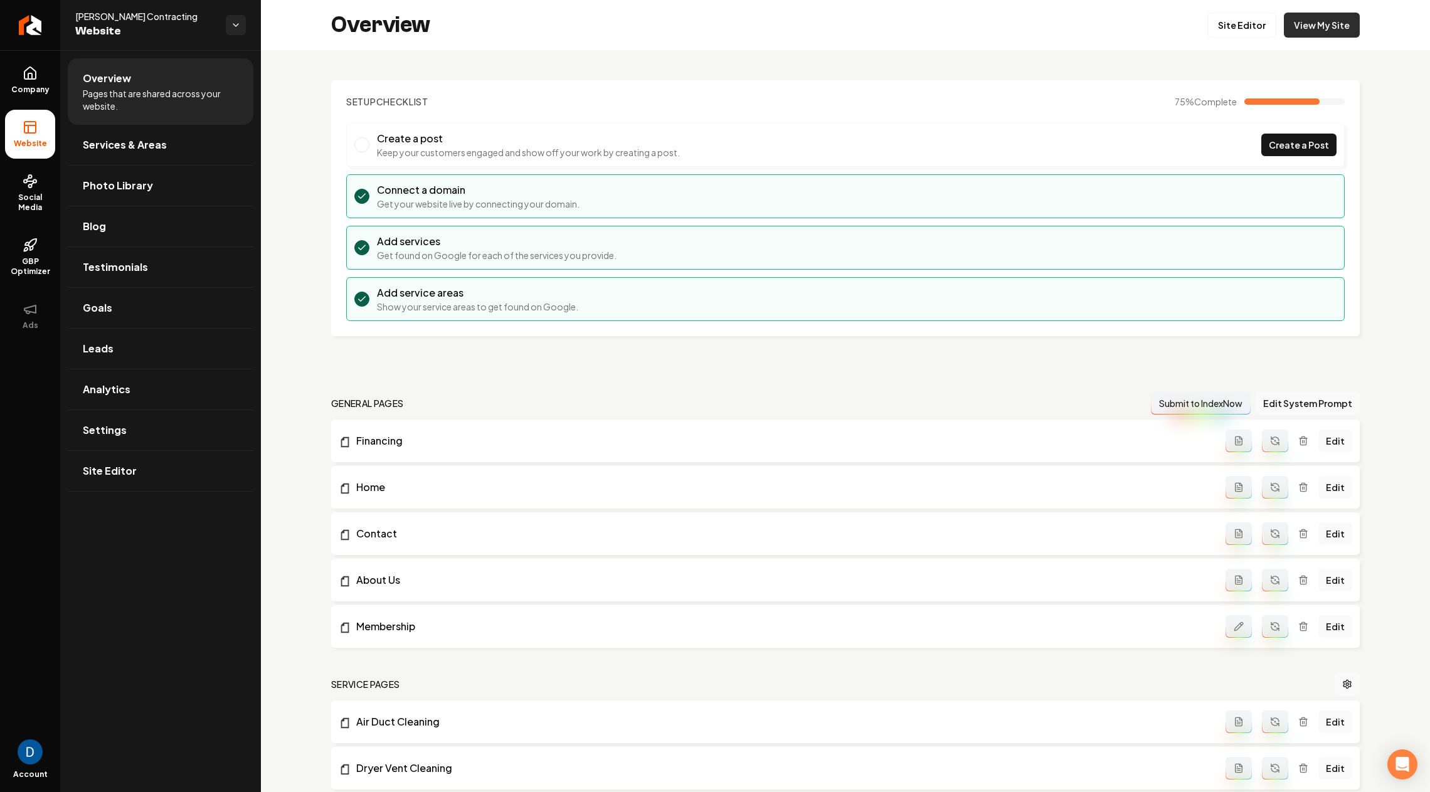
click at [1343, 14] on link "View My Site" at bounding box center [1322, 25] width 76 height 25
click at [30, 247] on icon at bounding box center [31, 248] width 3 height 4
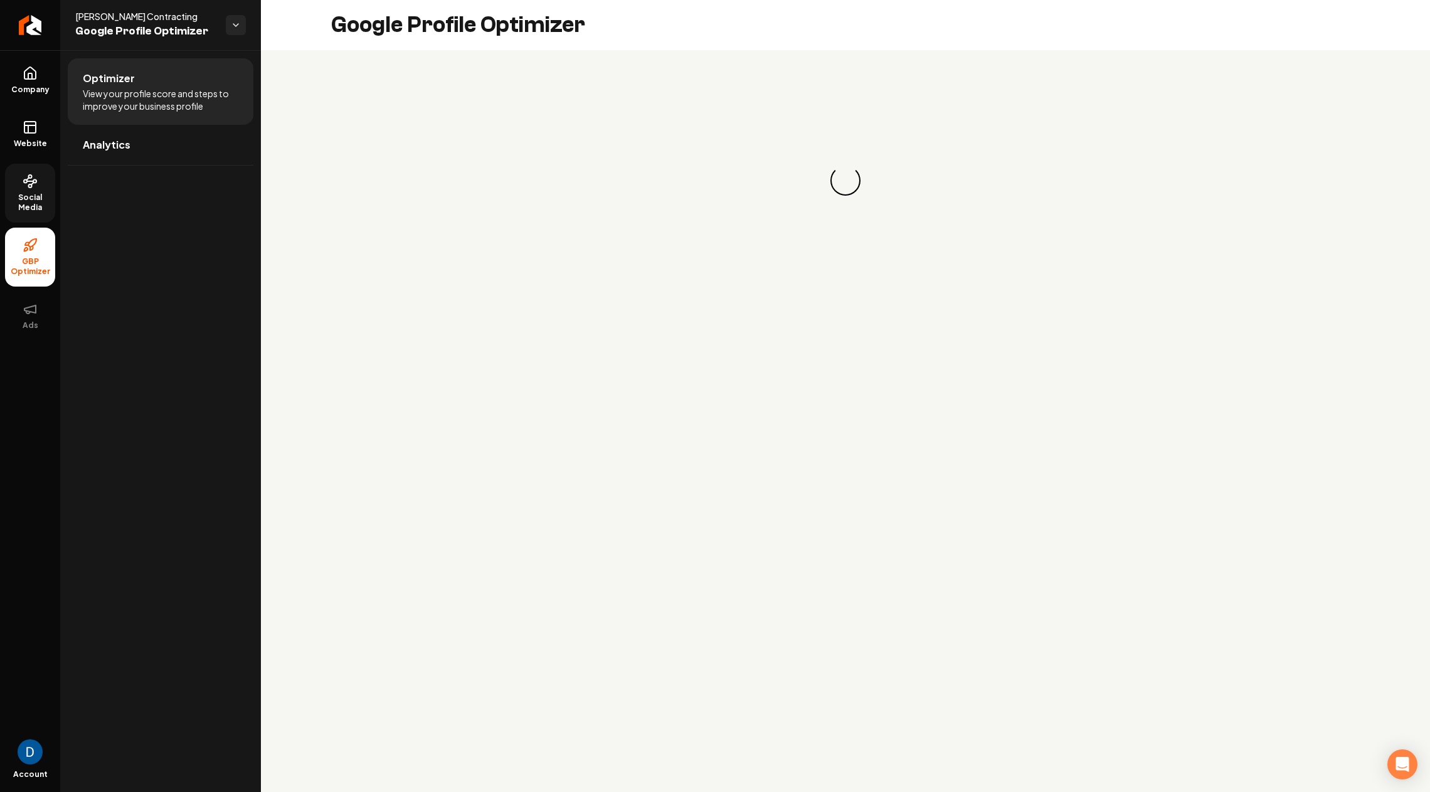
click at [29, 186] on icon at bounding box center [30, 181] width 15 height 15
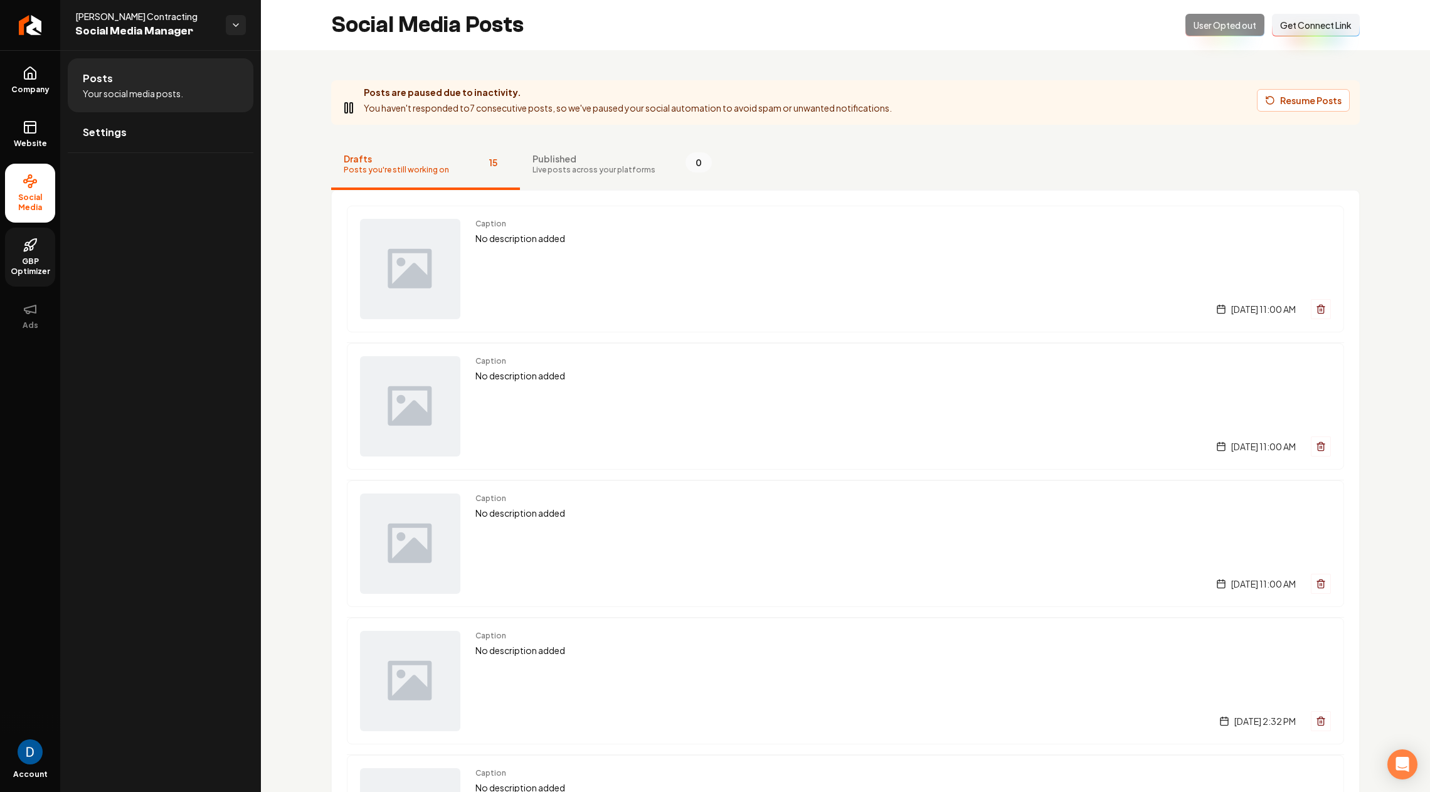
click at [1298, 29] on span "Get Connect Link" at bounding box center [1316, 25] width 72 height 13
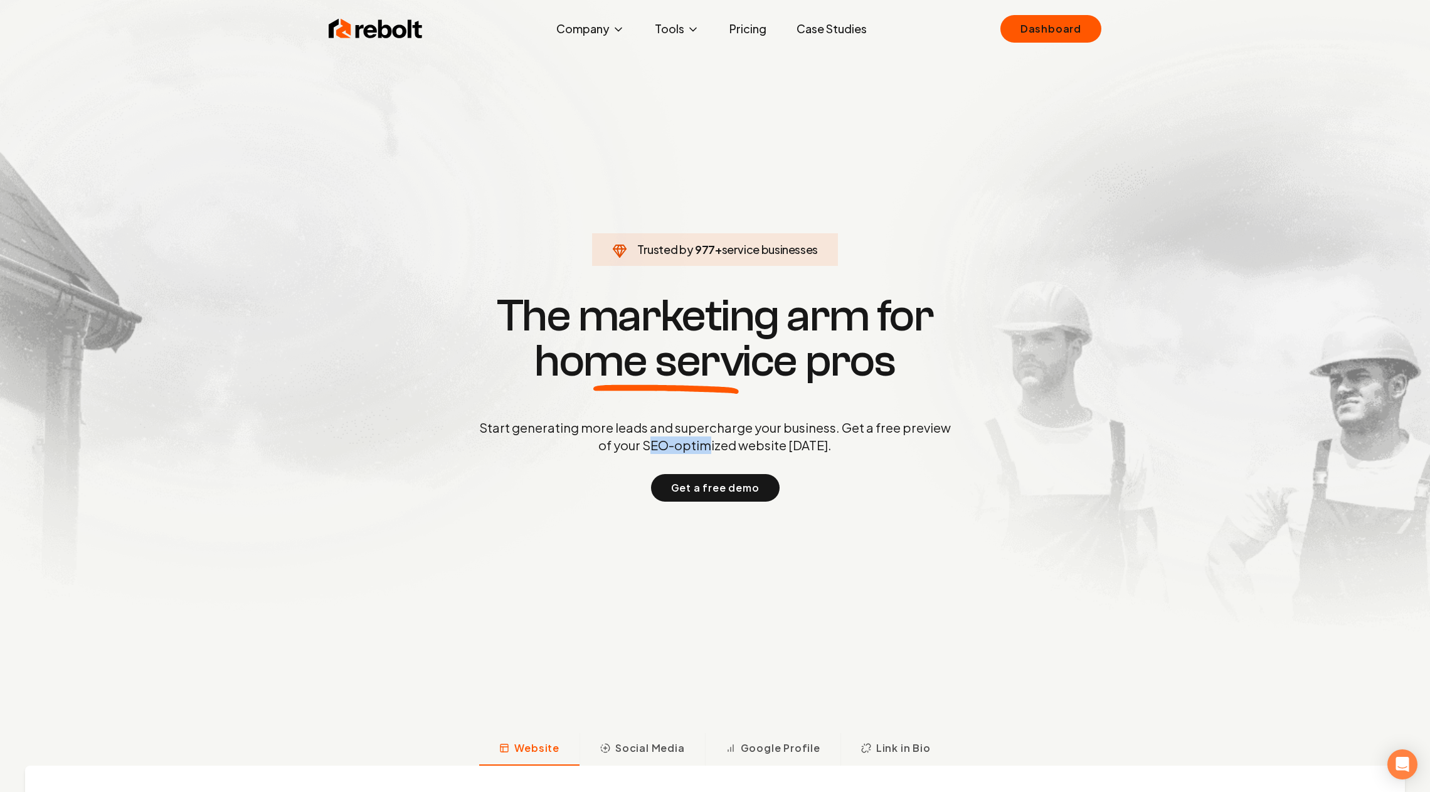
drag, startPoint x: 651, startPoint y: 444, endPoint x: 710, endPoint y: 440, distance: 59.1
click at [710, 440] on p "Start generating more leads and supercharge your business. Get a free preview o…" at bounding box center [715, 436] width 477 height 35
click at [656, 442] on p "Start generating more leads and supercharge your business. Get a free preview o…" at bounding box center [715, 436] width 477 height 35
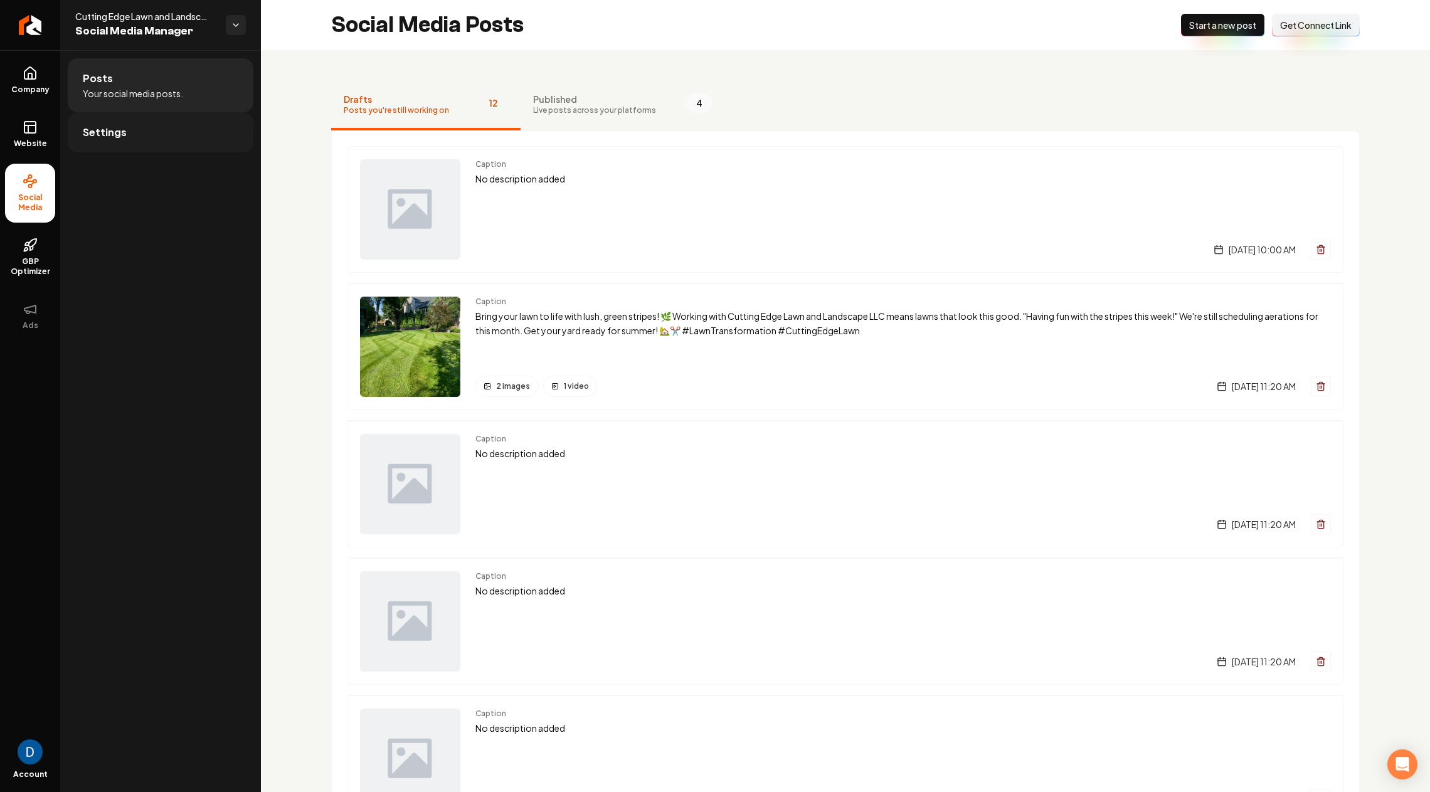
click at [137, 131] on link "Settings" at bounding box center [161, 132] width 186 height 40
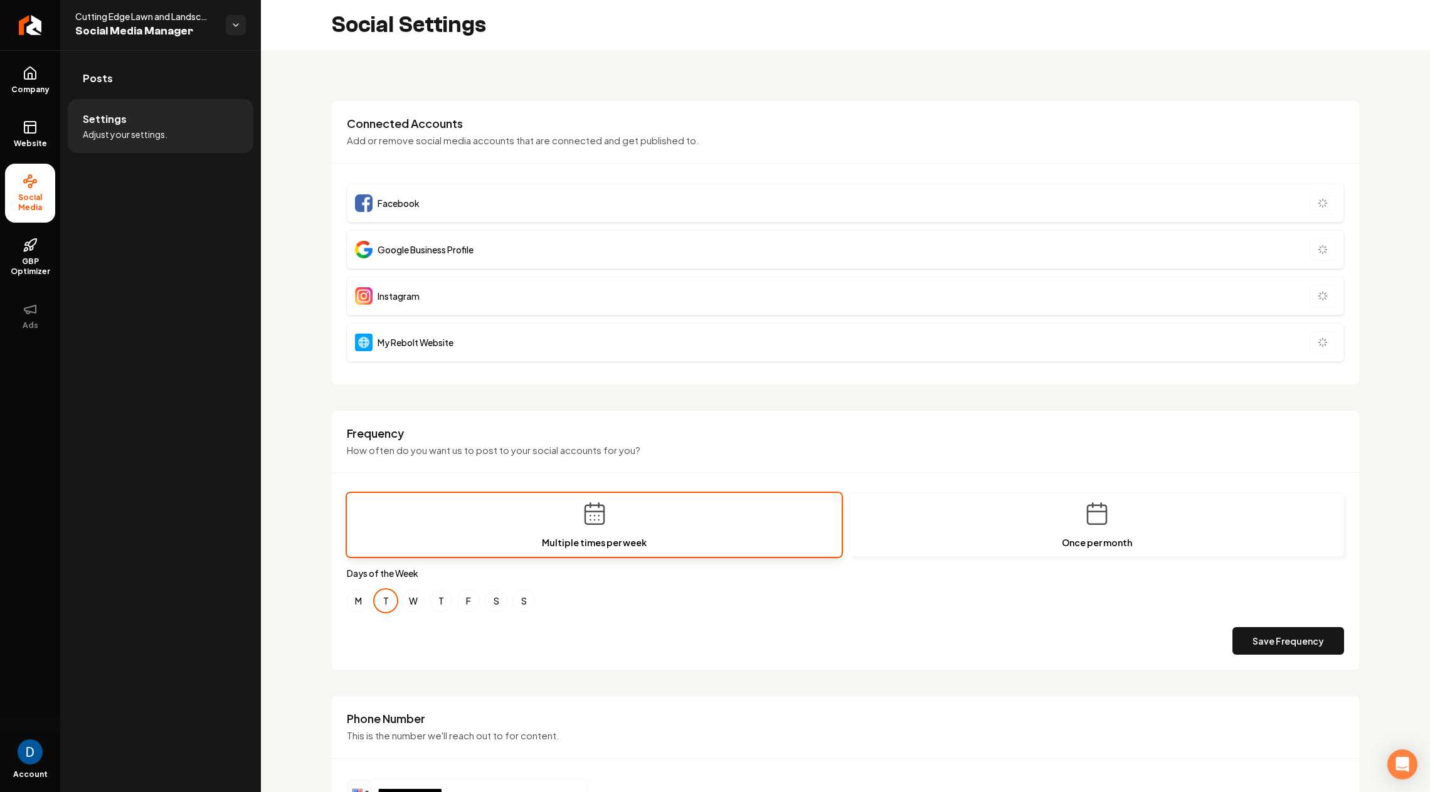
scroll to position [328, 0]
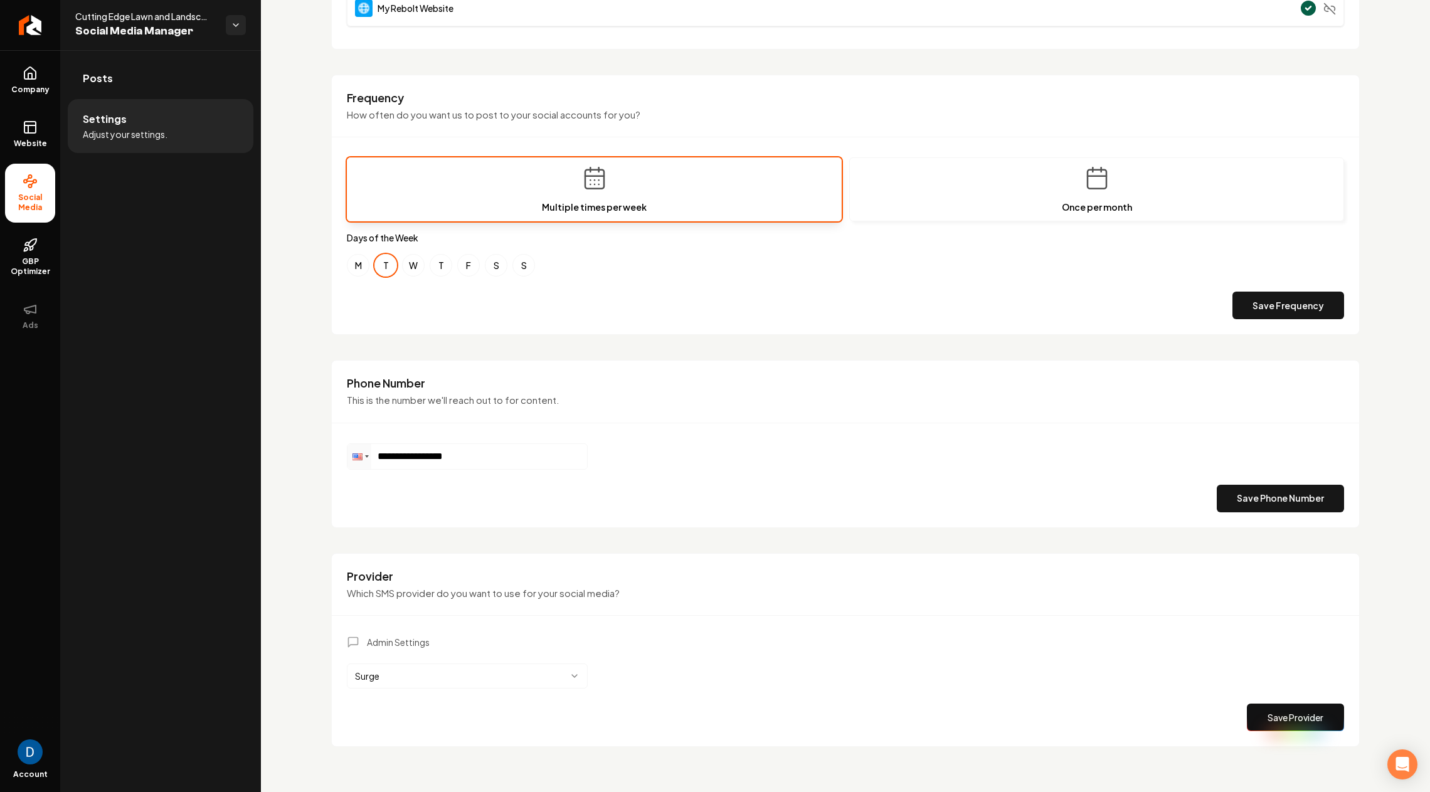
click at [457, 674] on html "**********" at bounding box center [715, 396] width 1430 height 792
click at [386, 565] on html "**********" at bounding box center [715, 396] width 1430 height 792
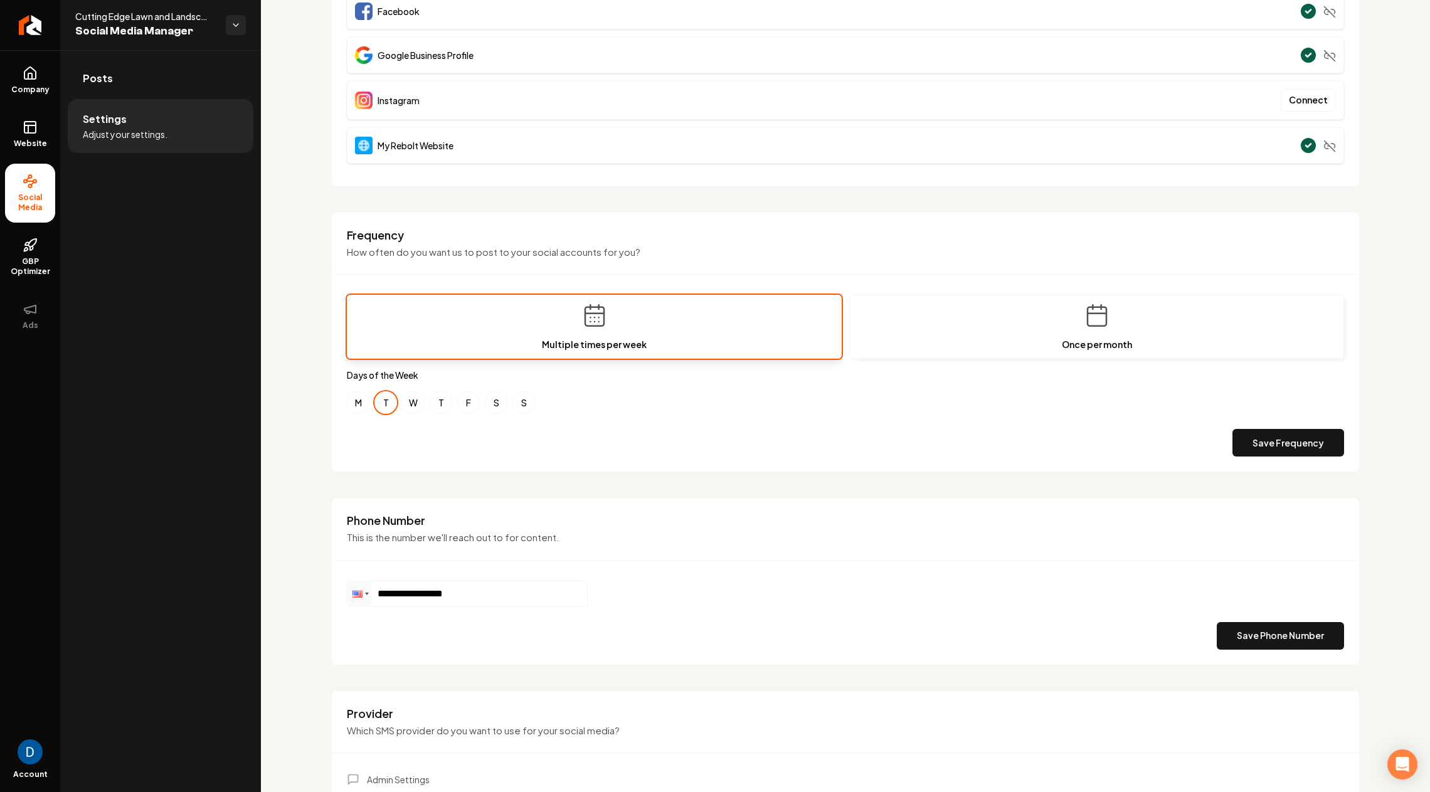
scroll to position [0, 0]
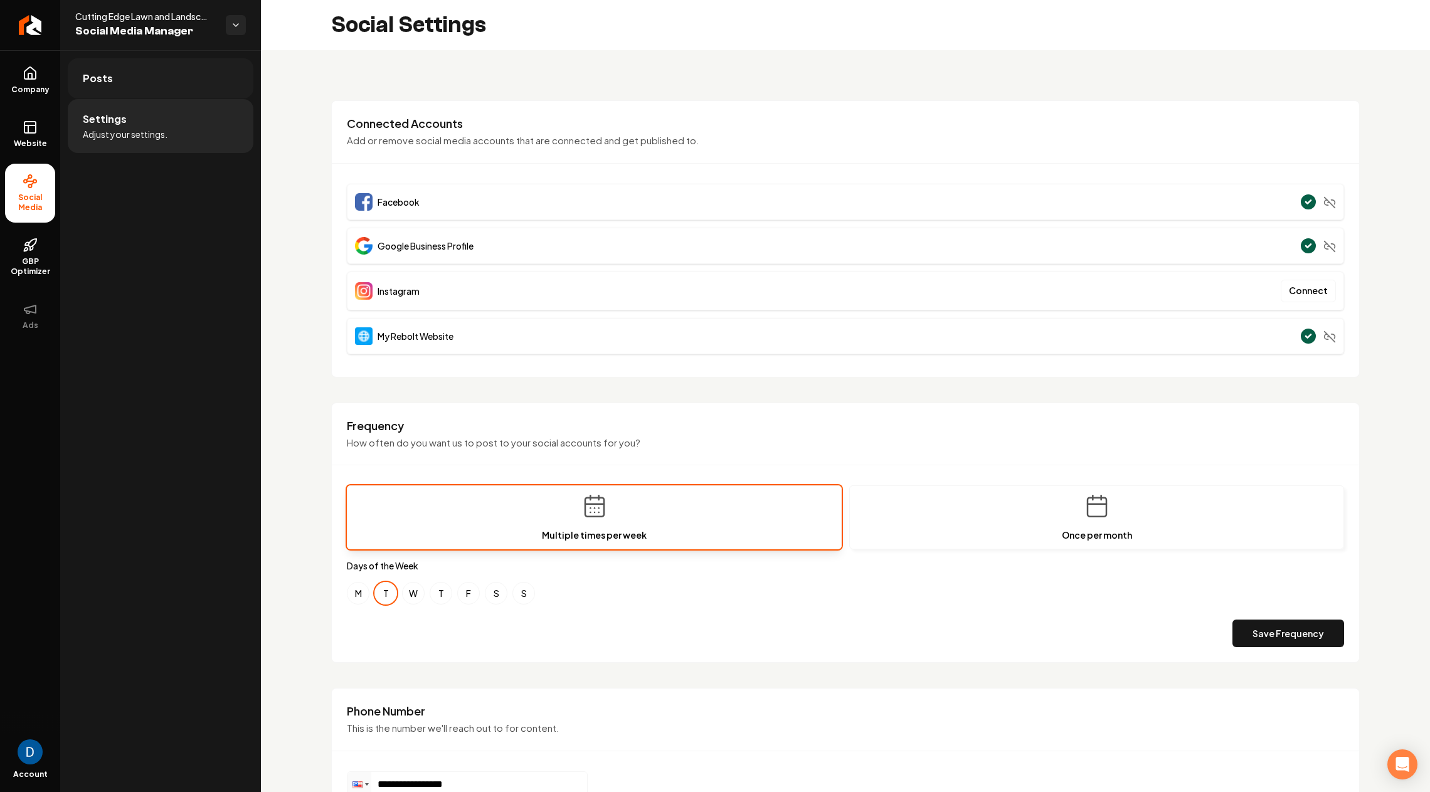
click at [139, 67] on link "Posts" at bounding box center [161, 78] width 186 height 40
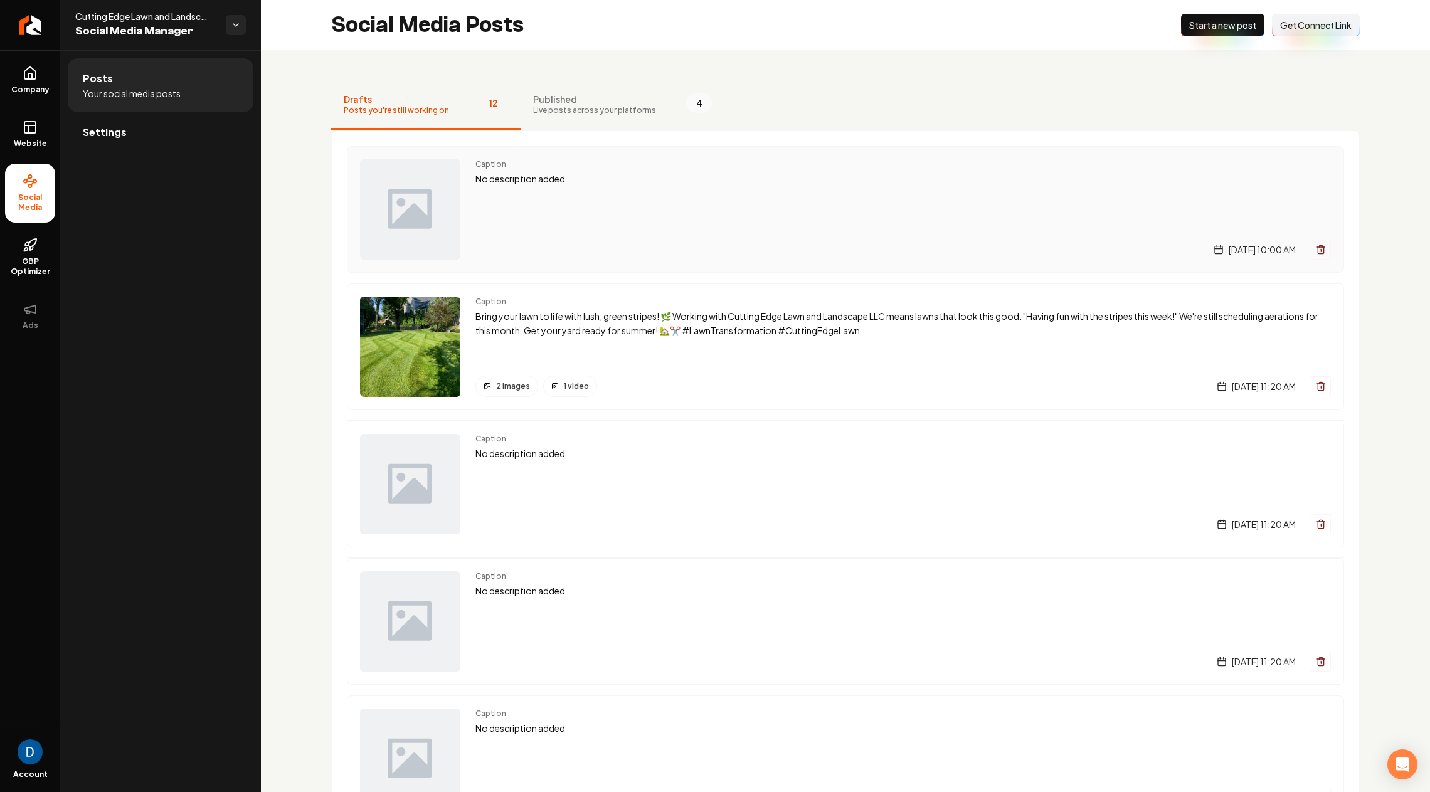
click at [622, 212] on div "Caption No description added [DATE] 10:00 AM" at bounding box center [904, 209] width 856 height 100
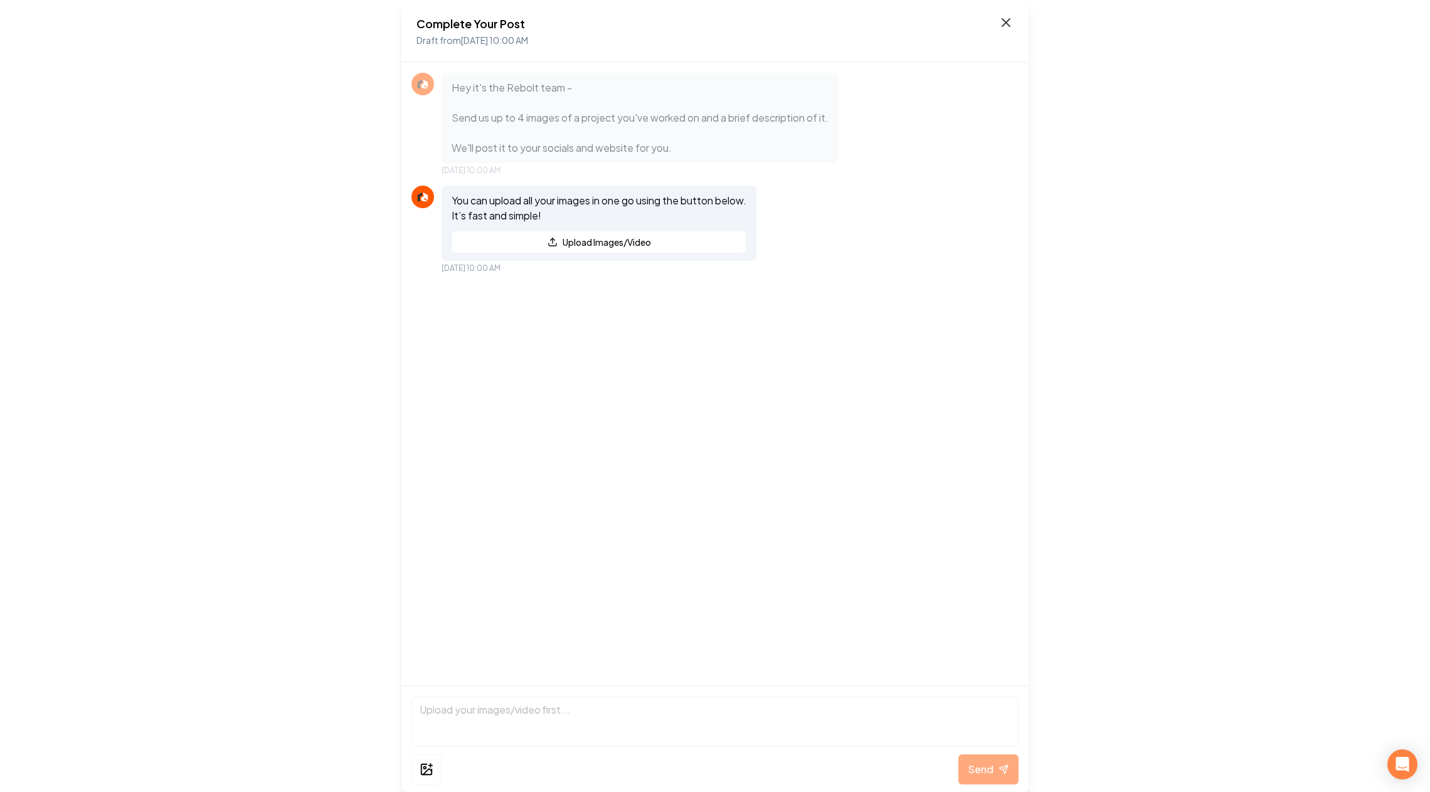
click at [1004, 22] on icon at bounding box center [1006, 22] width 15 height 15
